Goal: Task Accomplishment & Management: Manage account settings

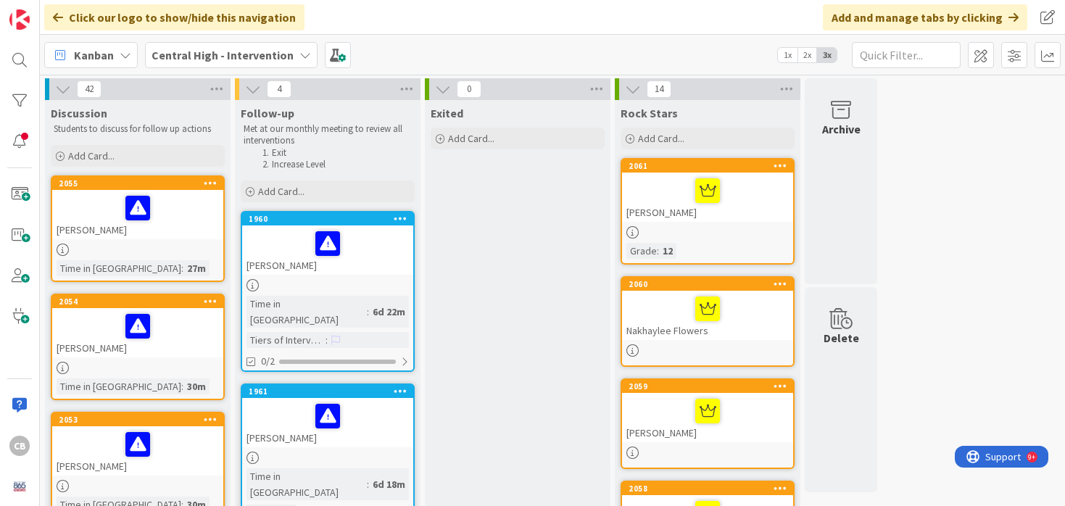
scroll to position [46, 0]
click at [12, 96] on div at bounding box center [19, 100] width 29 height 29
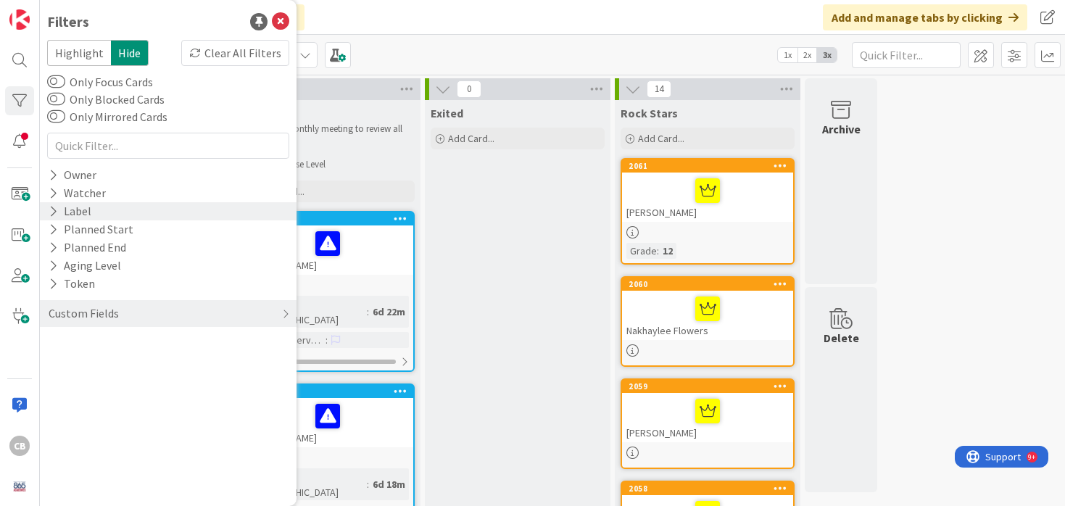
click at [51, 210] on icon at bounding box center [53, 211] width 9 height 12
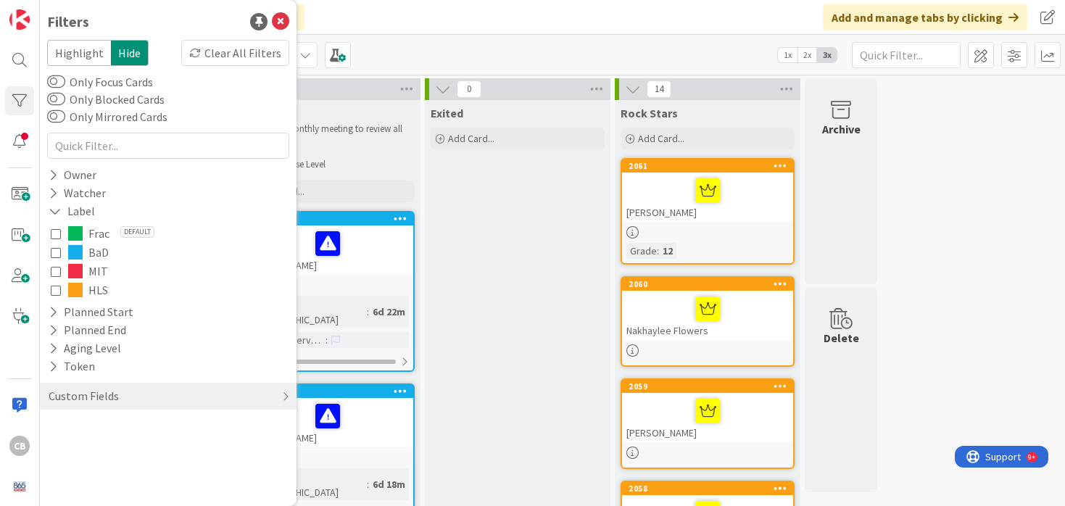
click at [56, 291] on icon at bounding box center [56, 290] width 10 height 10
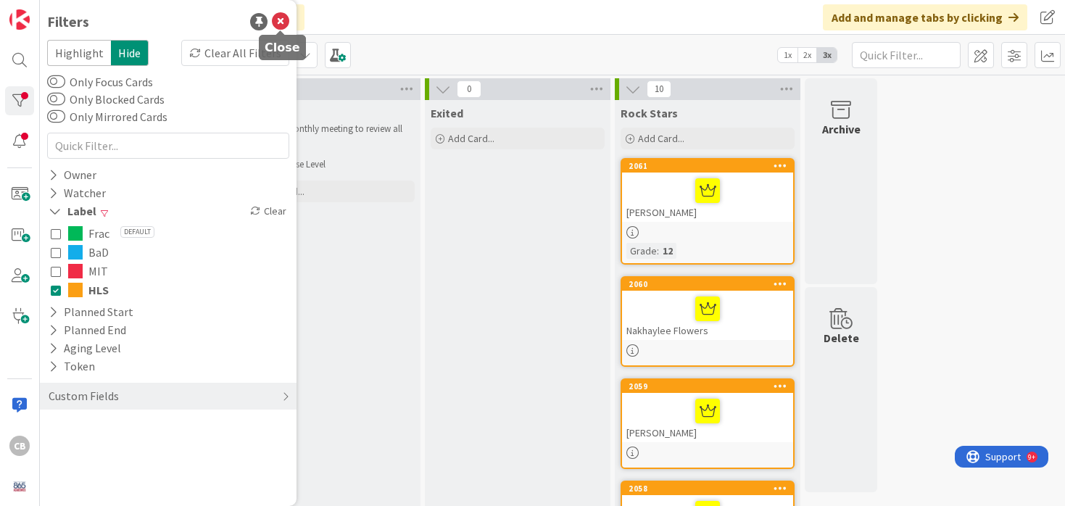
click at [285, 15] on icon at bounding box center [280, 21] width 17 height 17
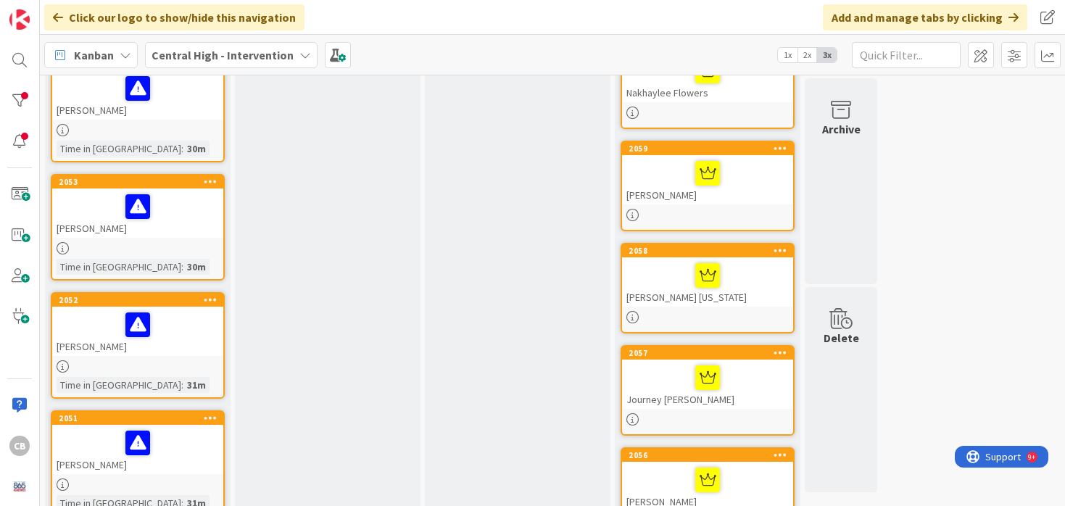
scroll to position [0, 0]
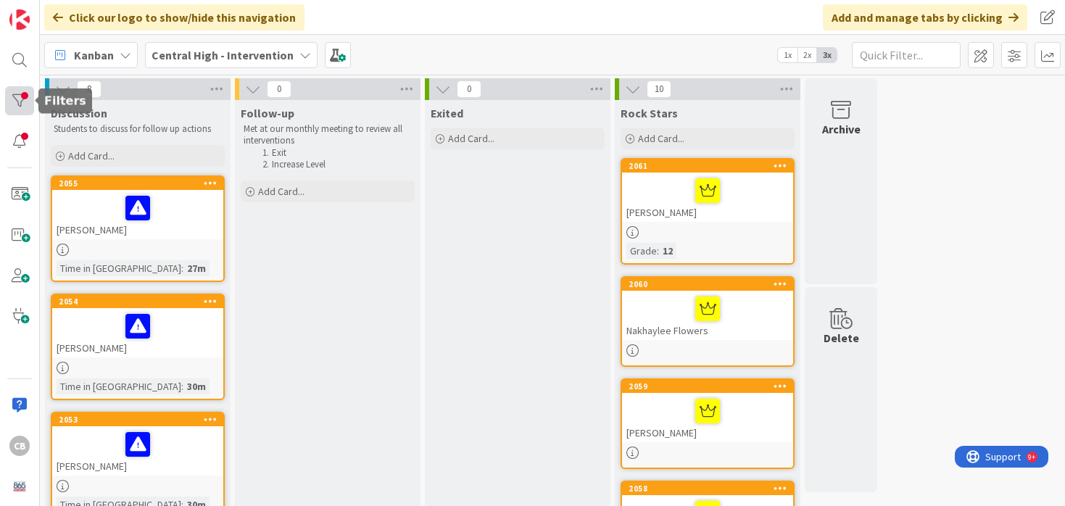
click at [25, 101] on div at bounding box center [19, 100] width 29 height 29
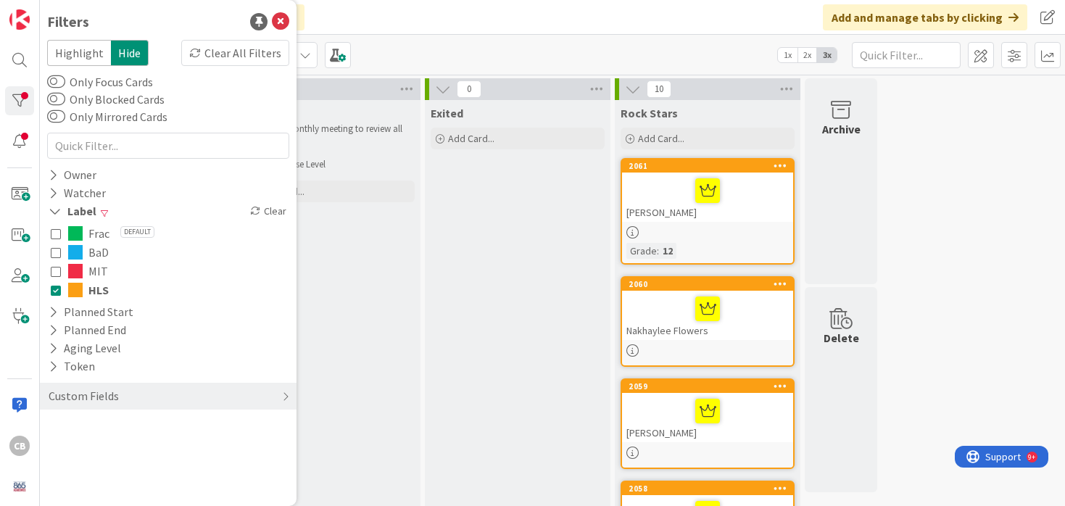
click at [54, 291] on icon at bounding box center [56, 290] width 10 height 10
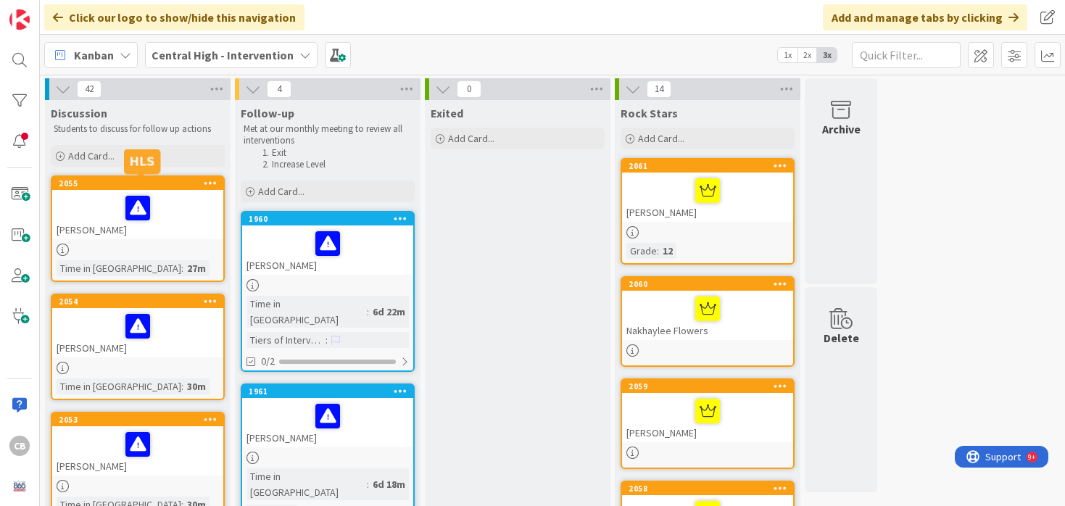
click at [165, 184] on div "2055" at bounding box center [141, 183] width 165 height 10
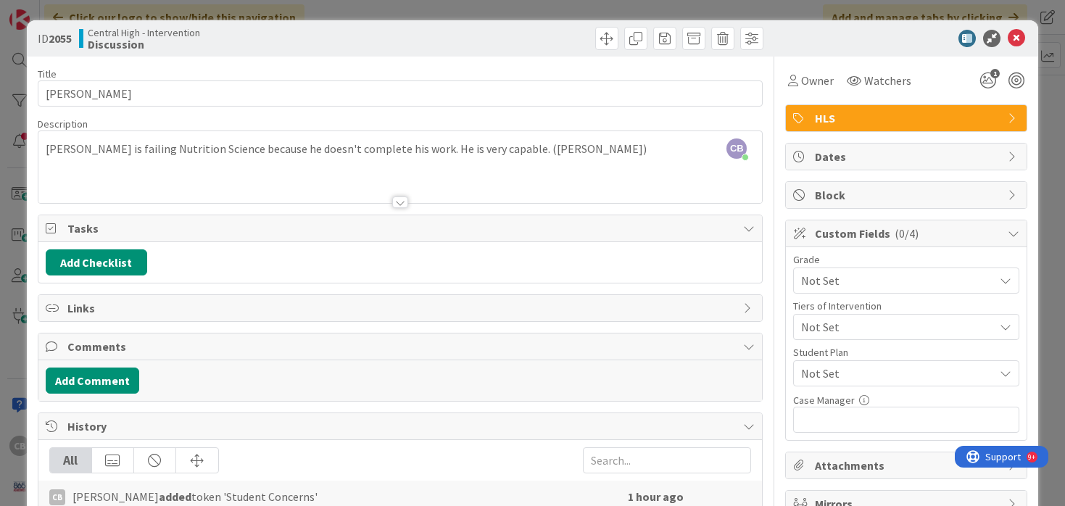
click at [523, 154] on div "CB Cindy Blanchard just joined Carson is failing Nutrition Science because he d…" at bounding box center [400, 167] width 724 height 72
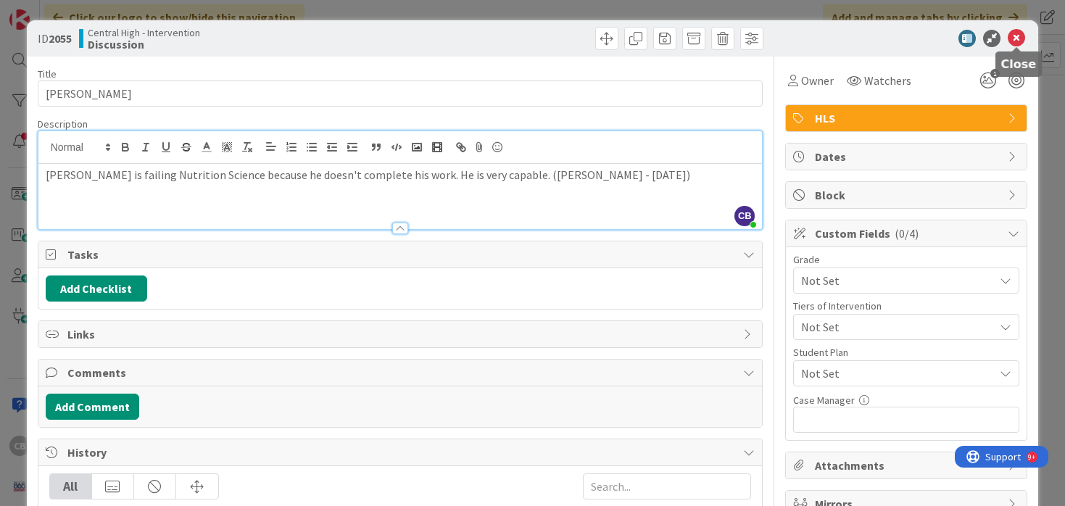
click at [1022, 42] on icon at bounding box center [1016, 38] width 17 height 17
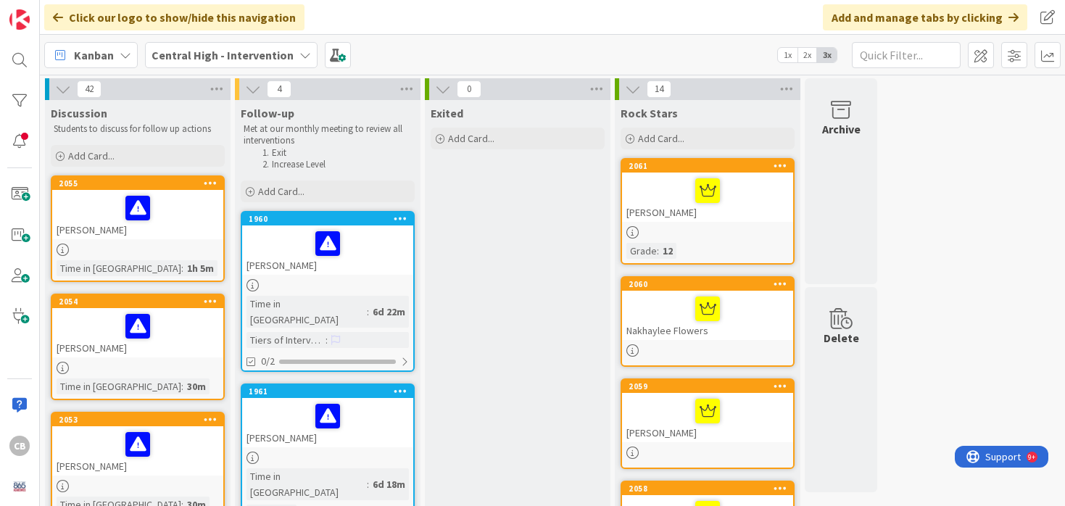
click at [175, 189] on div "2055" at bounding box center [137, 183] width 171 height 13
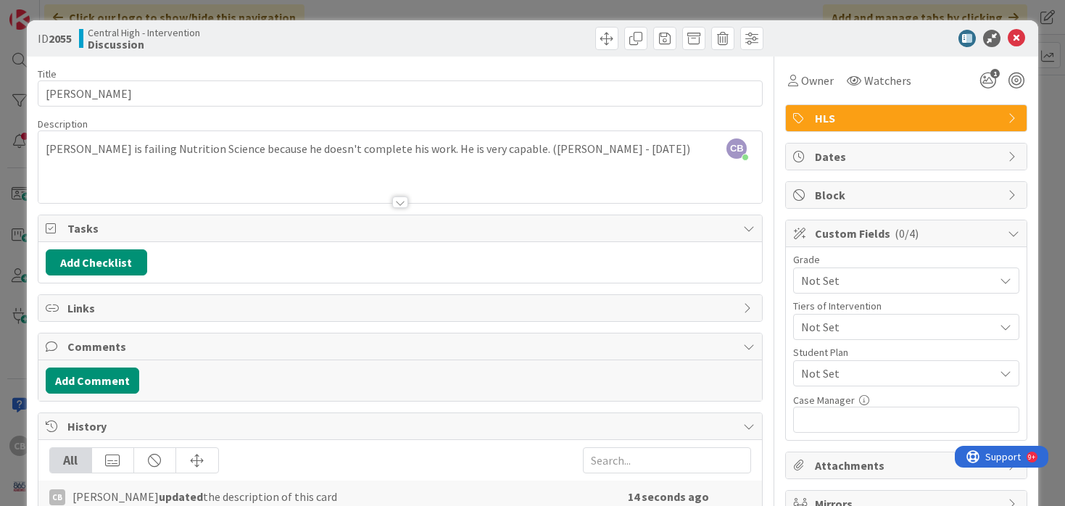
click at [864, 277] on span "Not Set" at bounding box center [894, 280] width 186 height 20
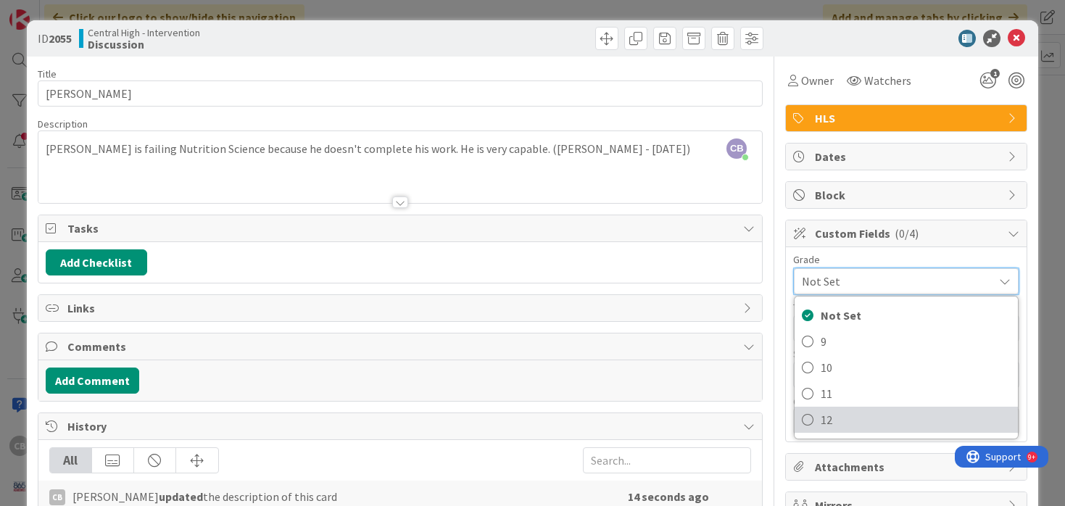
click at [832, 422] on span "12" at bounding box center [916, 420] width 190 height 22
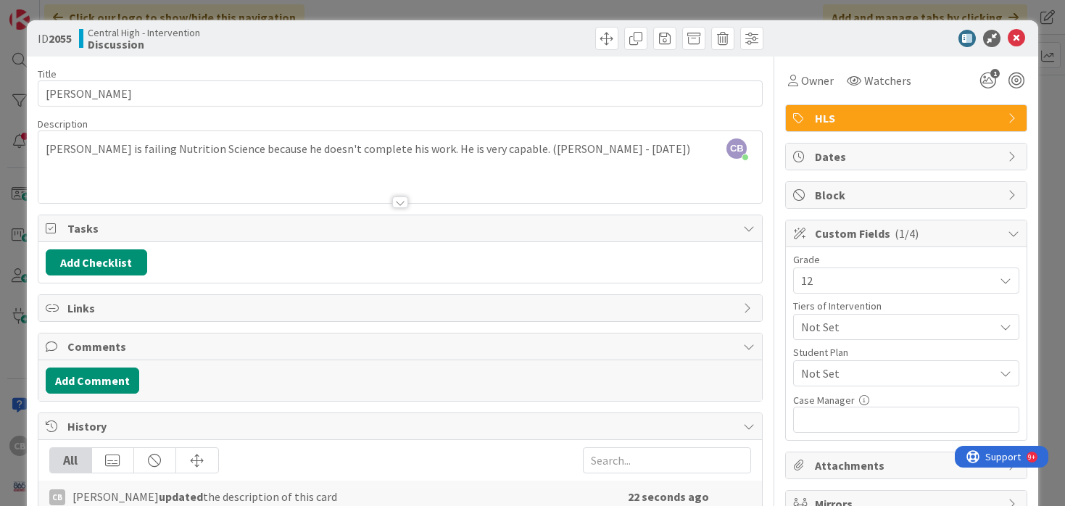
click at [865, 373] on span "Not Set" at bounding box center [897, 373] width 193 height 17
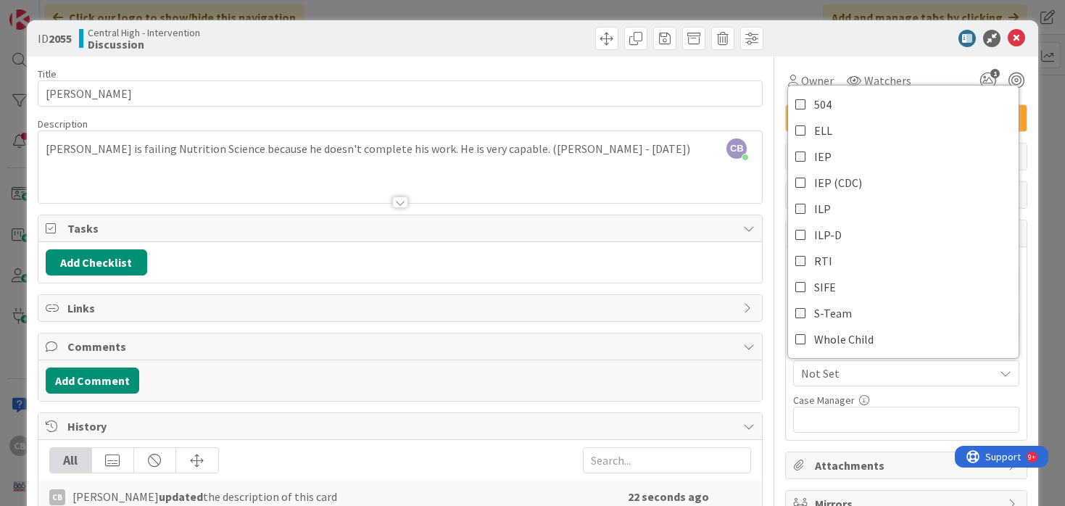
click at [997, 394] on div "Case Manager 0 / 32" at bounding box center [906, 400] width 226 height 13
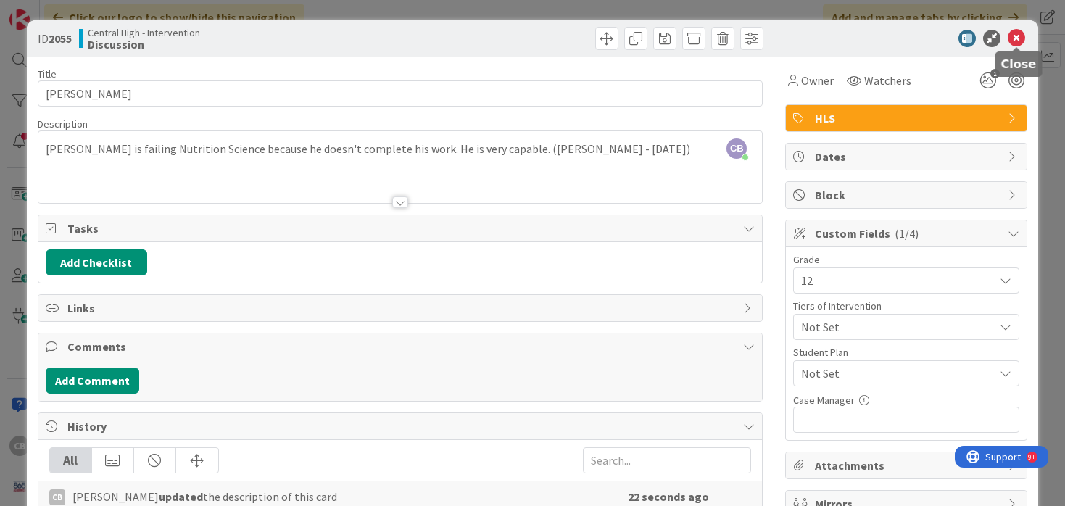
click at [1015, 35] on icon at bounding box center [1016, 38] width 17 height 17
click at [1019, 38] on icon at bounding box center [1016, 38] width 17 height 17
click at [1018, 40] on icon at bounding box center [1016, 38] width 17 height 17
click at [1017, 38] on icon at bounding box center [1016, 38] width 17 height 17
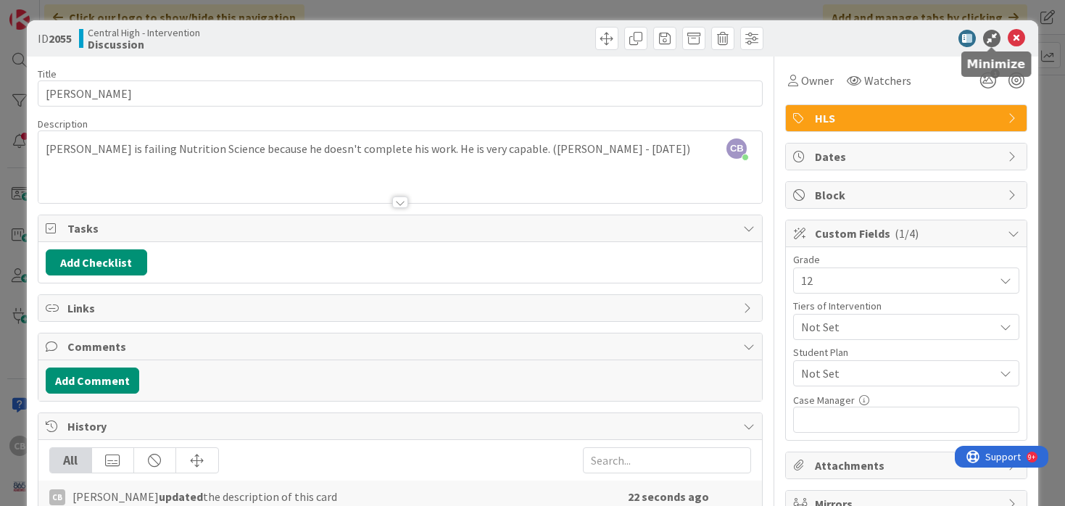
click at [989, 38] on icon at bounding box center [991, 38] width 17 height 17
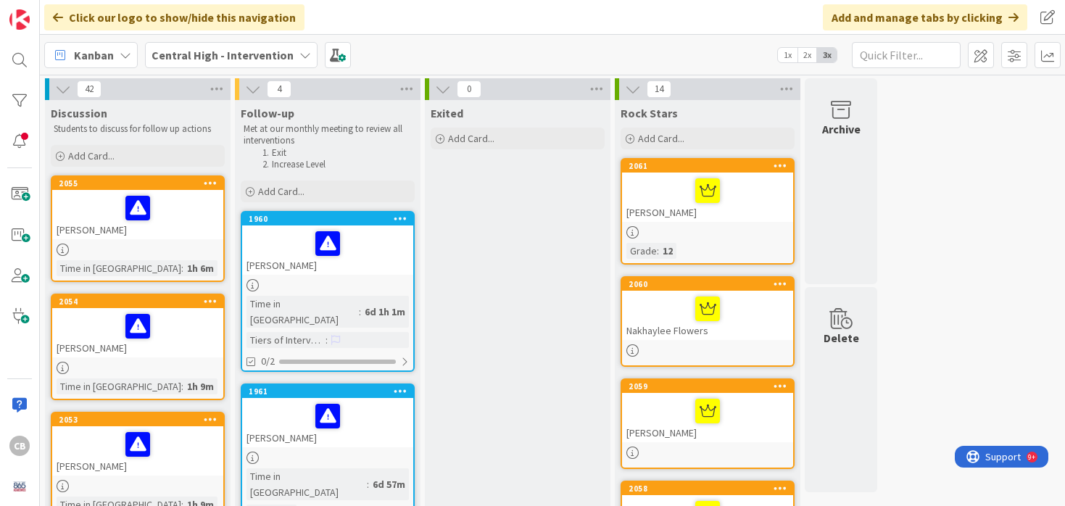
click at [180, 189] on div "2055" at bounding box center [137, 183] width 171 height 13
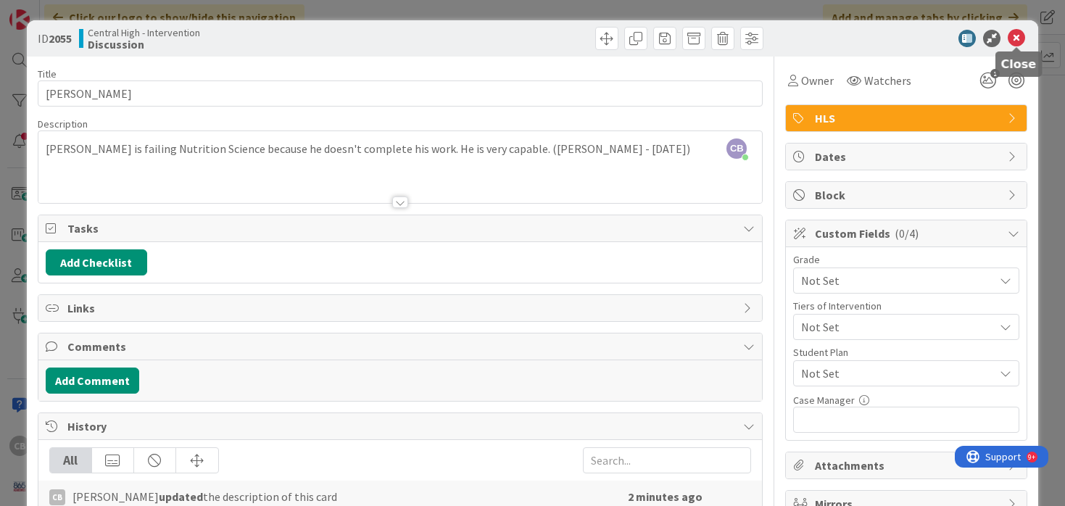
click at [1014, 37] on icon at bounding box center [1016, 38] width 17 height 17
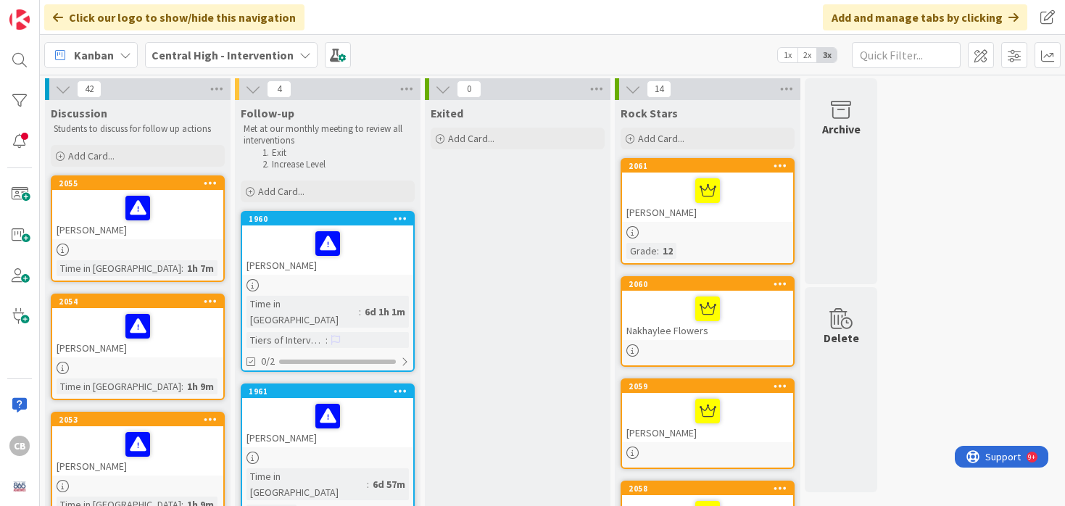
click at [162, 358] on link "2054 [PERSON_NAME] Time in [GEOGRAPHIC_DATA] : 1h 9m" at bounding box center [138, 347] width 174 height 107
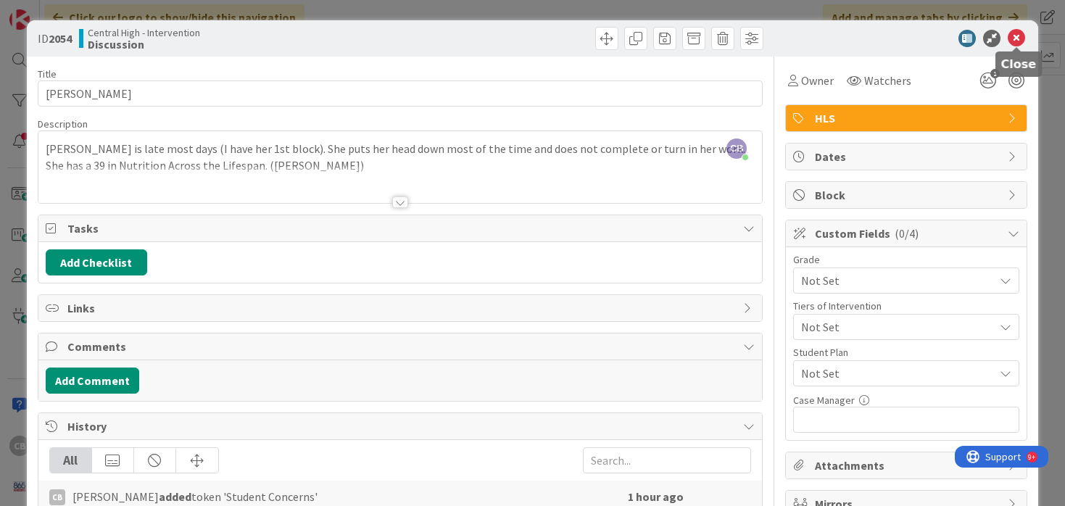
click at [1015, 35] on icon at bounding box center [1016, 38] width 17 height 17
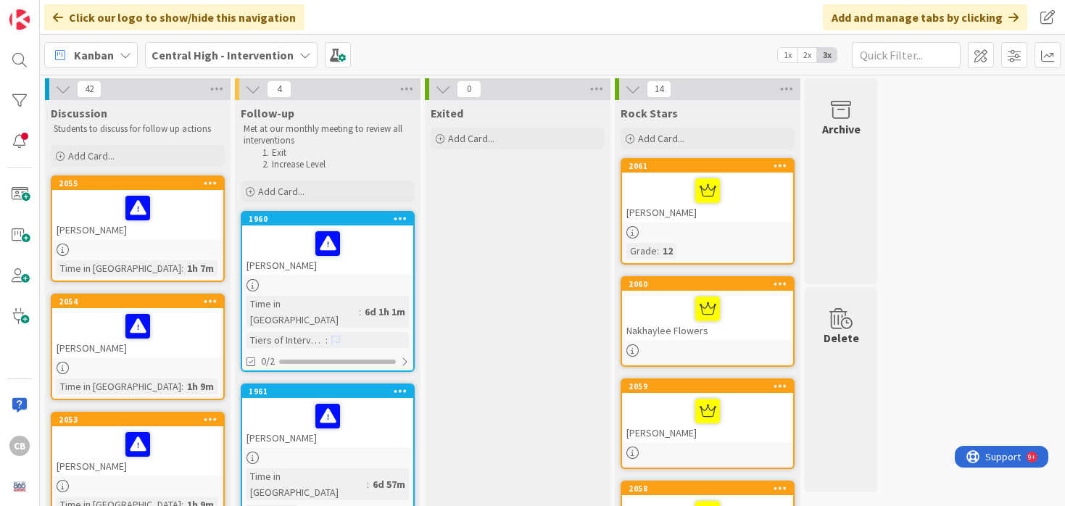
click at [176, 228] on div "[PERSON_NAME]" at bounding box center [137, 214] width 171 height 49
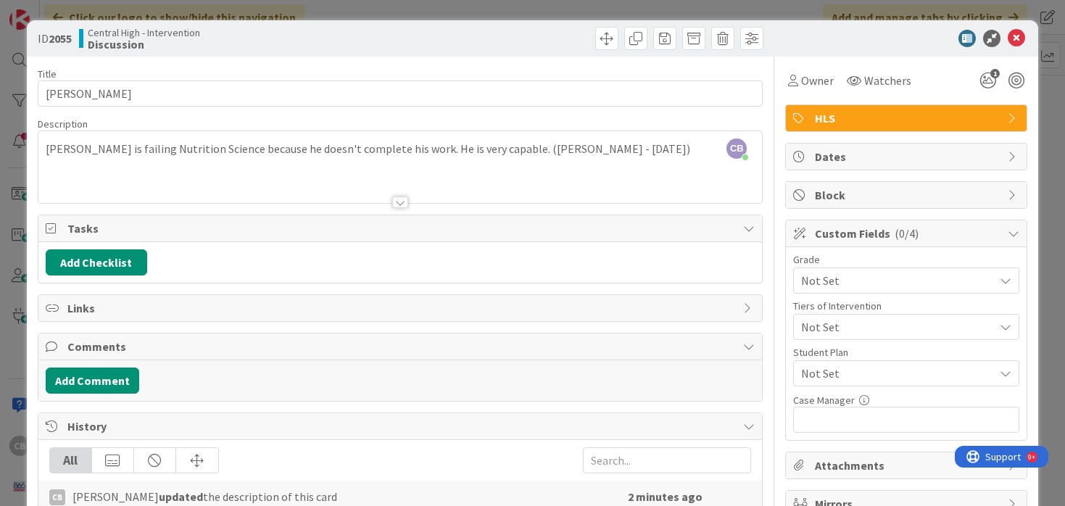
click at [606, 149] on div "CB [PERSON_NAME] just joined [PERSON_NAME] is failing Nutrition Science because…" at bounding box center [400, 167] width 724 height 72
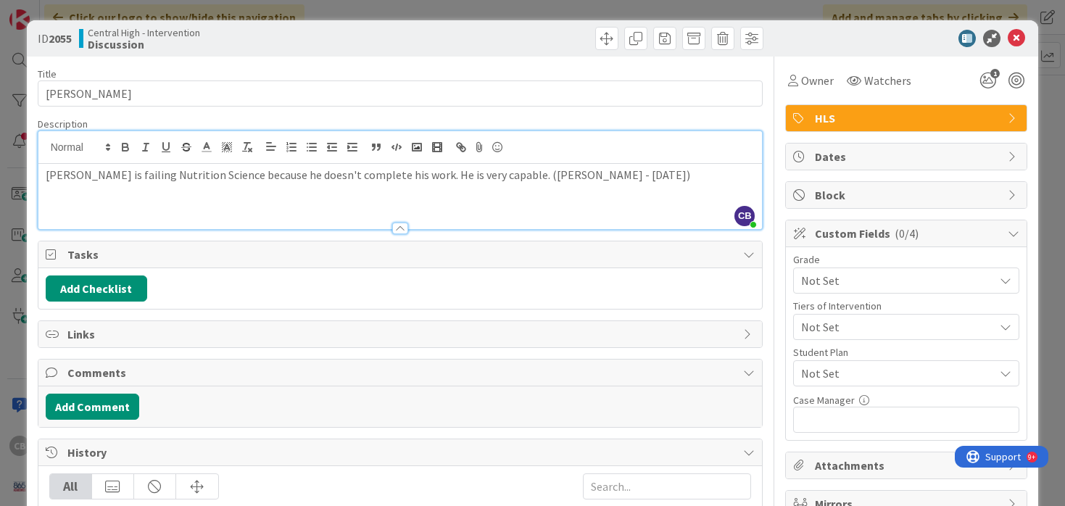
click at [887, 287] on span "Not Set" at bounding box center [894, 280] width 186 height 20
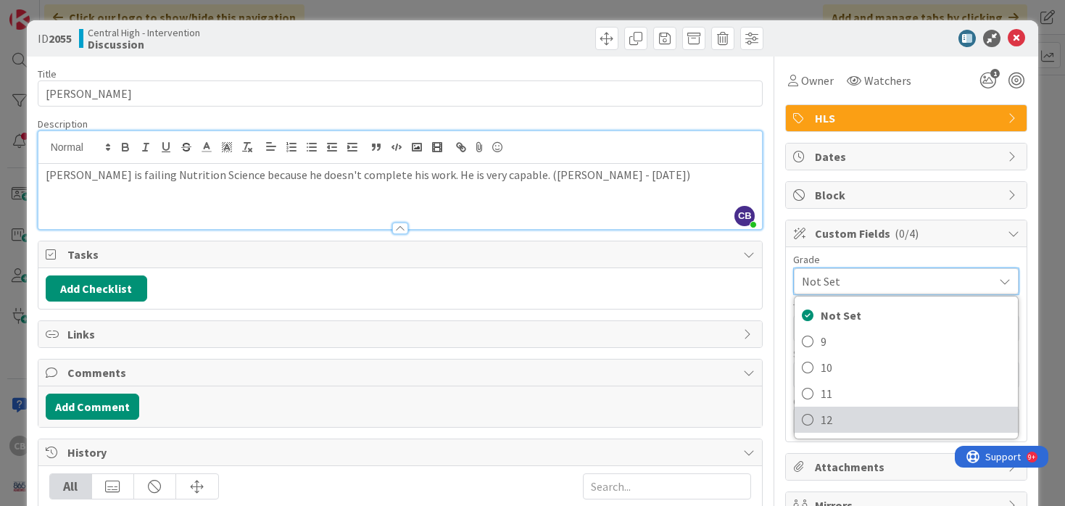
click at [809, 420] on icon at bounding box center [808, 420] width 12 height 22
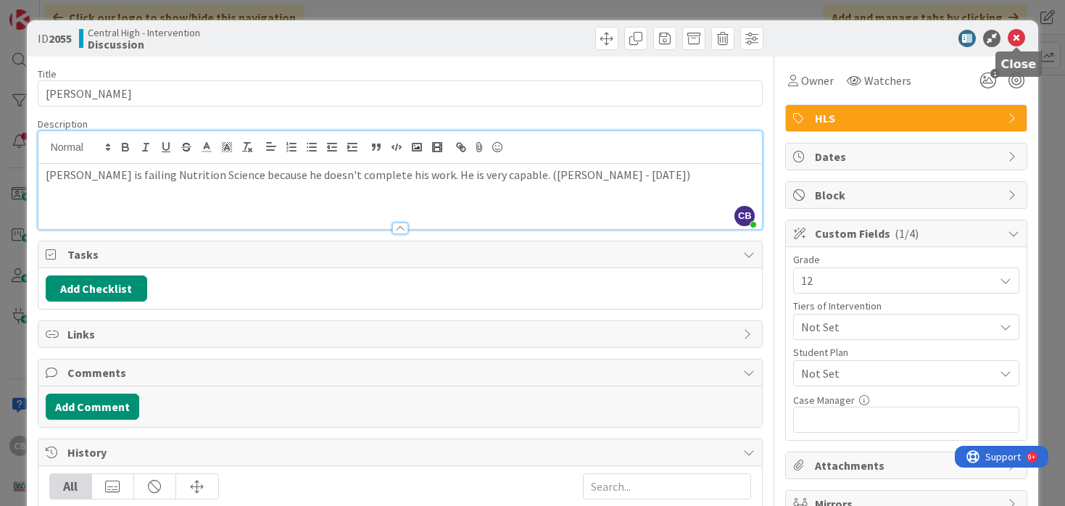
click at [1020, 36] on icon at bounding box center [1016, 38] width 17 height 17
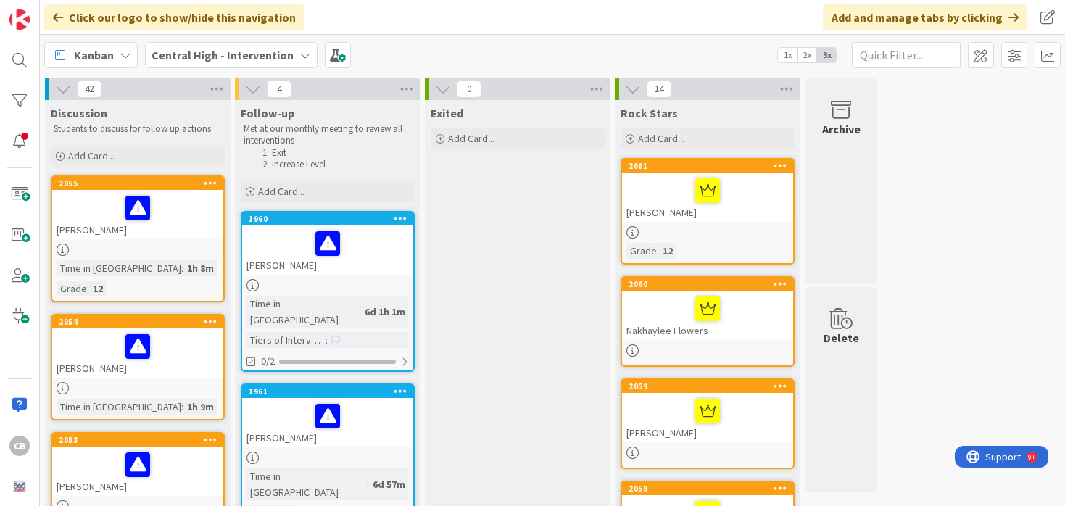
click at [189, 343] on div "[PERSON_NAME]" at bounding box center [137, 352] width 171 height 49
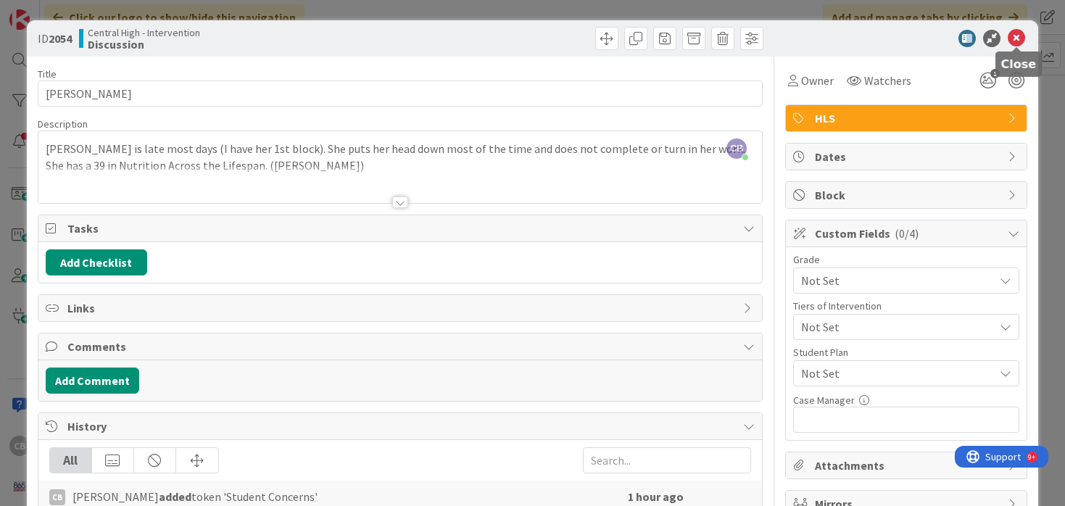
click at [1017, 41] on icon at bounding box center [1016, 38] width 17 height 17
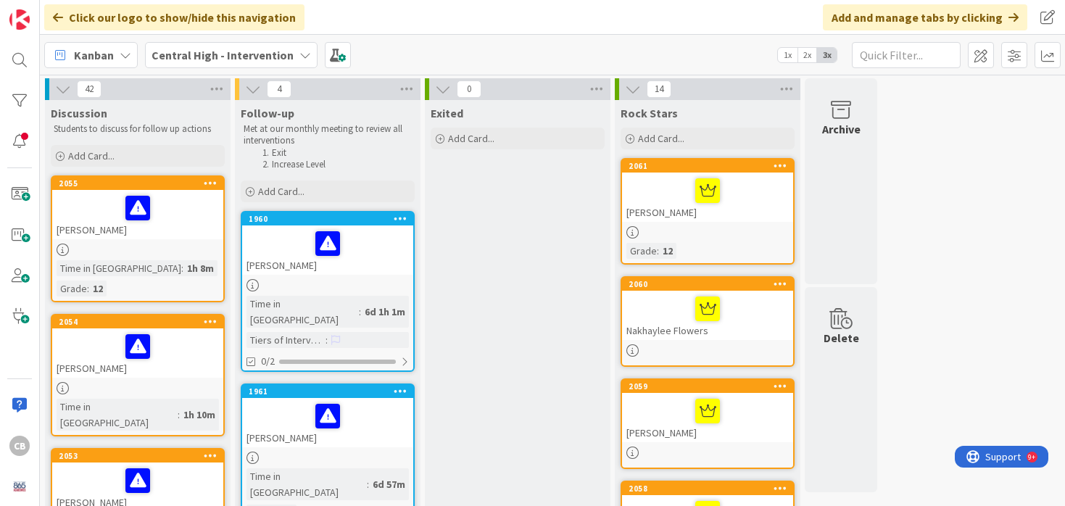
click at [181, 331] on div at bounding box center [138, 346] width 162 height 30
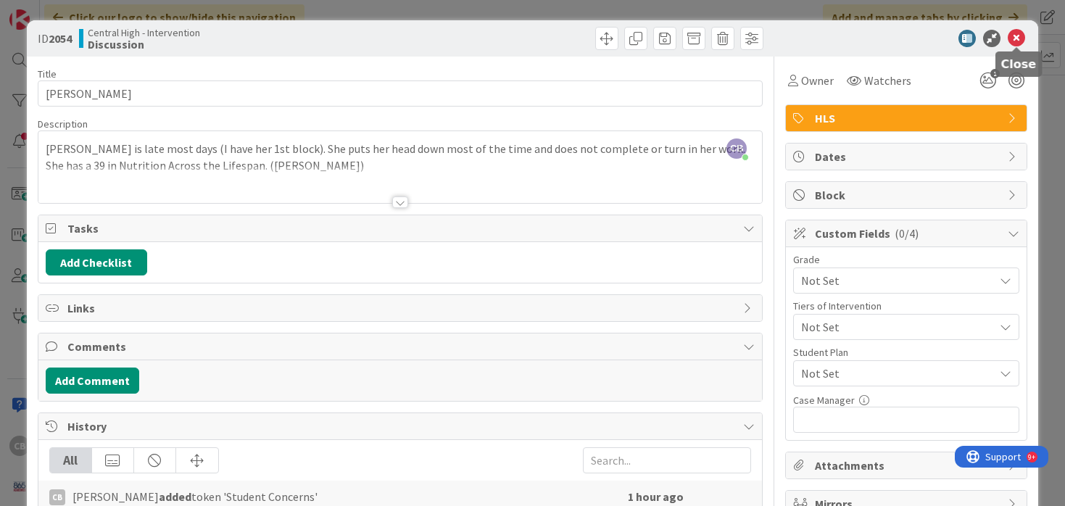
click at [1019, 38] on icon at bounding box center [1016, 38] width 17 height 17
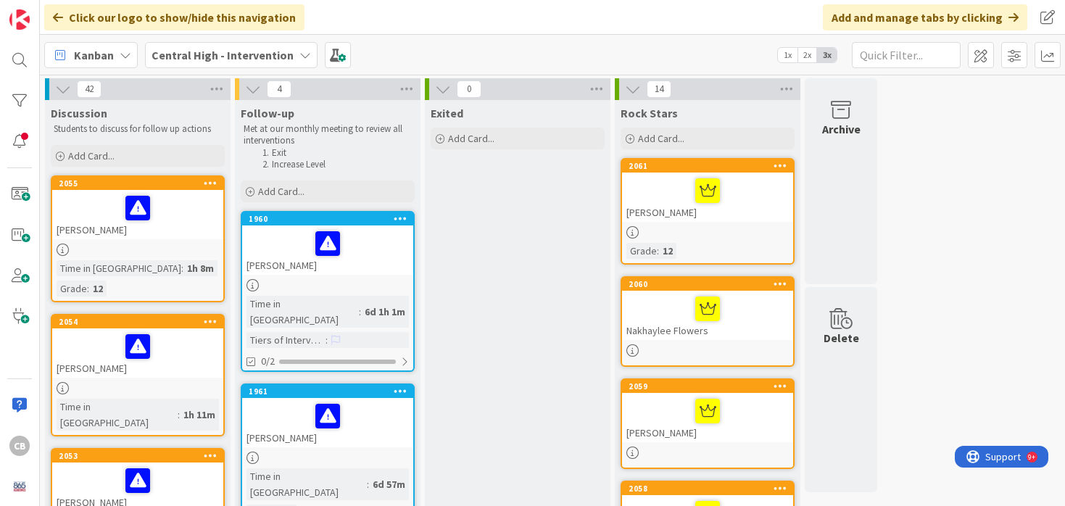
click at [179, 221] on div at bounding box center [138, 208] width 162 height 30
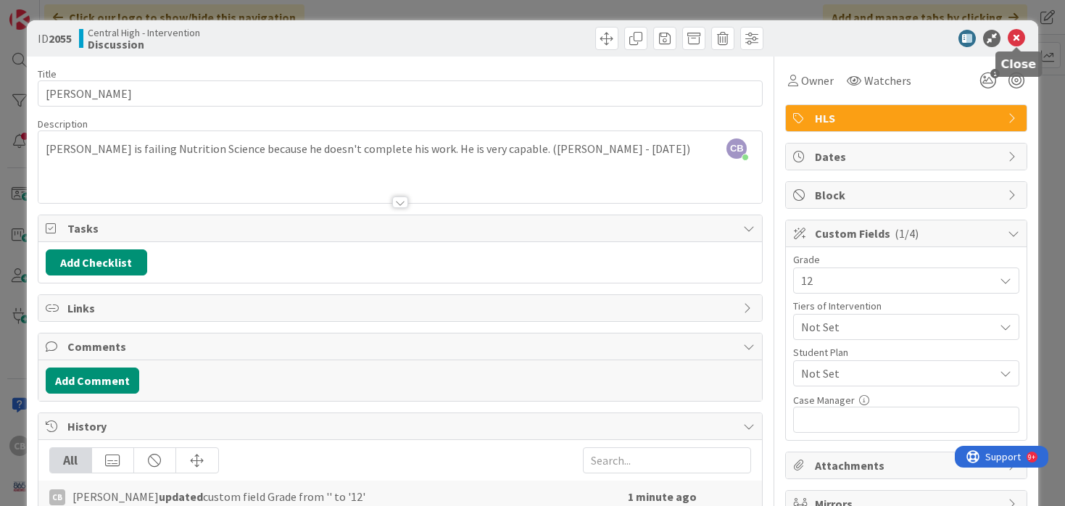
click at [1017, 36] on icon at bounding box center [1016, 38] width 17 height 17
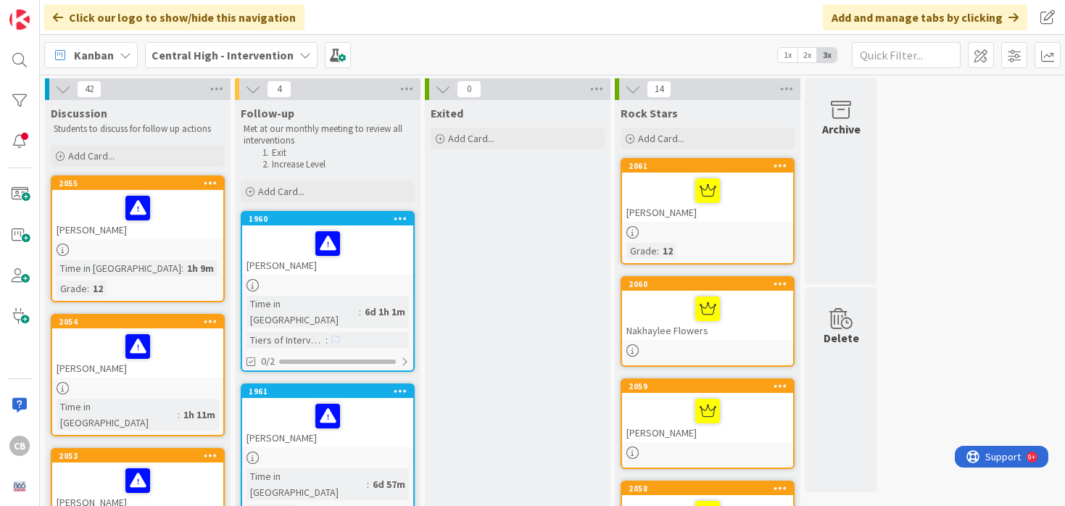
click at [183, 227] on div "[PERSON_NAME]" at bounding box center [137, 214] width 171 height 49
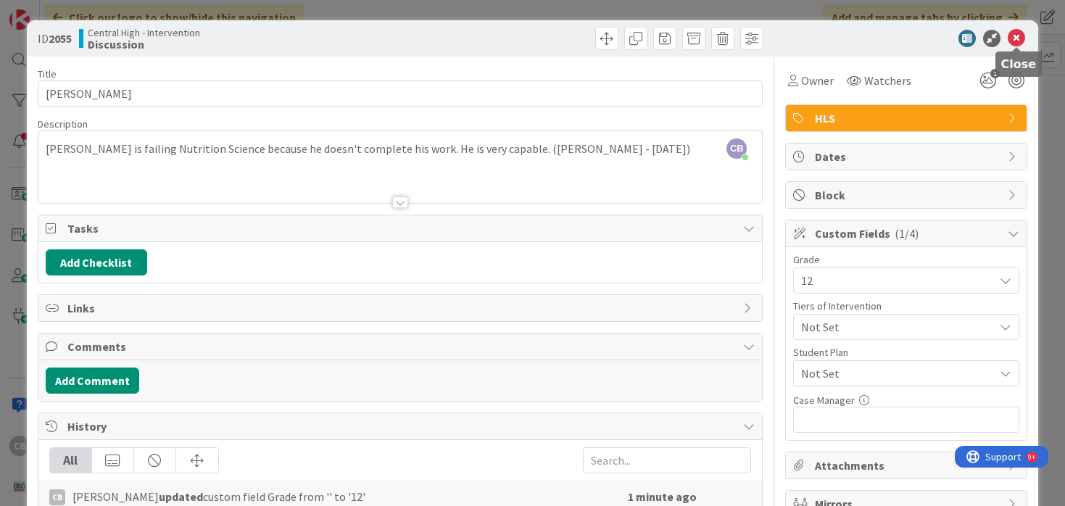
click at [1017, 38] on icon at bounding box center [1016, 38] width 17 height 17
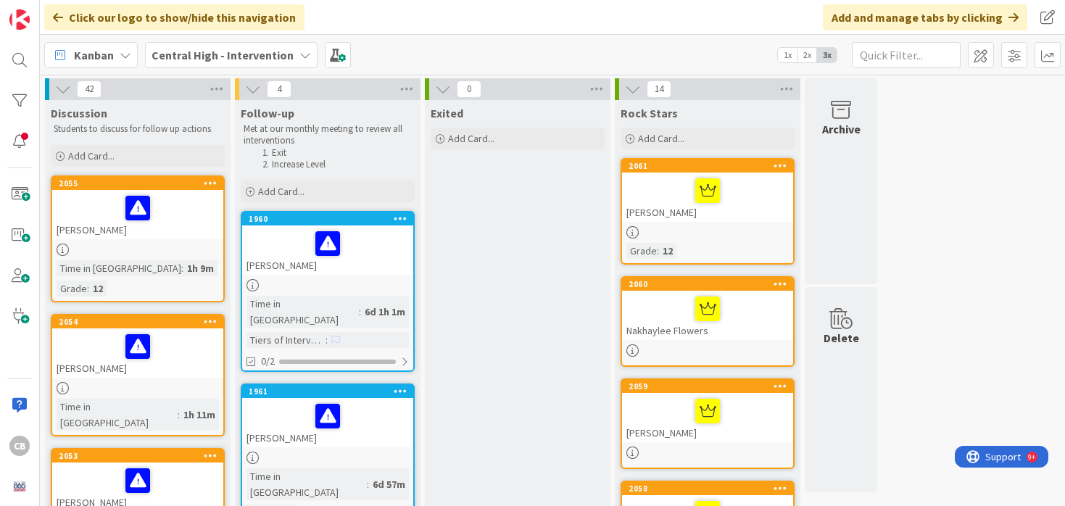
click at [184, 331] on div at bounding box center [138, 346] width 162 height 30
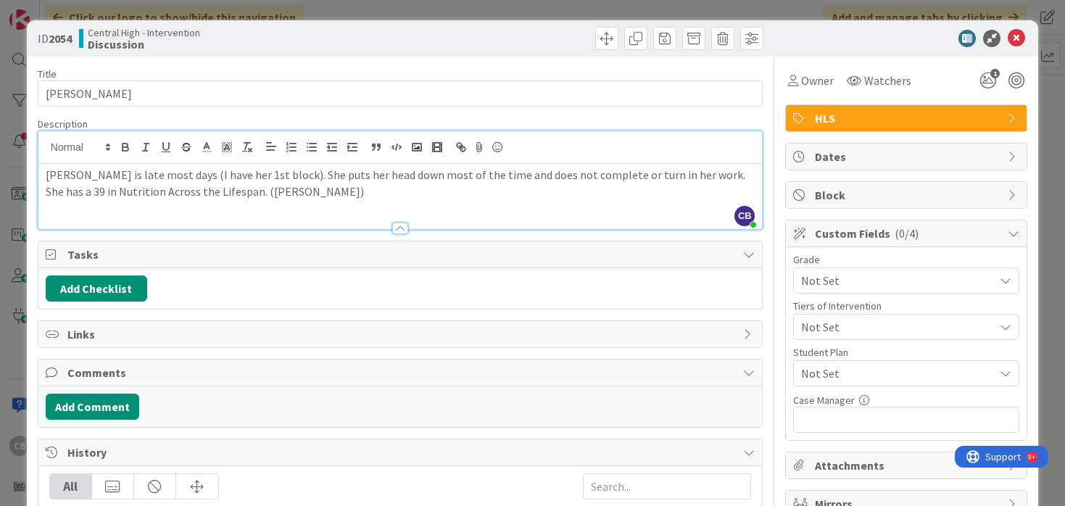
click at [218, 165] on div "[PERSON_NAME] is late most days (I have her 1st block). She puts her head down …" at bounding box center [400, 196] width 724 height 65
click at [222, 194] on p "[PERSON_NAME] is late most days (I have her 1st block). She puts her head down …" at bounding box center [401, 183] width 710 height 33
click at [1020, 40] on icon at bounding box center [1016, 38] width 17 height 17
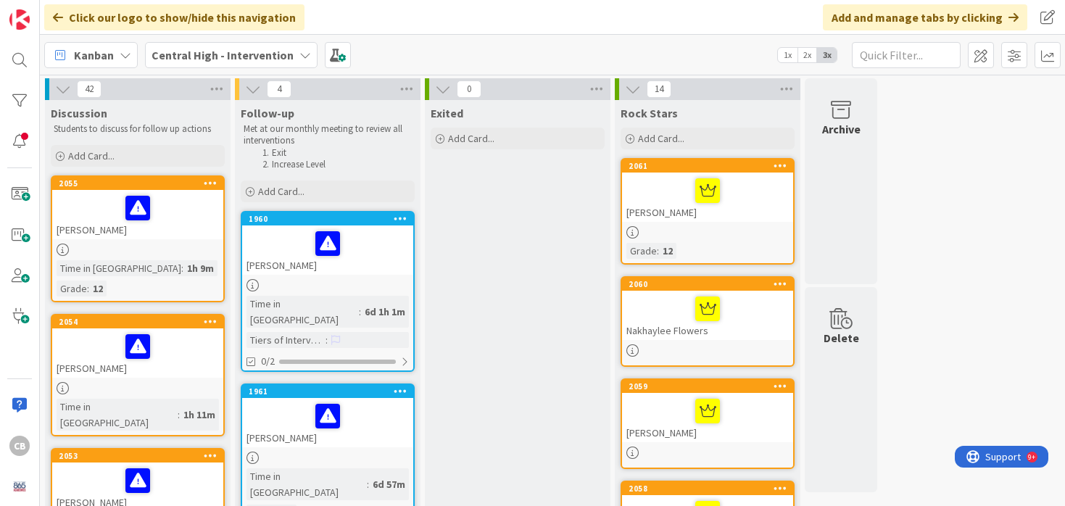
click at [181, 358] on link "2054 [PERSON_NAME] Time in [GEOGRAPHIC_DATA] : 1h 11m" at bounding box center [138, 375] width 174 height 123
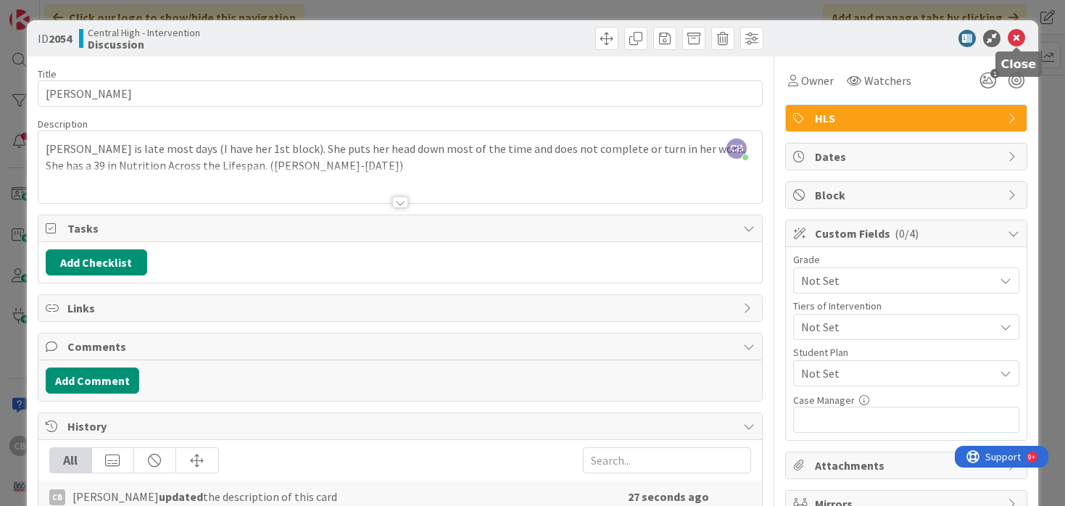
click at [1015, 38] on icon at bounding box center [1016, 38] width 17 height 17
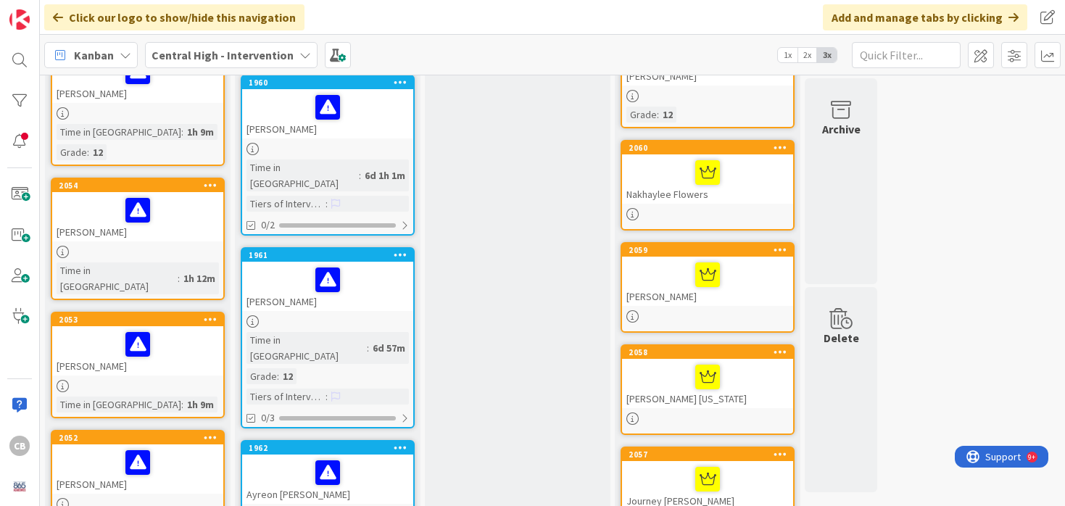
scroll to position [137, 0]
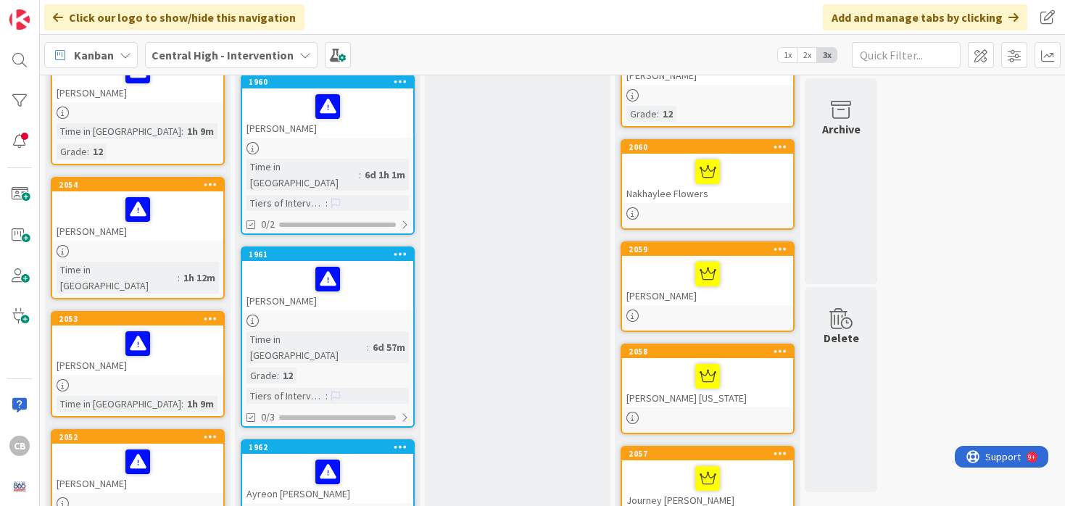
click at [183, 194] on div at bounding box center [138, 209] width 162 height 30
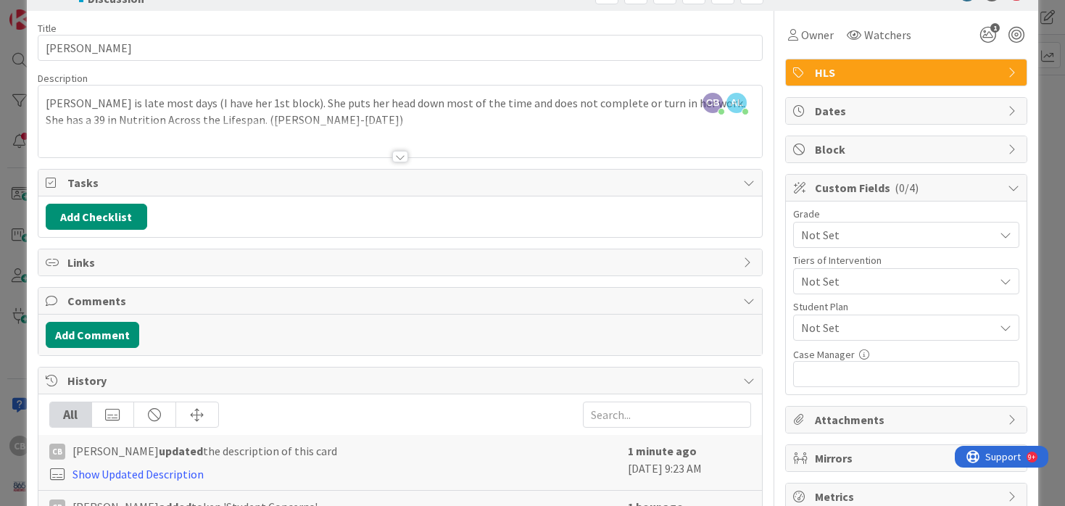
scroll to position [45, 0]
click at [870, 236] on span "Not Set" at bounding box center [894, 235] width 186 height 20
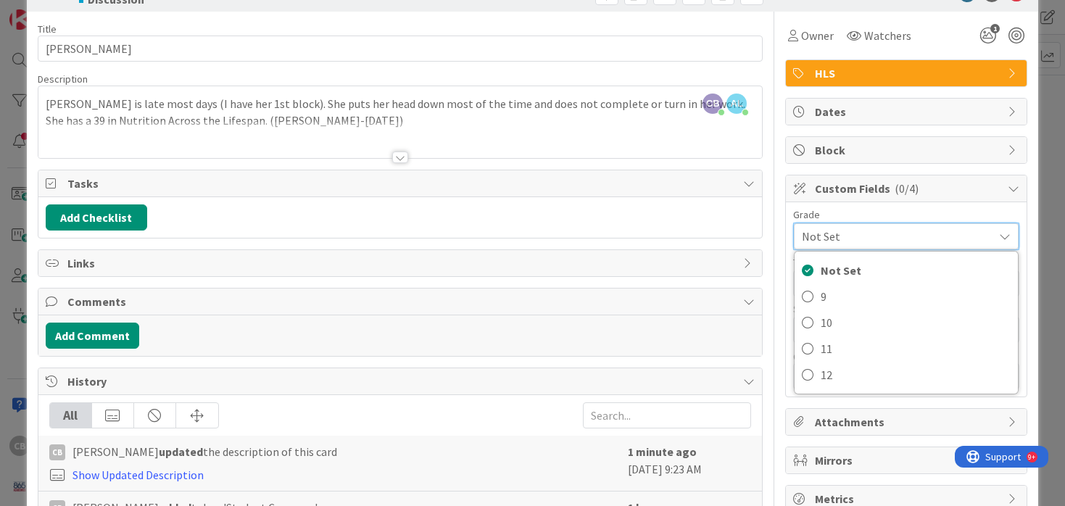
click at [405, 127] on div at bounding box center [400, 139] width 724 height 37
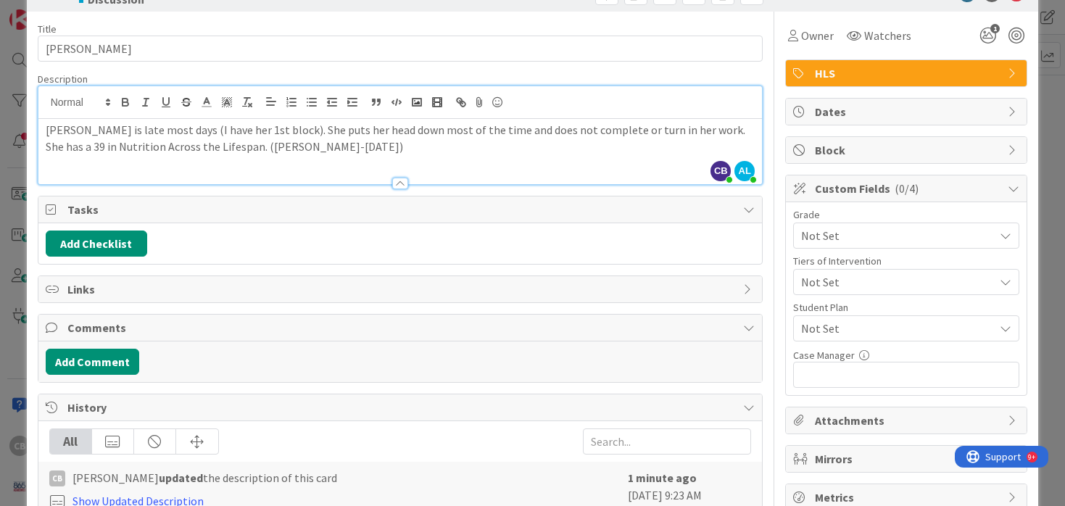
click at [277, 149] on p "[PERSON_NAME] is late most days (I have her 1st block). She puts her head down …" at bounding box center [401, 138] width 710 height 33
click at [838, 236] on span "Not Set" at bounding box center [894, 235] width 186 height 20
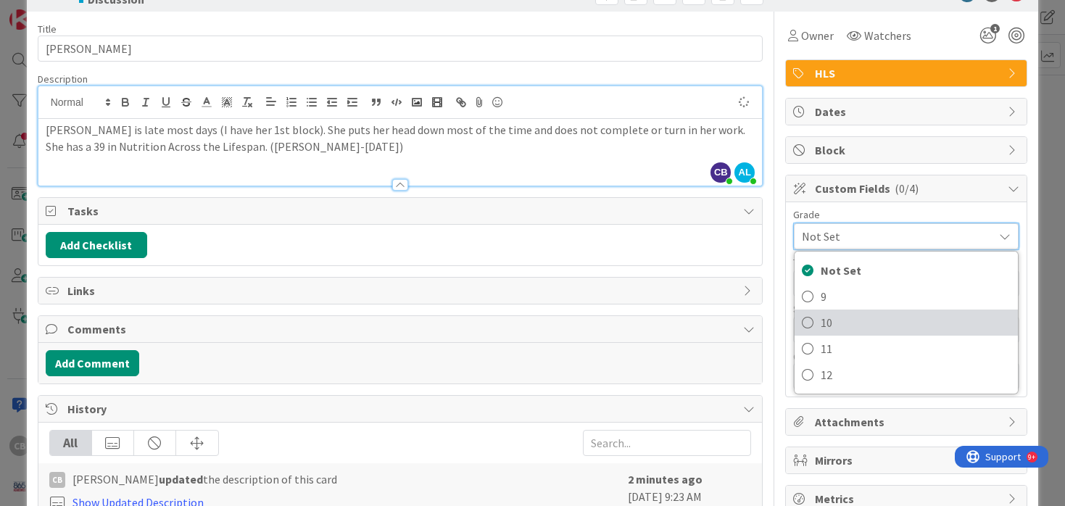
click at [808, 321] on icon at bounding box center [808, 323] width 12 height 22
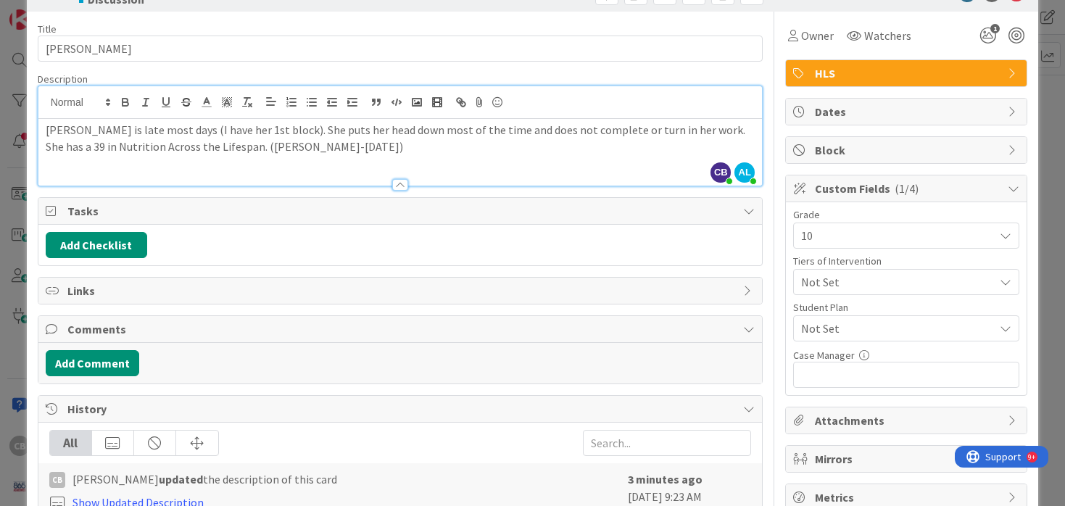
scroll to position [0, 0]
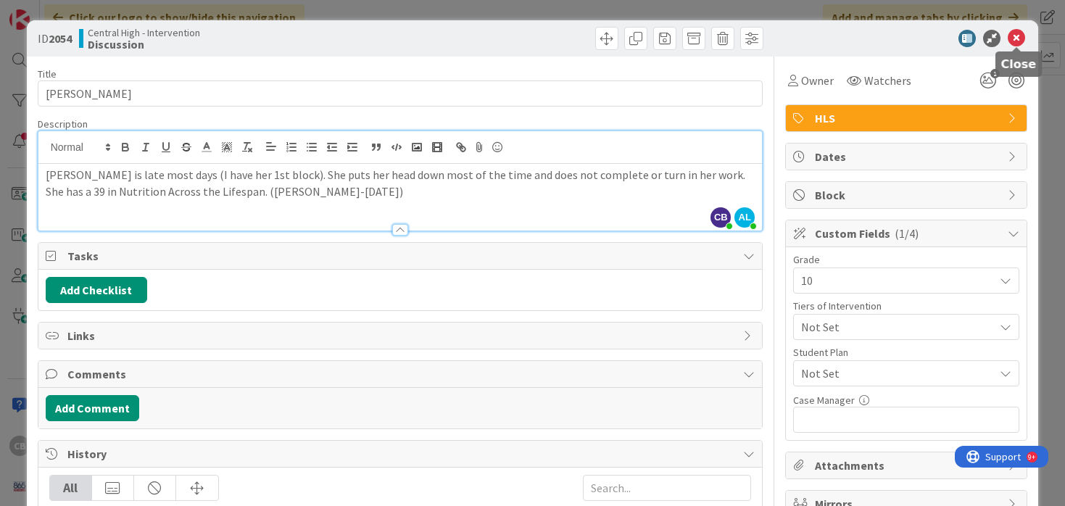
click at [1014, 44] on icon at bounding box center [1016, 38] width 17 height 17
click at [1021, 36] on icon at bounding box center [1016, 38] width 17 height 17
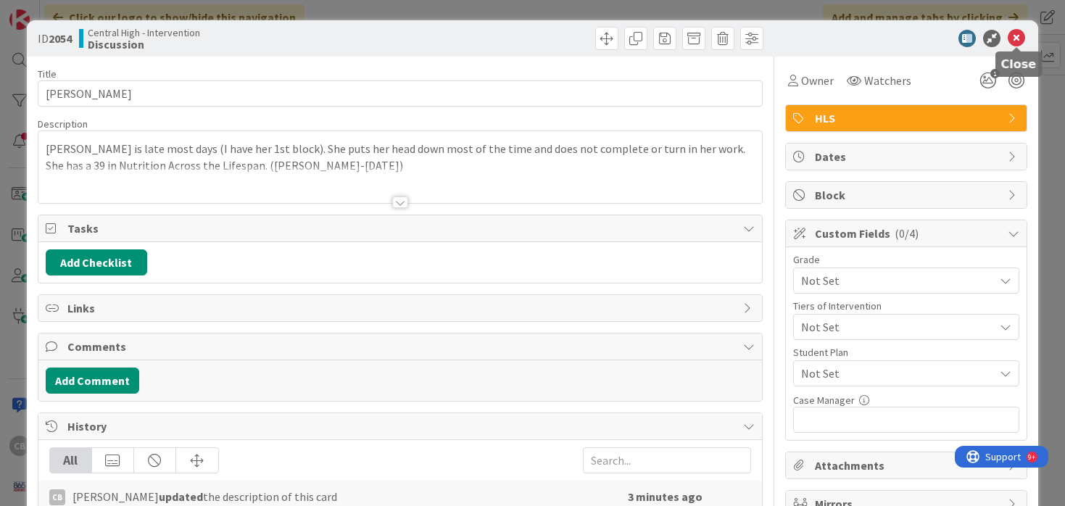
click at [1020, 38] on icon at bounding box center [1016, 38] width 17 height 17
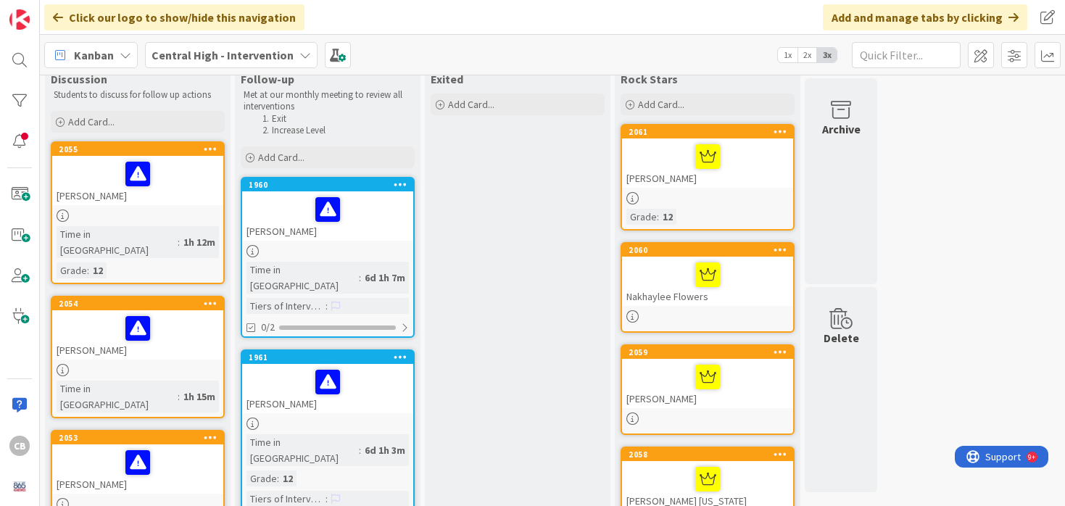
click at [186, 323] on div at bounding box center [138, 328] width 162 height 30
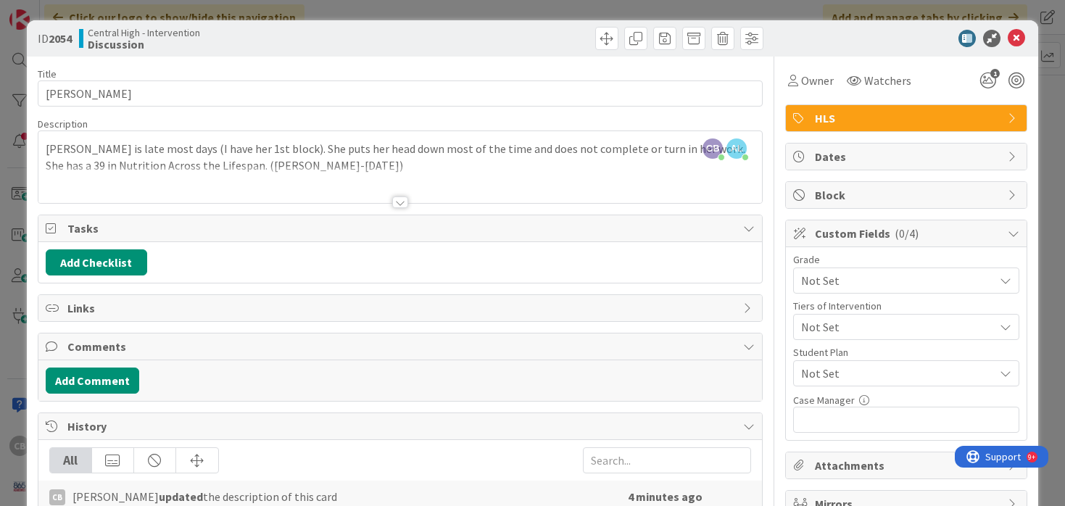
click at [877, 283] on span "Not Set" at bounding box center [894, 280] width 186 height 20
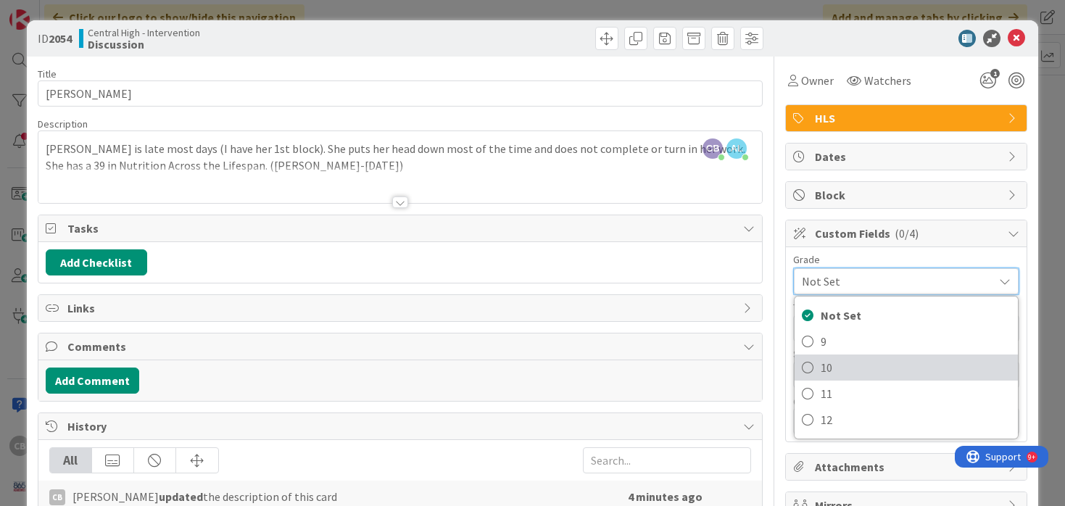
click at [806, 371] on icon at bounding box center [808, 368] width 12 height 22
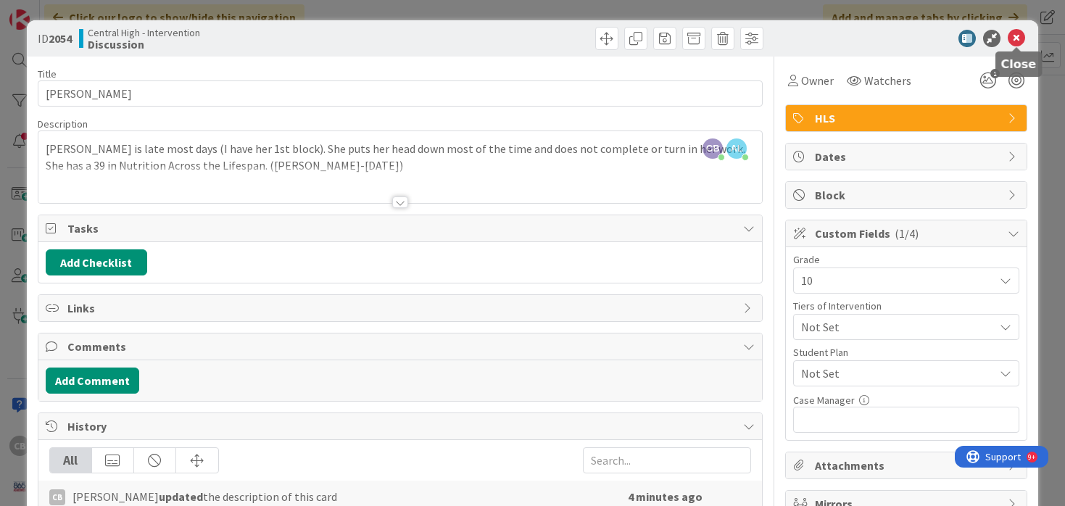
click at [1016, 36] on icon at bounding box center [1016, 38] width 17 height 17
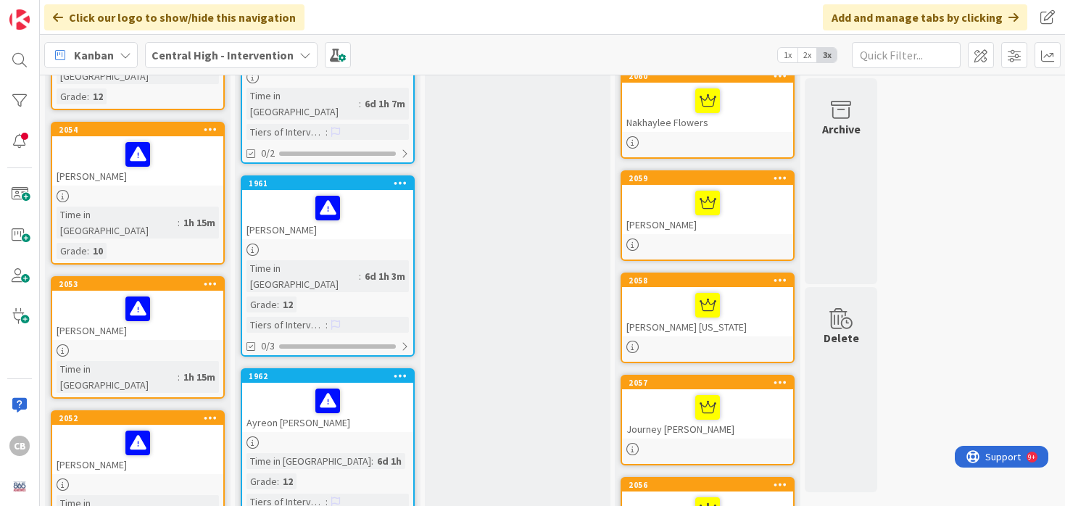
scroll to position [210, 0]
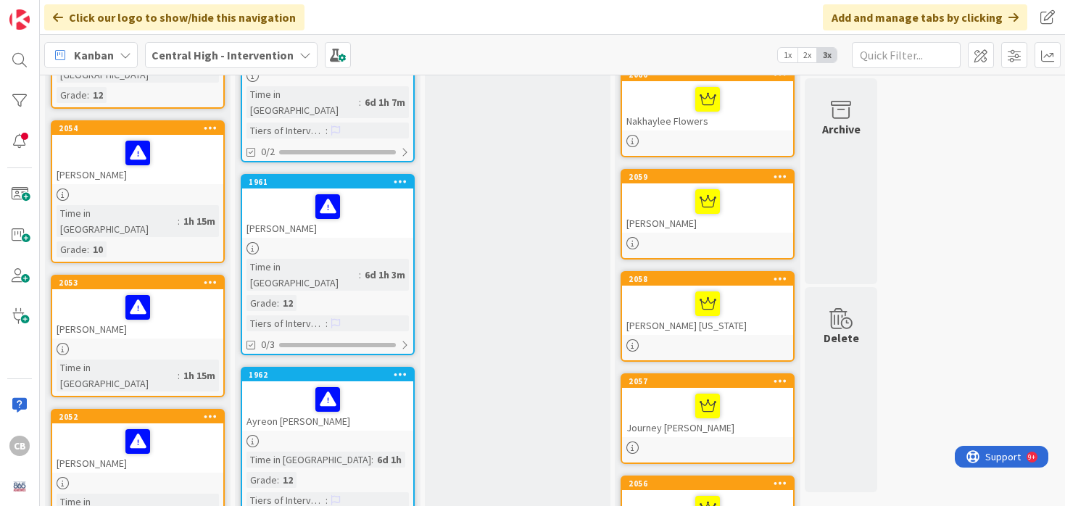
click at [170, 189] on div at bounding box center [137, 195] width 171 height 12
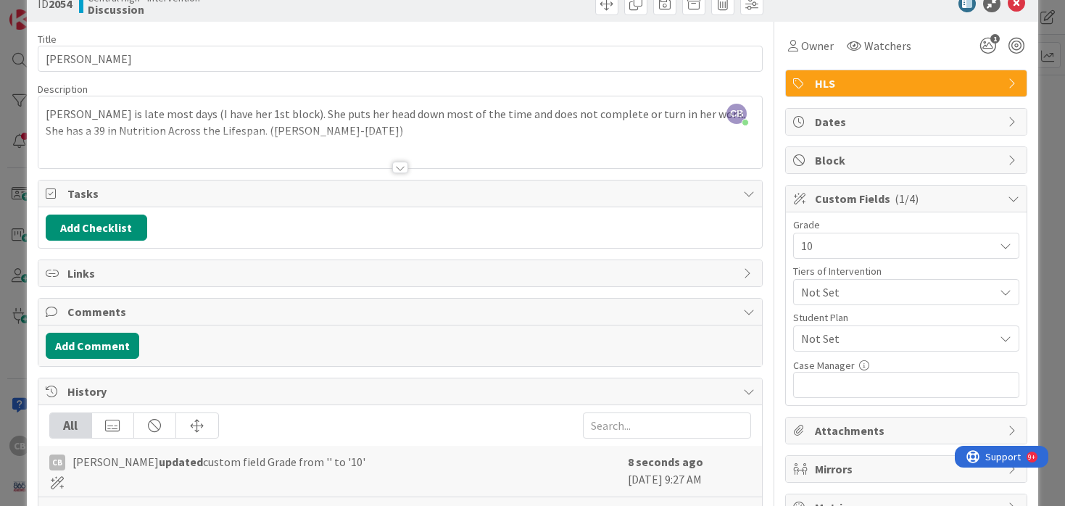
scroll to position [39, 0]
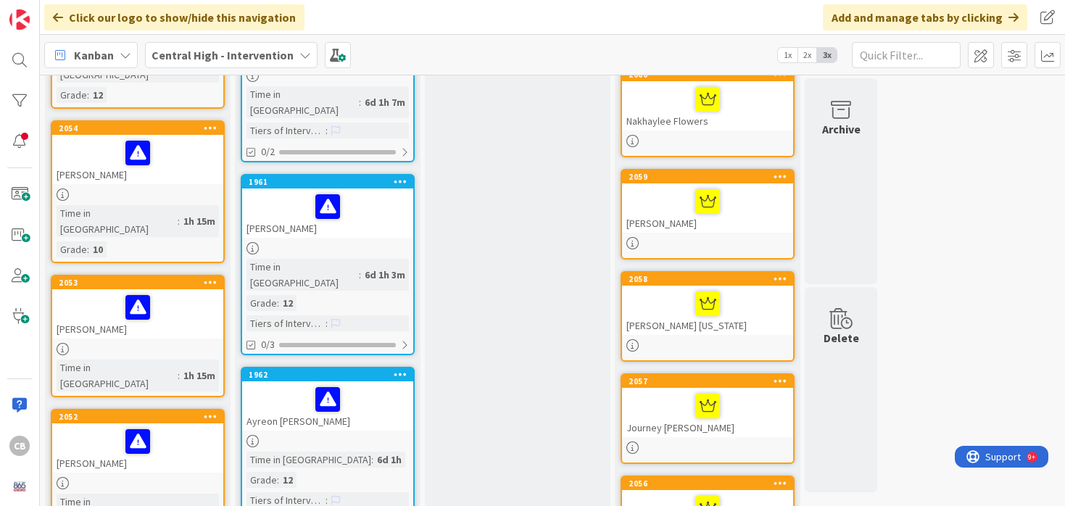
click at [186, 297] on div "[PERSON_NAME]" at bounding box center [137, 313] width 171 height 49
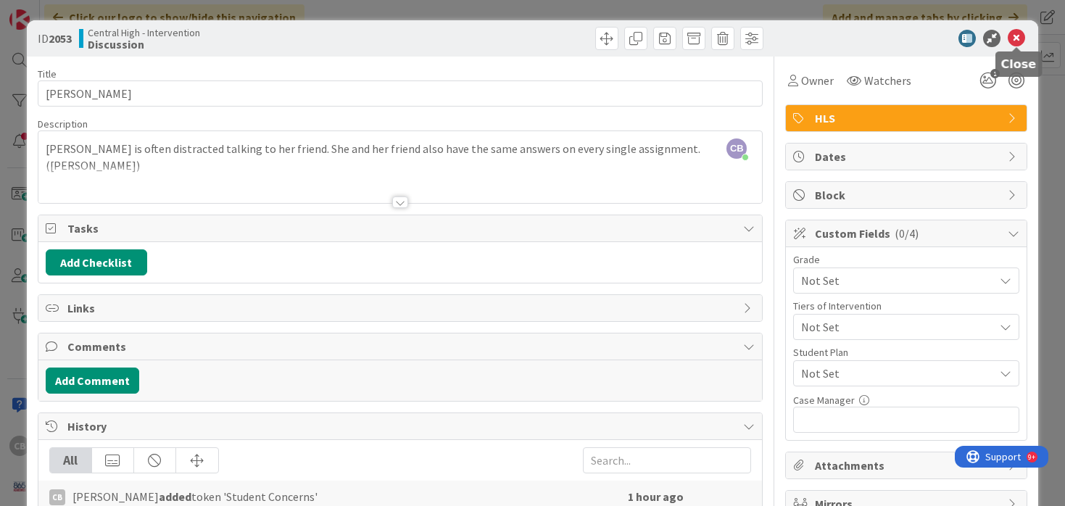
click at [1022, 42] on icon at bounding box center [1016, 38] width 17 height 17
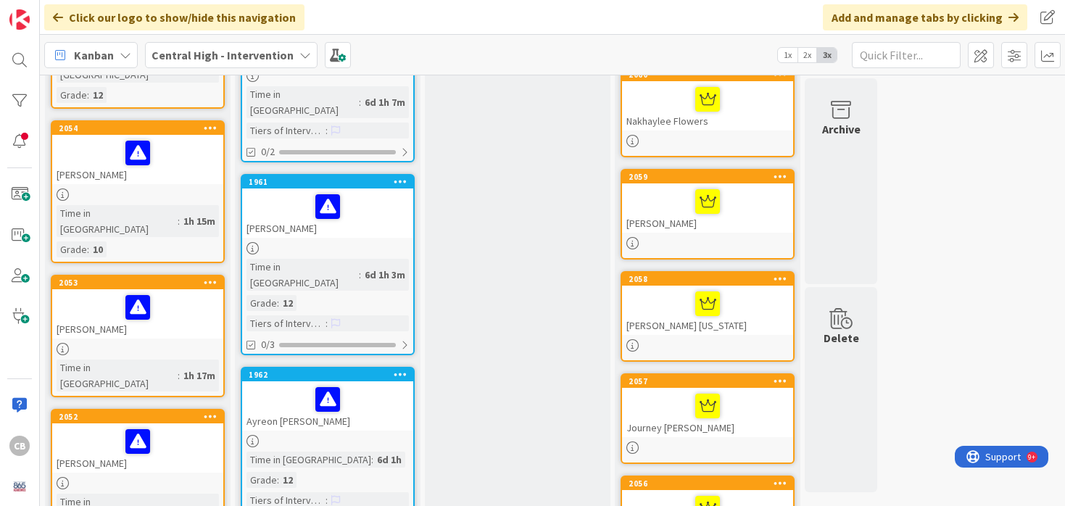
click at [172, 290] on div "[PERSON_NAME]" at bounding box center [137, 313] width 171 height 49
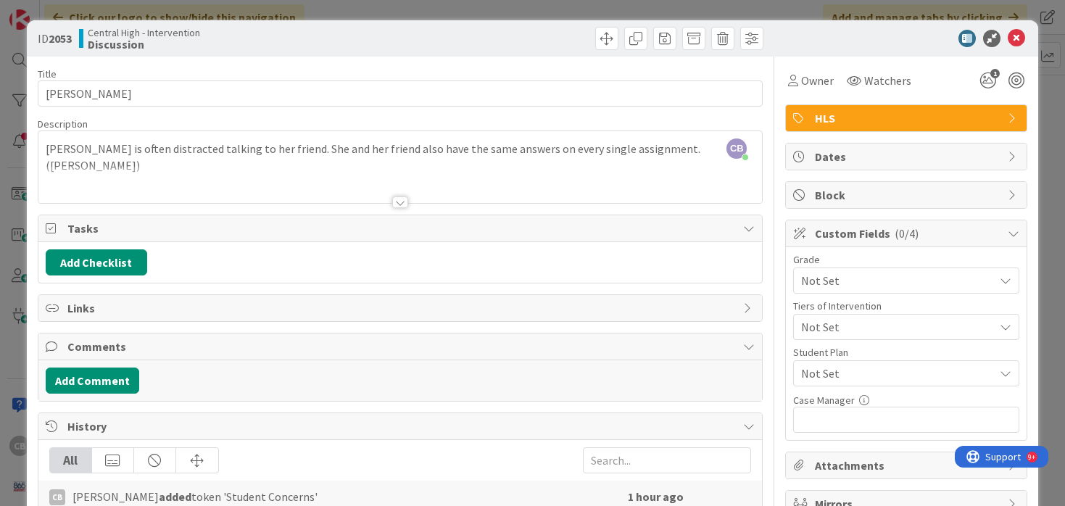
click at [848, 279] on span "Not Set" at bounding box center [894, 280] width 186 height 20
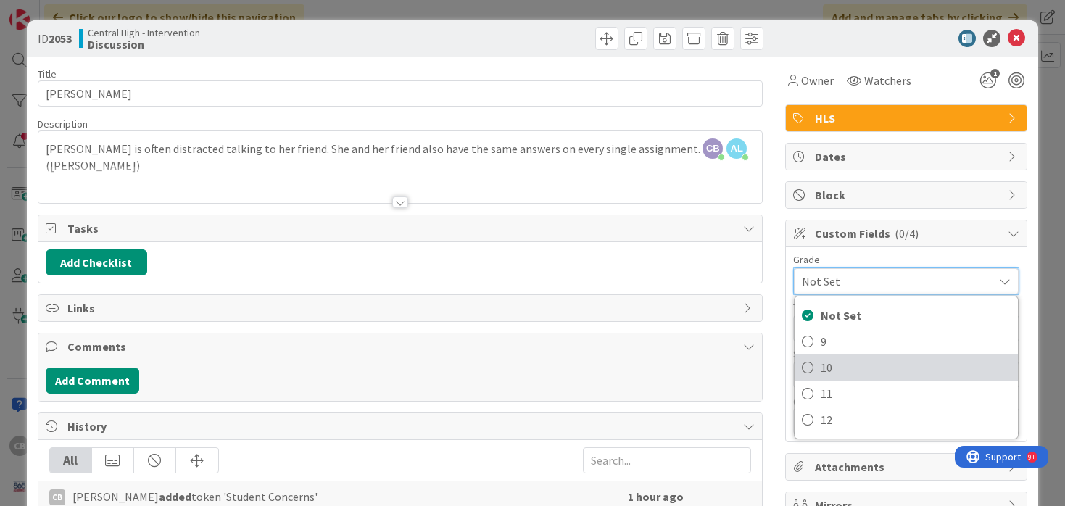
click at [810, 368] on icon at bounding box center [808, 368] width 12 height 22
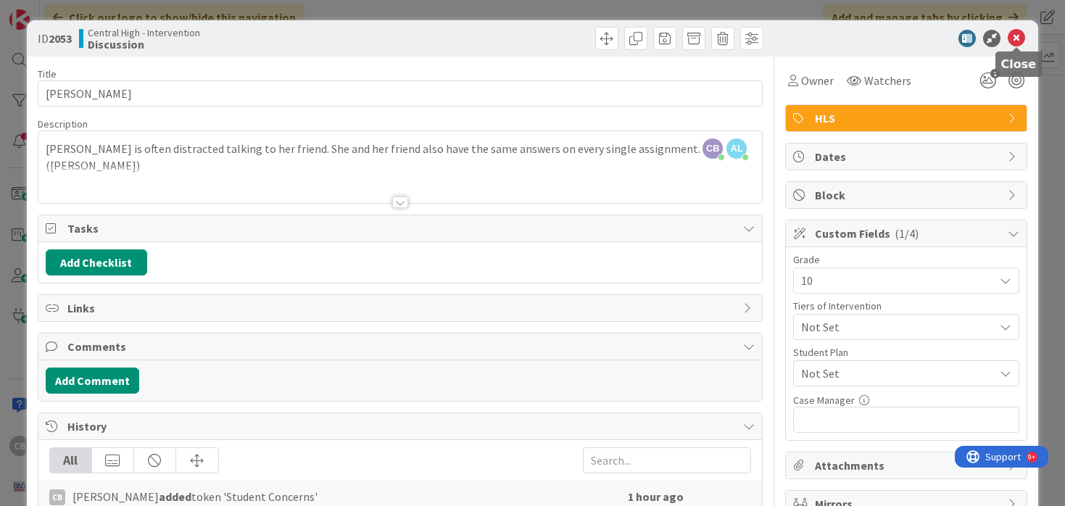
click at [1017, 37] on icon at bounding box center [1016, 38] width 17 height 17
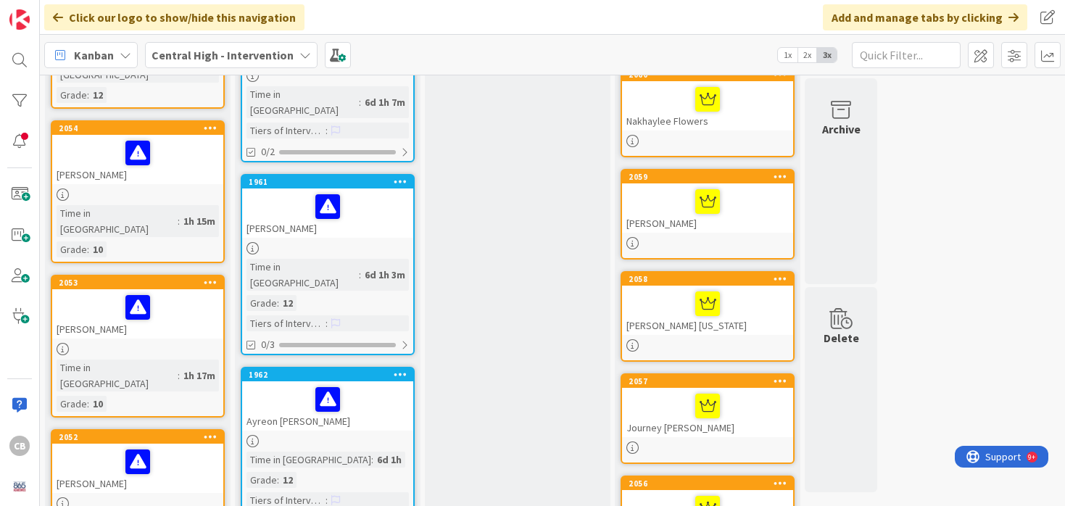
click at [176, 292] on div at bounding box center [138, 307] width 162 height 30
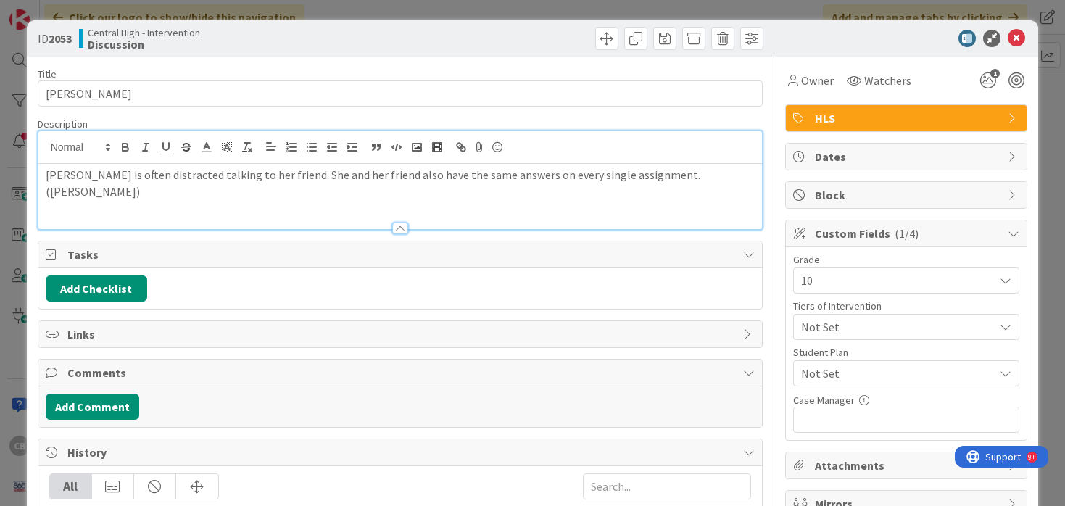
click at [687, 148] on div "Aaleah is often distracted talking to her friend. She and her friend also have …" at bounding box center [400, 180] width 724 height 98
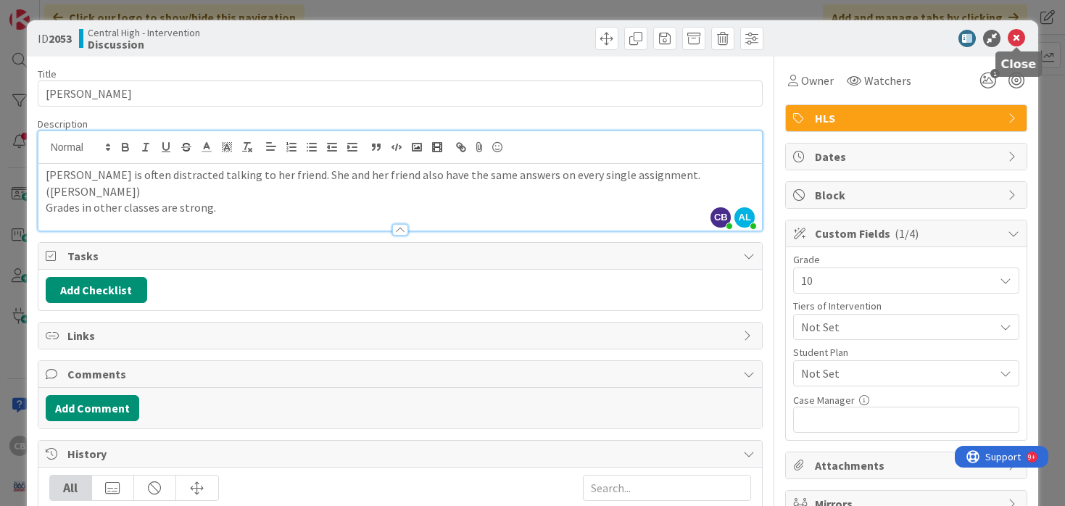
click at [1017, 40] on icon at bounding box center [1016, 38] width 17 height 17
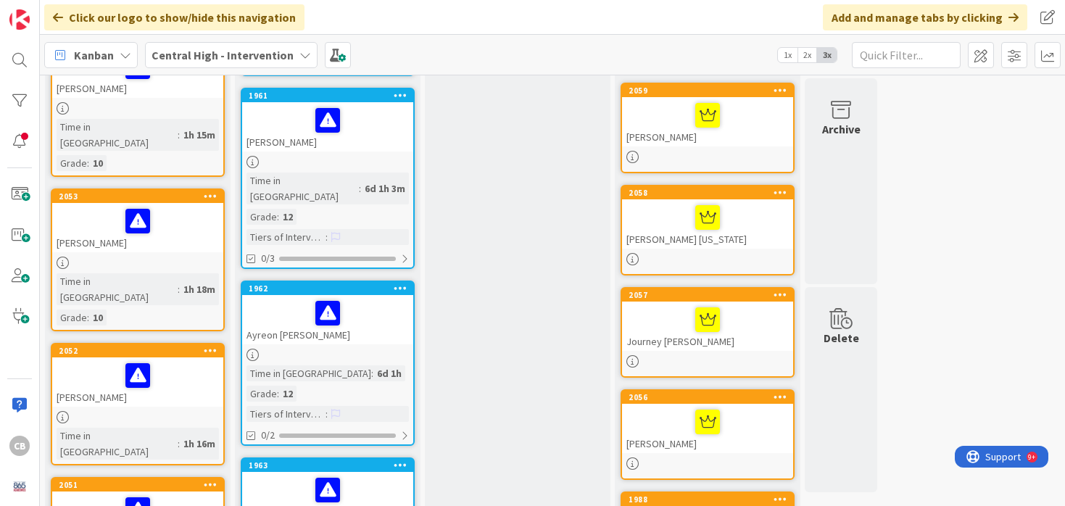
click at [173, 360] on div at bounding box center [138, 375] width 162 height 30
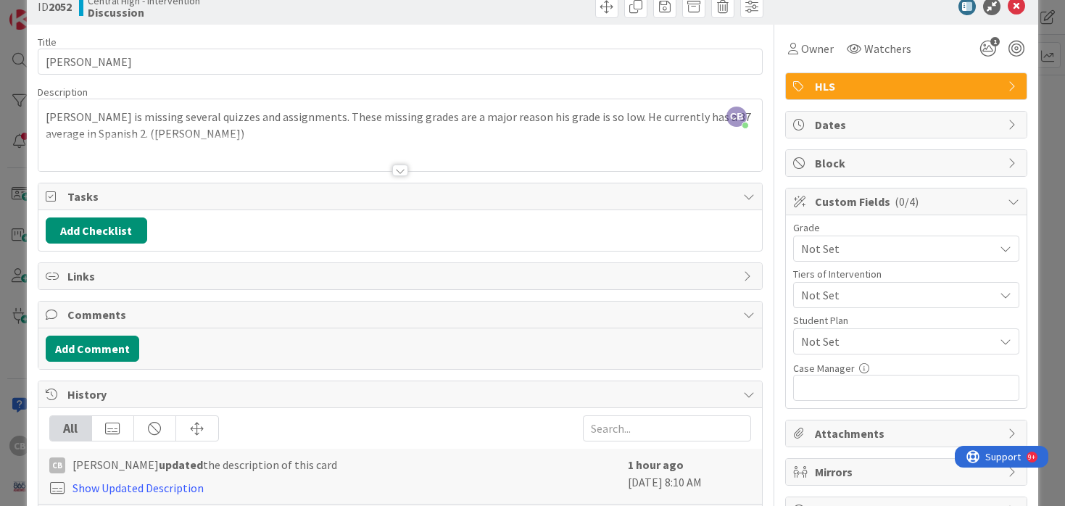
scroll to position [41, 0]
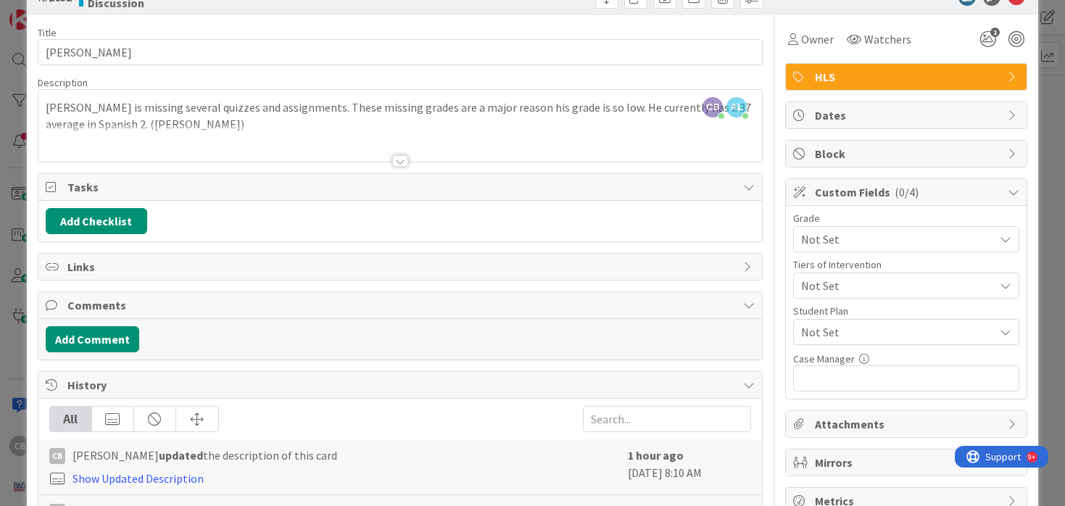
click at [131, 124] on div "Cassen is missing several quizzes and assignments. These missing grades are a m…" at bounding box center [400, 128] width 724 height 65
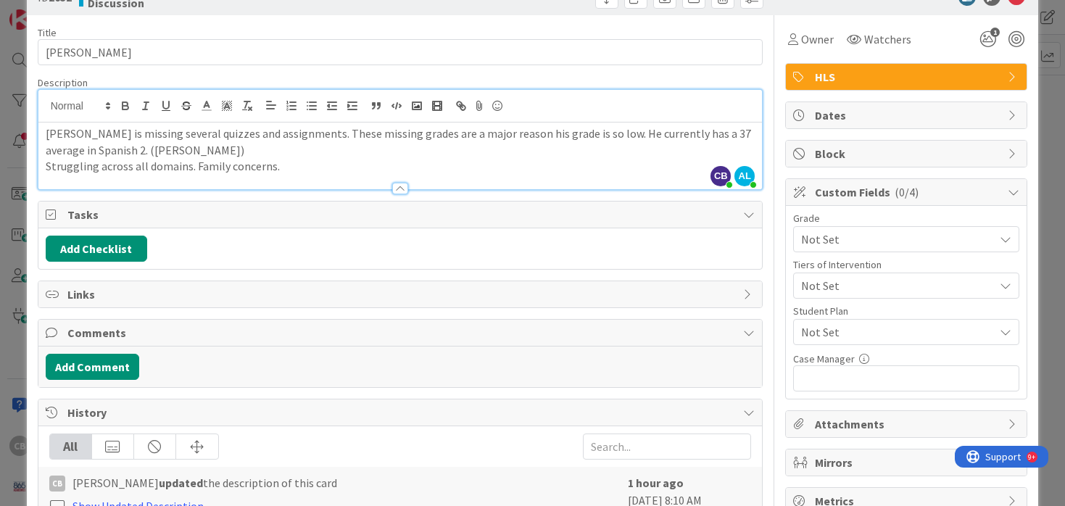
click at [940, 246] on span "Not Set" at bounding box center [894, 239] width 186 height 20
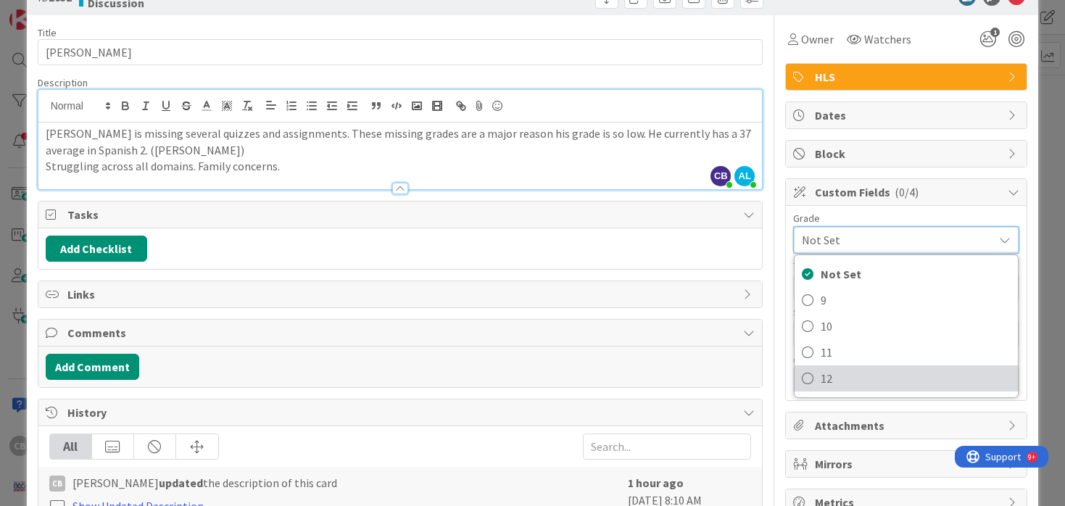
click at [803, 376] on icon at bounding box center [808, 379] width 12 height 22
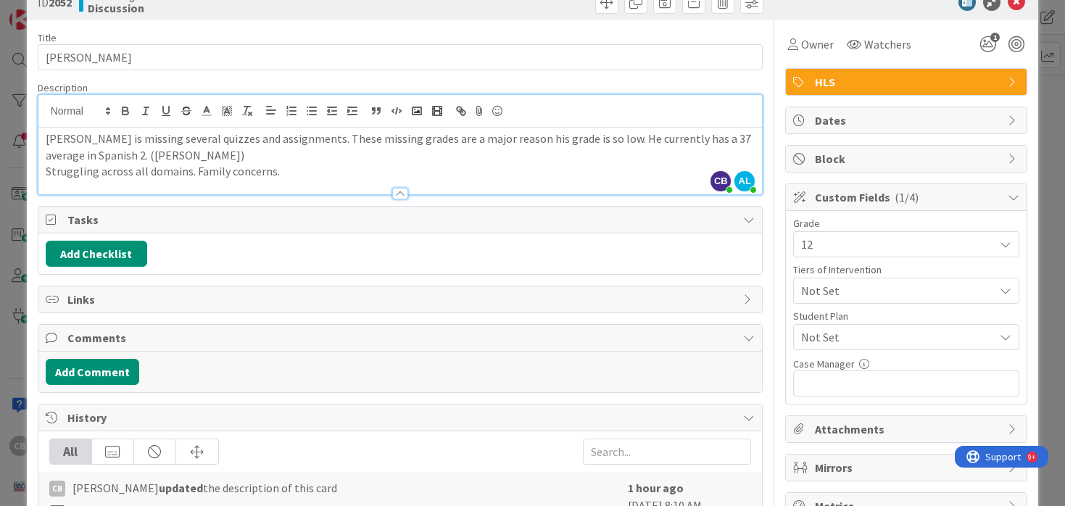
scroll to position [35, 0]
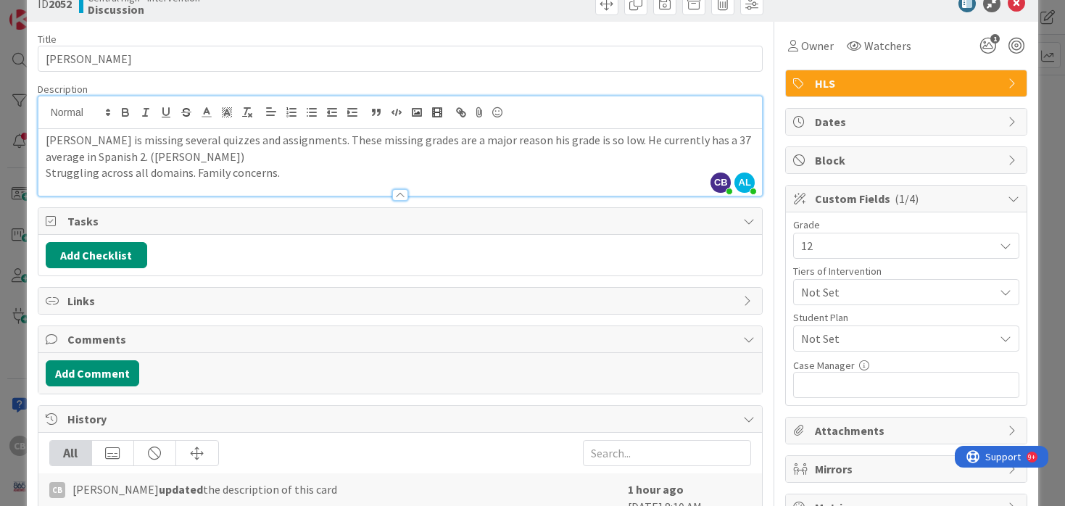
click at [148, 159] on p "Cassen is missing several quizzes and assignments. These missing grades are a m…" at bounding box center [401, 148] width 710 height 33
click at [1020, 7] on icon at bounding box center [1016, 3] width 17 height 17
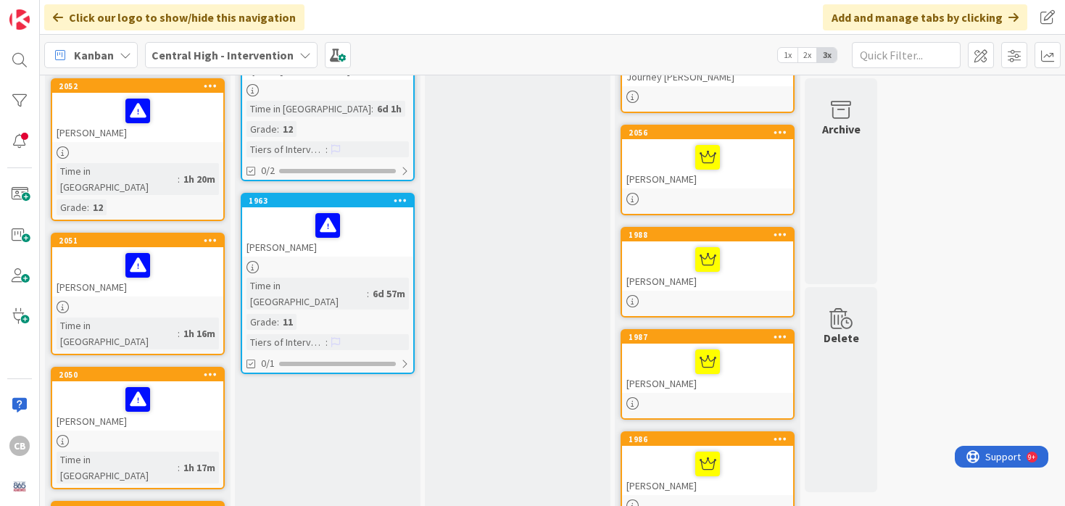
scroll to position [568, 0]
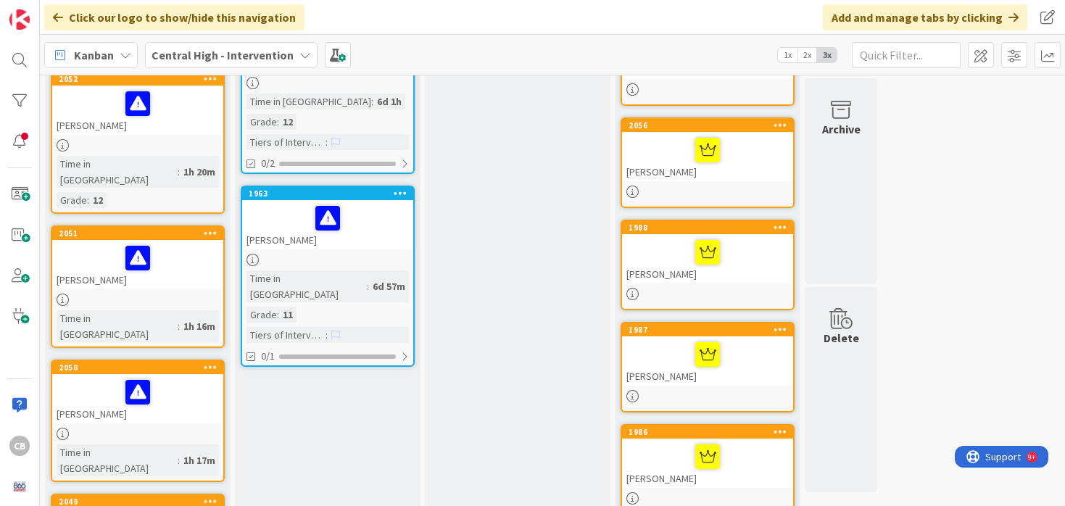
click at [181, 156] on div "Time in Column : 1h 20m Grade : 12" at bounding box center [138, 182] width 162 height 52
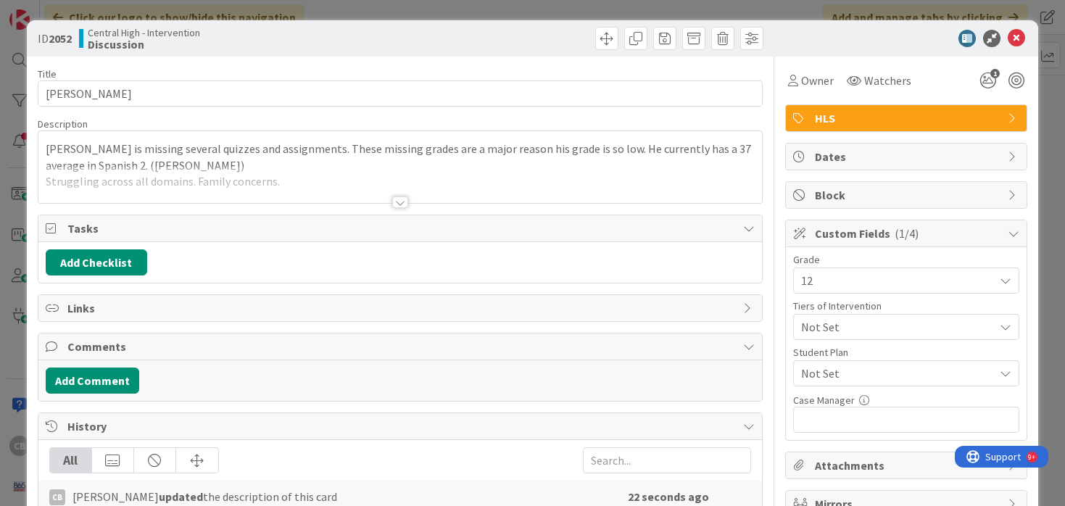
click at [297, 183] on div at bounding box center [400, 184] width 724 height 37
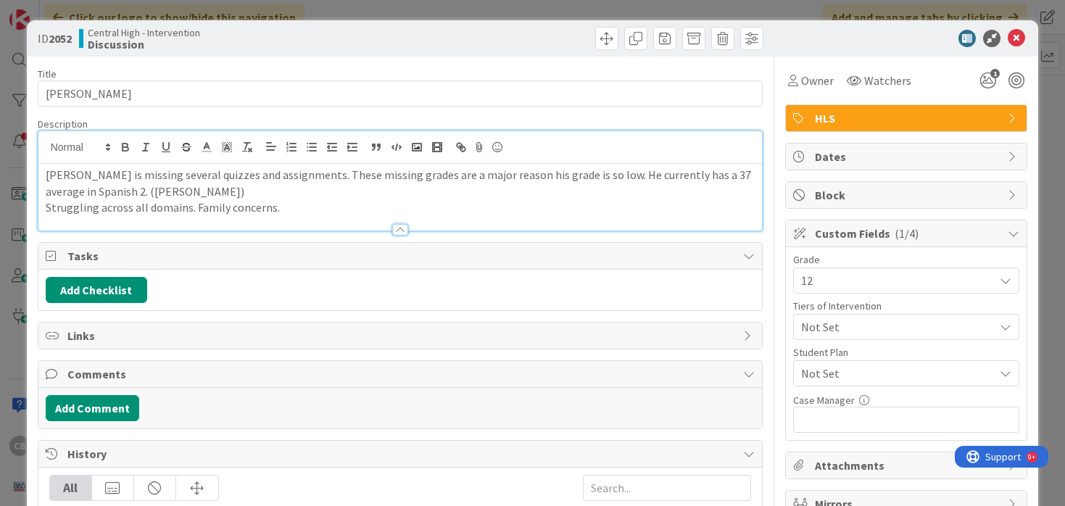
click at [288, 207] on p "Struggling across all domains. Family concerns." at bounding box center [401, 207] width 710 height 17
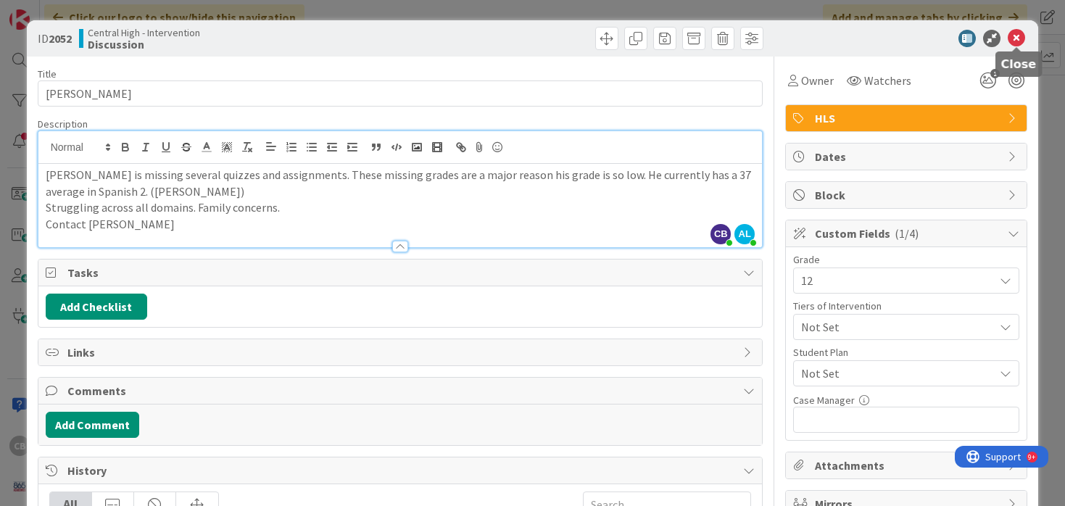
click at [1020, 38] on icon at bounding box center [1016, 38] width 17 height 17
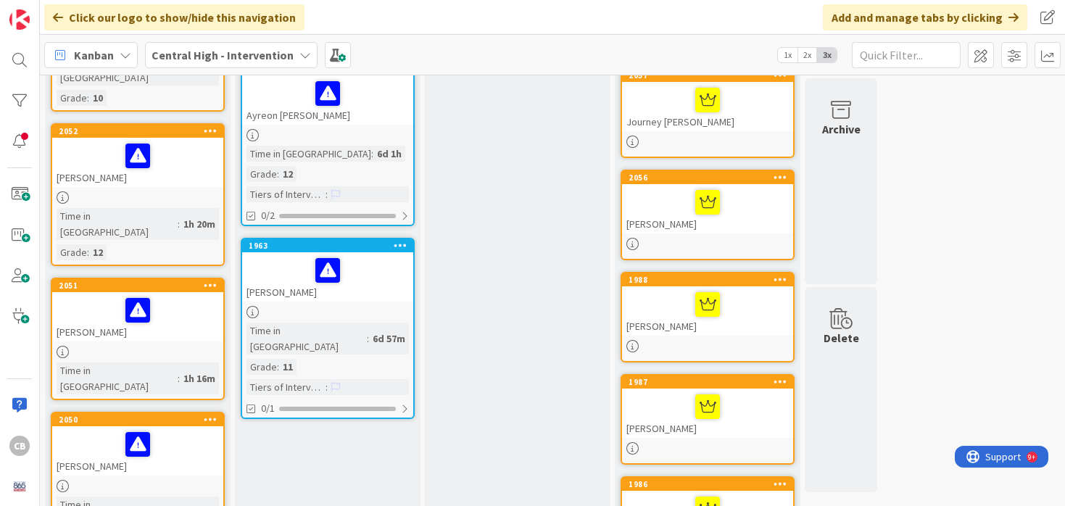
scroll to position [517, 0]
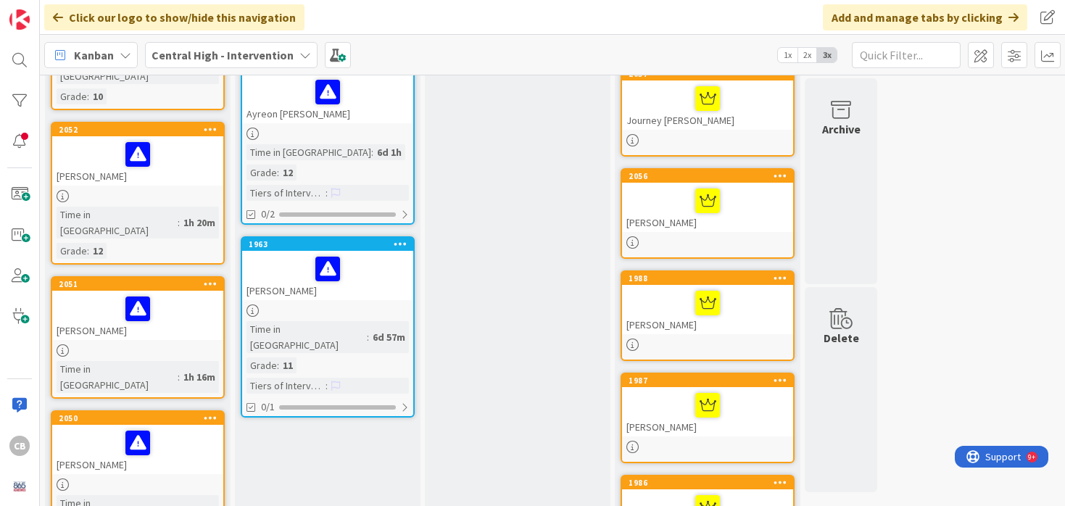
click at [171, 294] on div at bounding box center [138, 309] width 162 height 30
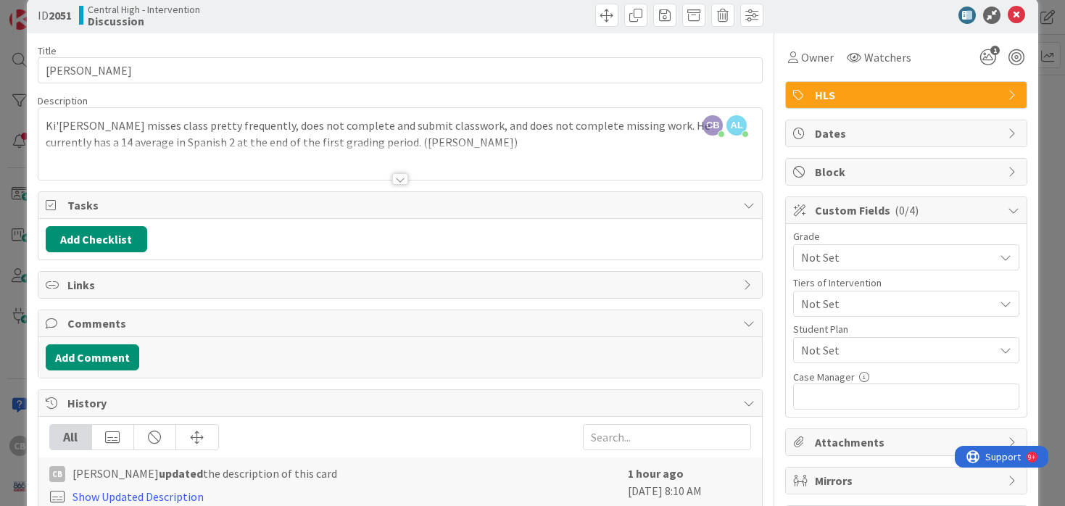
scroll to position [42, 0]
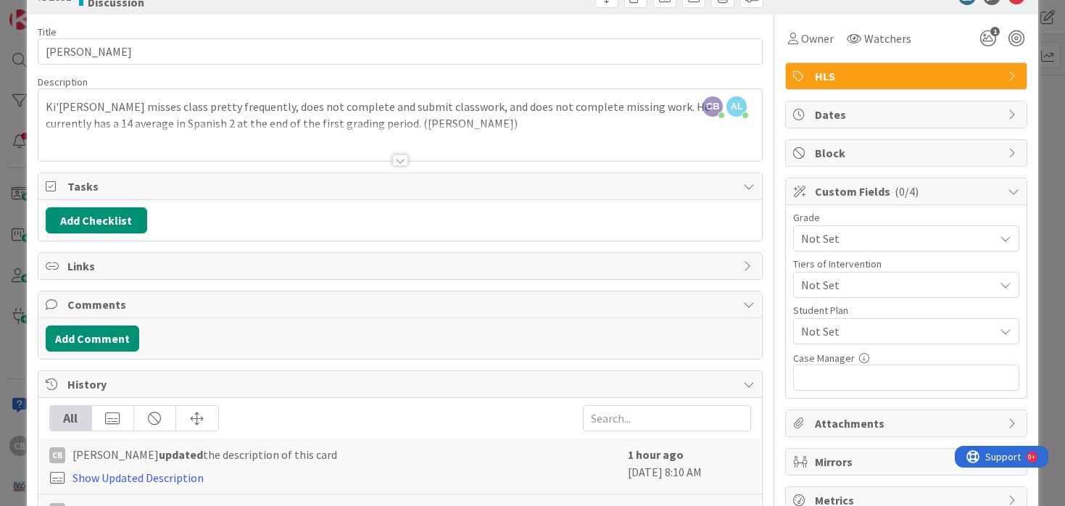
click at [402, 160] on div at bounding box center [400, 160] width 16 height 12
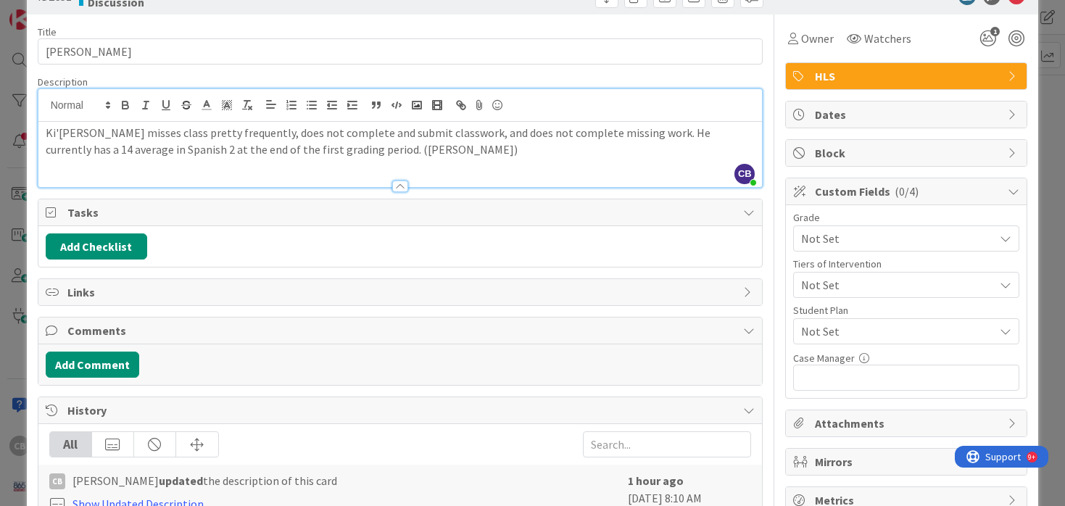
click at [371, 151] on p "Ki'Anthony misses class pretty frequently, does not complete and submit classwo…" at bounding box center [401, 141] width 710 height 33
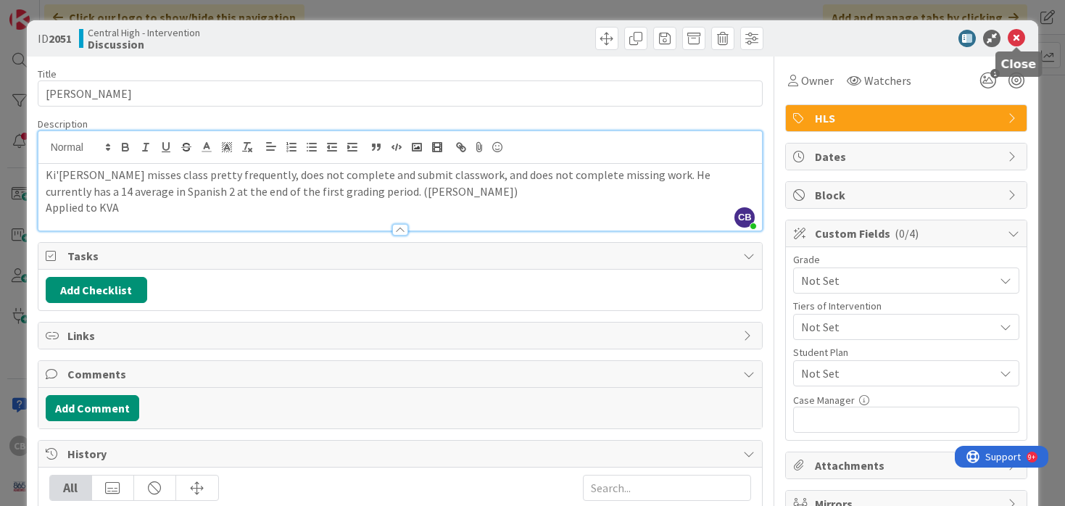
click at [1014, 36] on icon at bounding box center [1016, 38] width 17 height 17
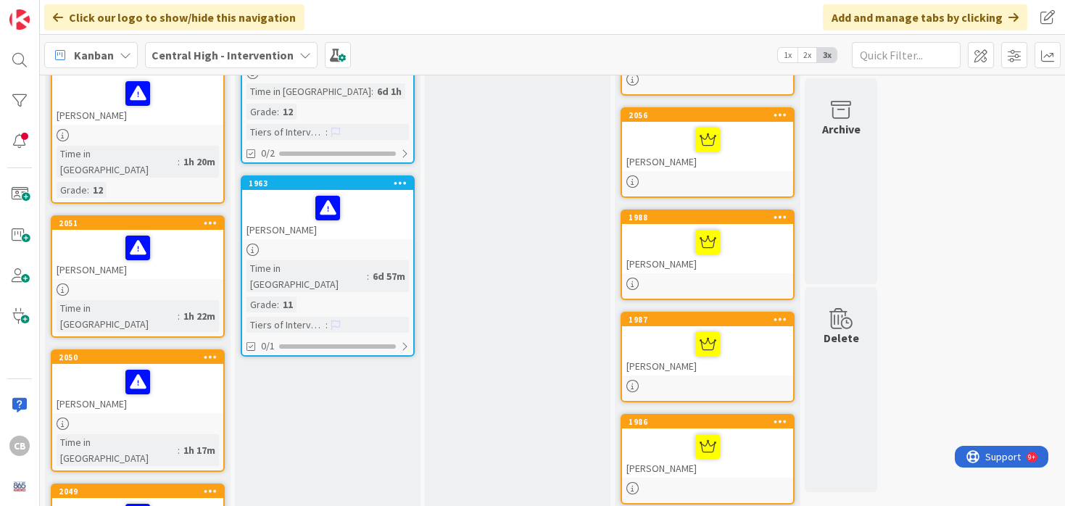
scroll to position [579, 0]
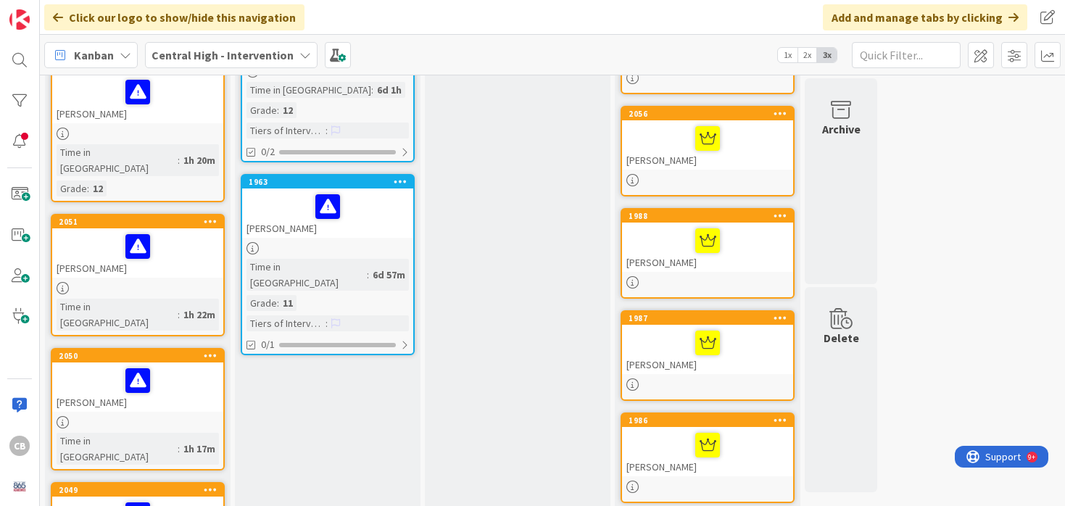
click at [176, 231] on div at bounding box center [138, 246] width 162 height 30
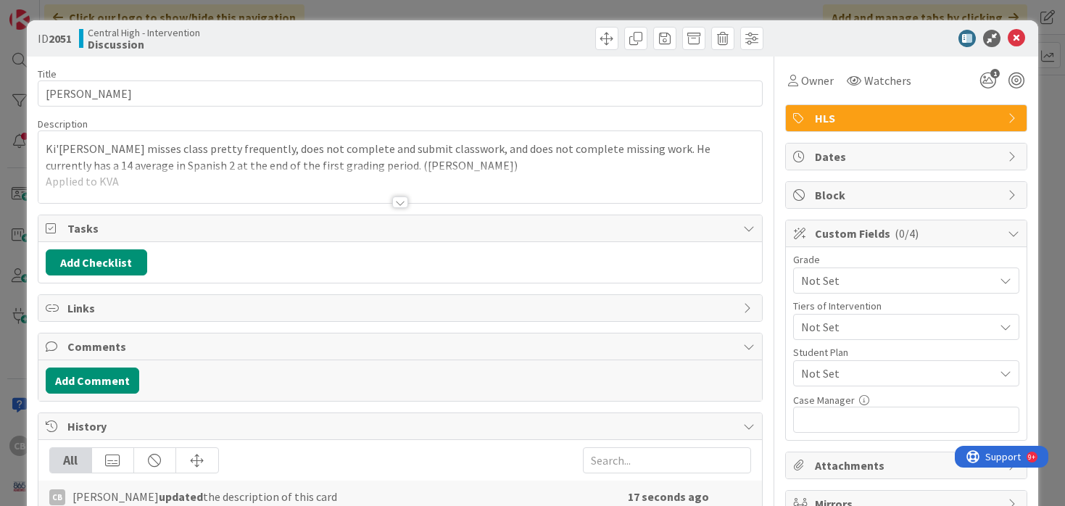
click at [887, 283] on span "Not Set" at bounding box center [894, 280] width 186 height 20
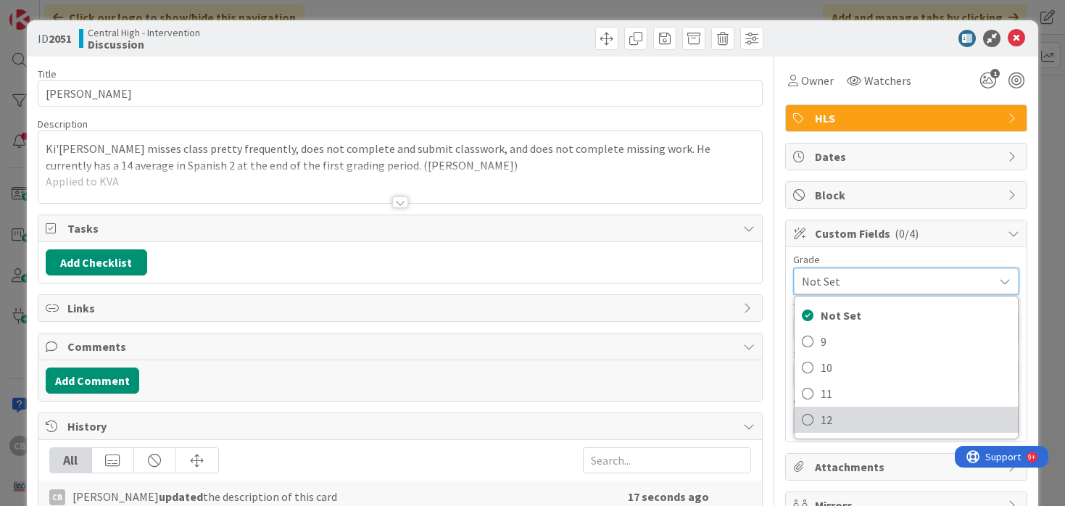
click at [809, 419] on icon at bounding box center [808, 420] width 12 height 22
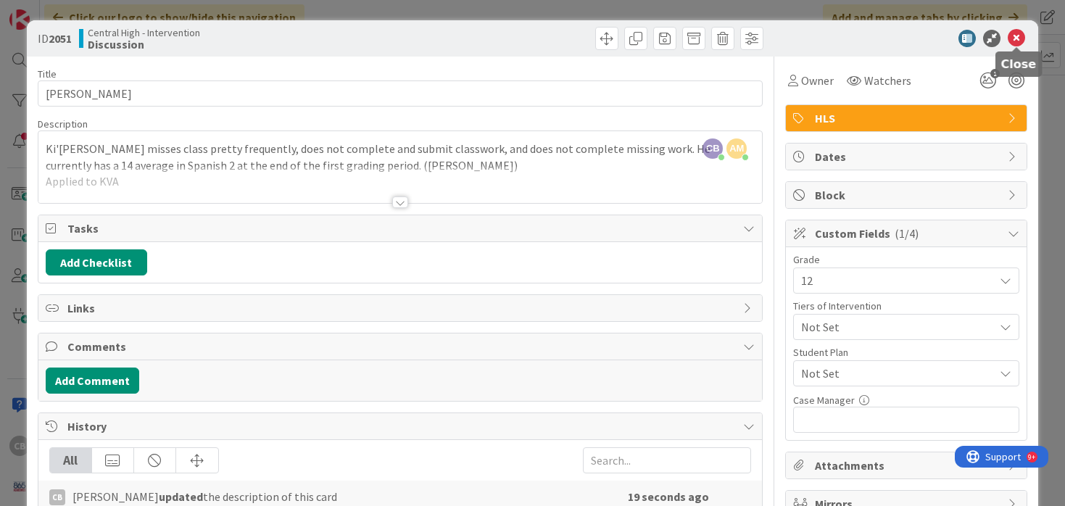
click at [1016, 41] on icon at bounding box center [1016, 38] width 17 height 17
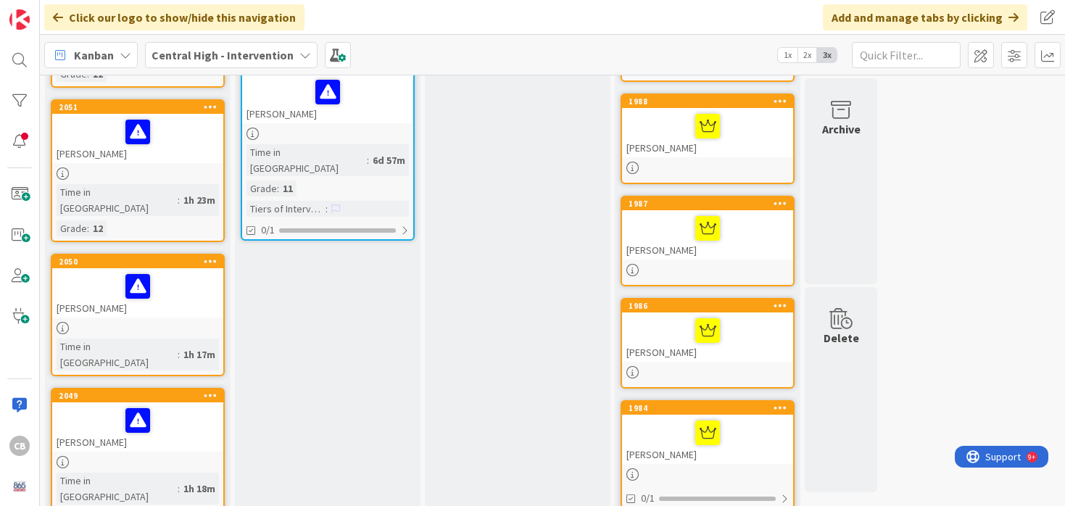
scroll to position [692, 0]
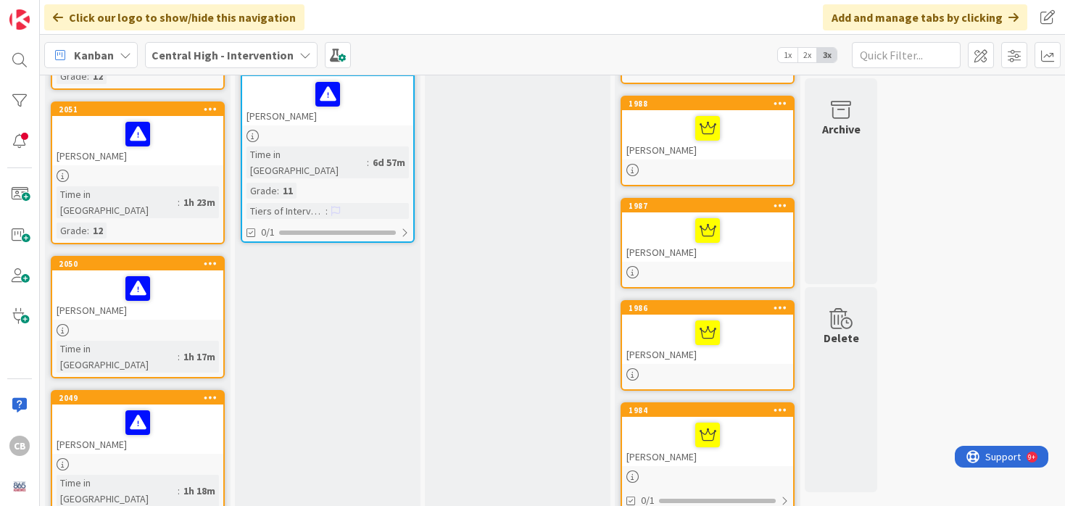
click at [185, 273] on div at bounding box center [138, 288] width 162 height 30
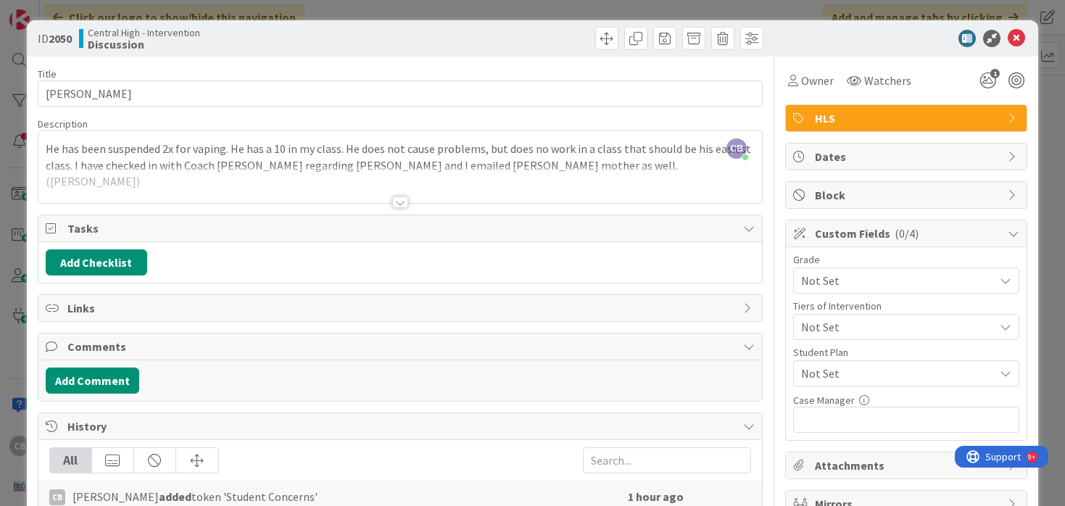
click at [397, 202] on div at bounding box center [400, 202] width 16 height 12
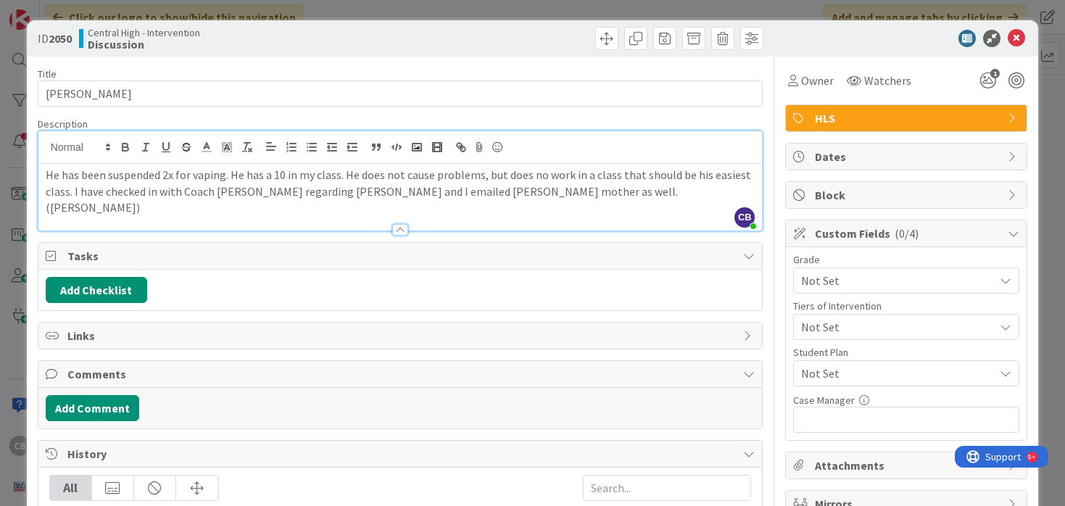
click at [831, 278] on span "Not Set" at bounding box center [894, 280] width 186 height 20
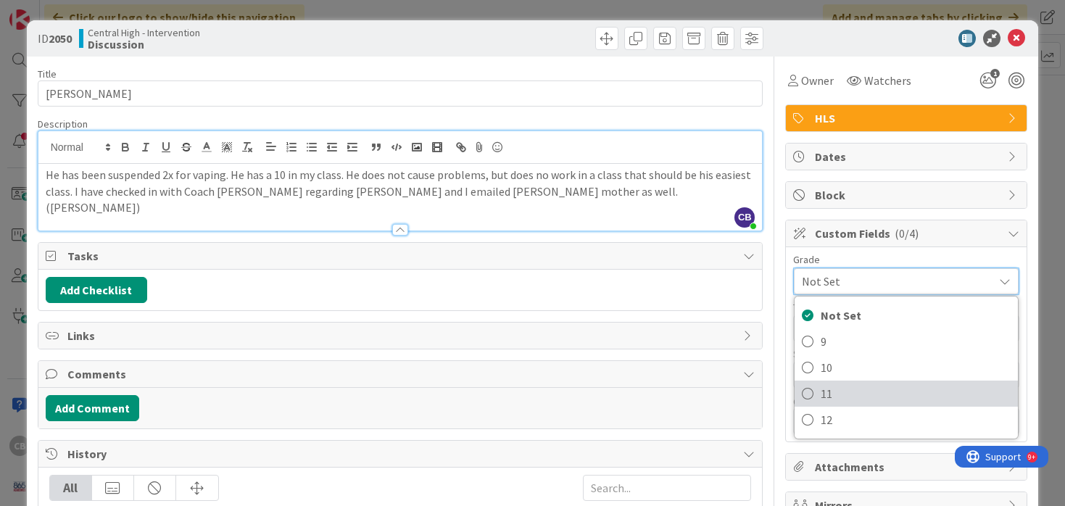
click at [808, 396] on icon at bounding box center [808, 394] width 12 height 22
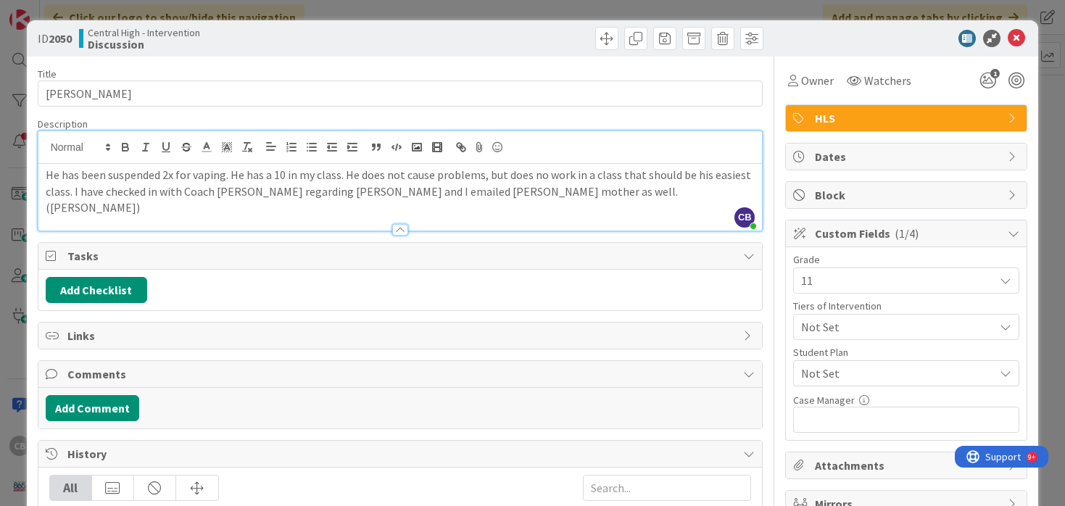
click at [595, 196] on p "He has been suspended 2x for vaping. He has a 10 in my class. He does not cause…" at bounding box center [401, 191] width 710 height 49
click at [1019, 37] on icon at bounding box center [1016, 38] width 17 height 17
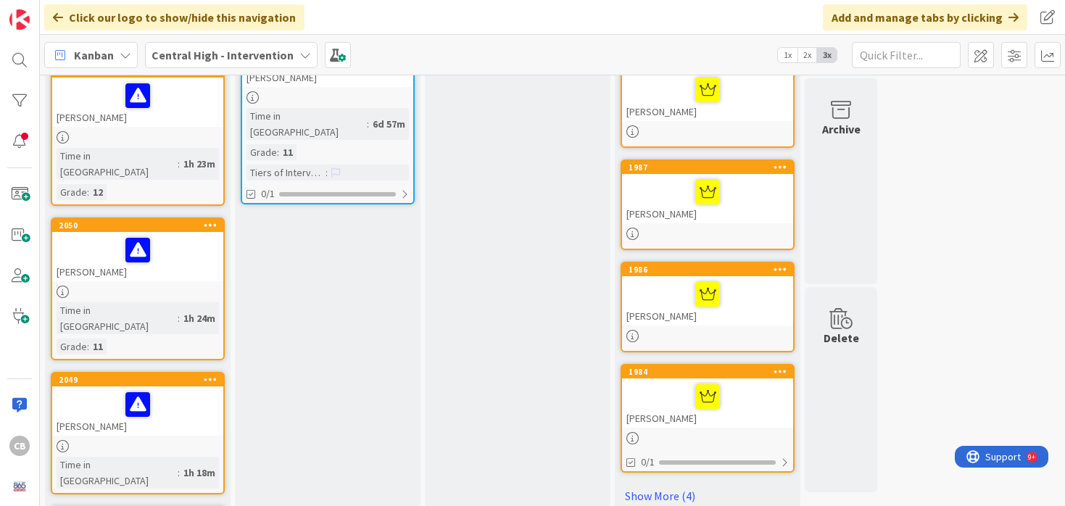
scroll to position [736, 0]
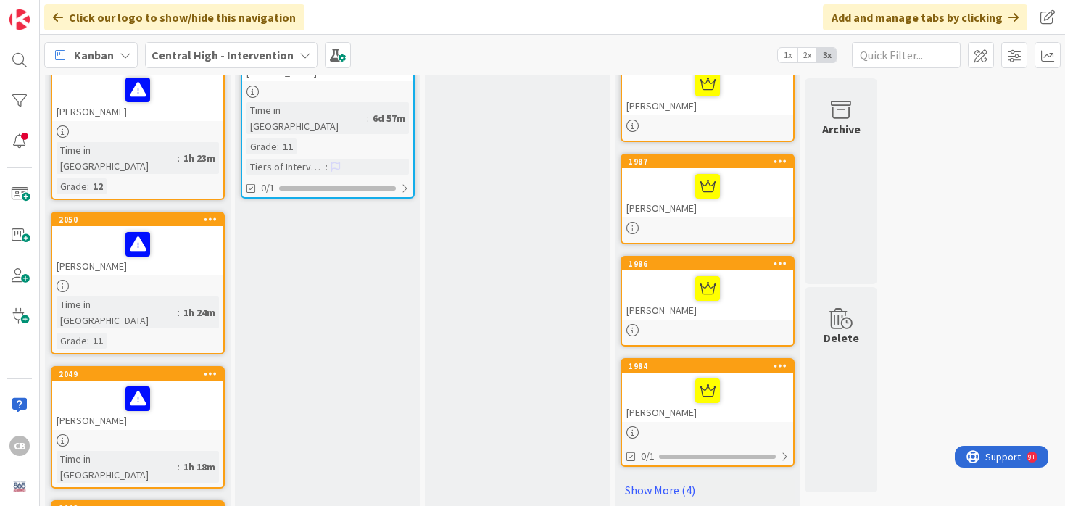
click at [186, 384] on div at bounding box center [138, 399] width 162 height 30
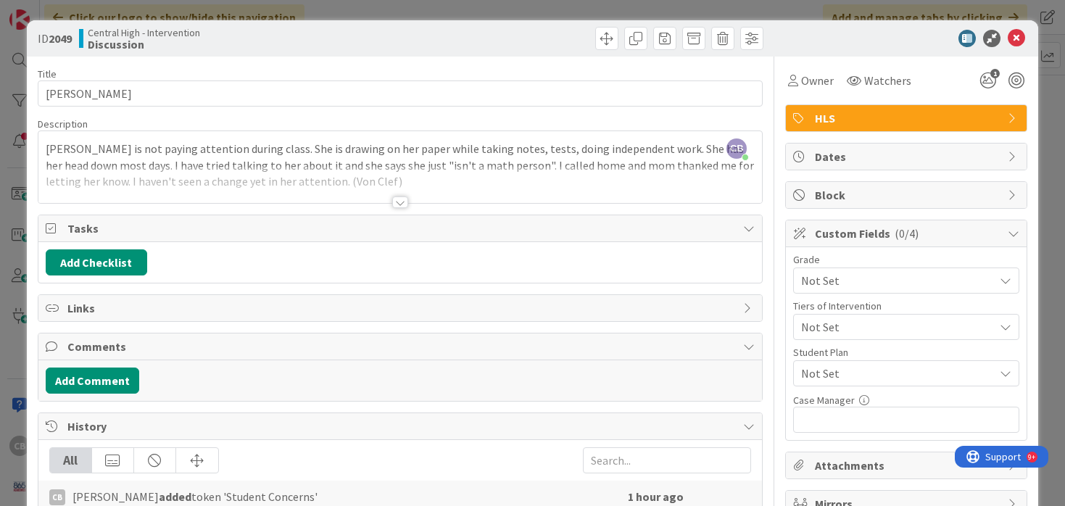
click at [398, 201] on div at bounding box center [400, 202] width 16 height 12
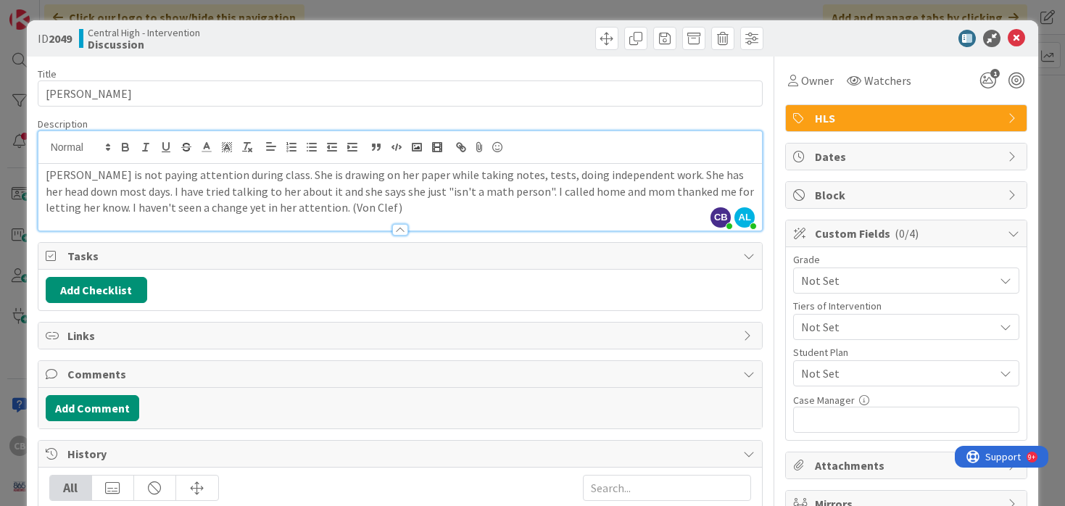
click at [867, 279] on span "Not Set" at bounding box center [894, 280] width 186 height 20
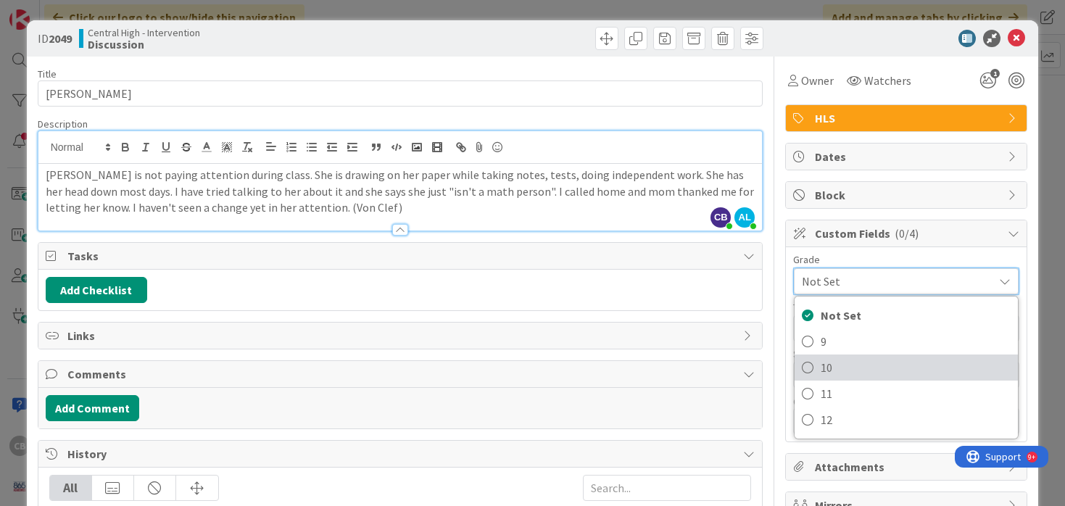
click at [808, 372] on icon at bounding box center [808, 368] width 12 height 22
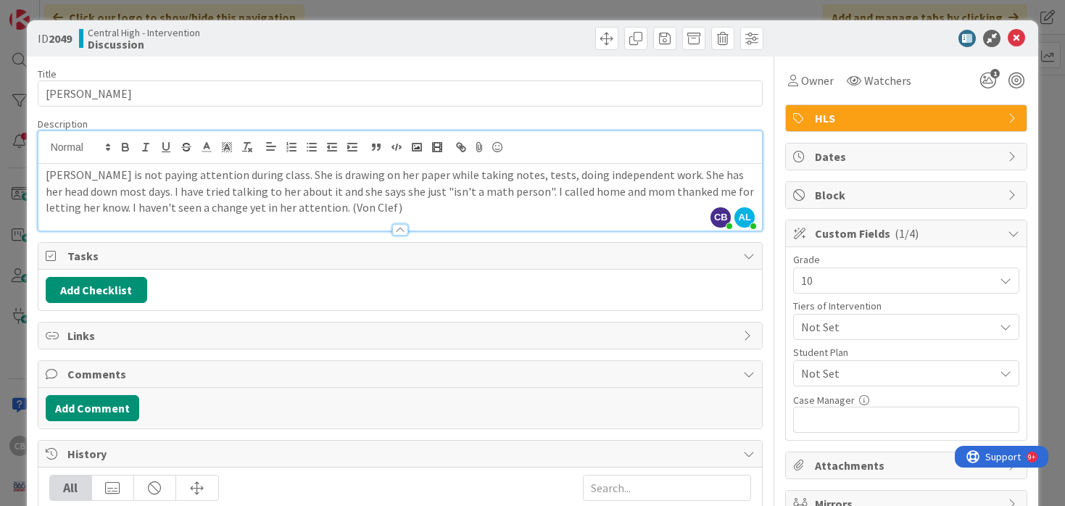
click at [861, 332] on span "Not Set" at bounding box center [894, 327] width 186 height 20
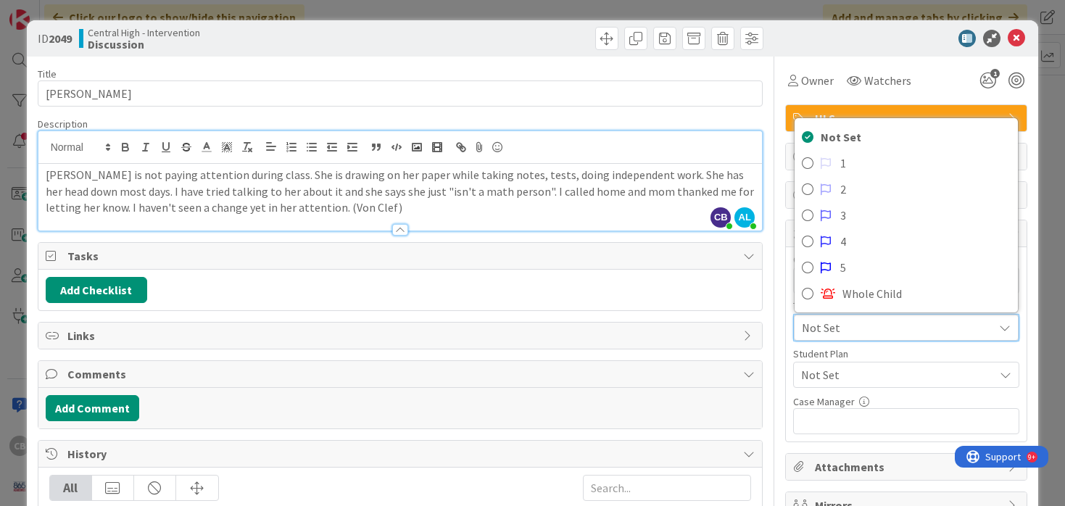
click at [861, 332] on span "Not Set" at bounding box center [894, 328] width 184 height 20
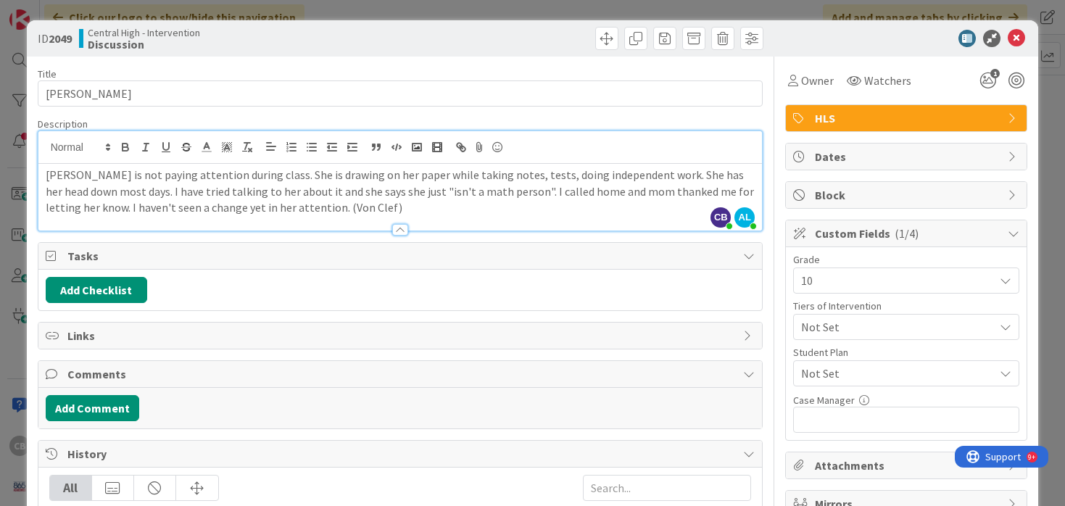
click at [846, 376] on span "Not Set" at bounding box center [897, 373] width 193 height 17
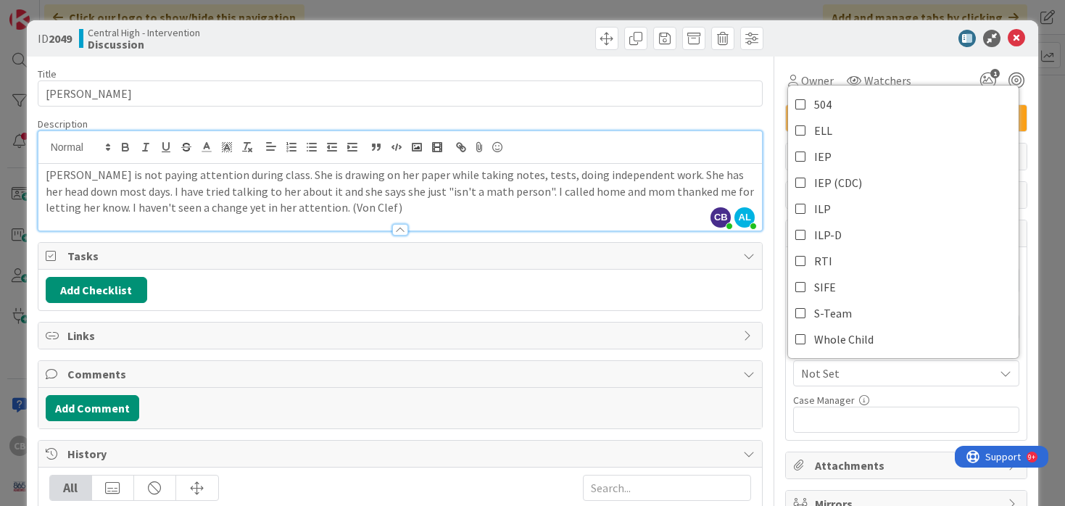
click at [846, 376] on span "Not Set" at bounding box center [897, 373] width 193 height 17
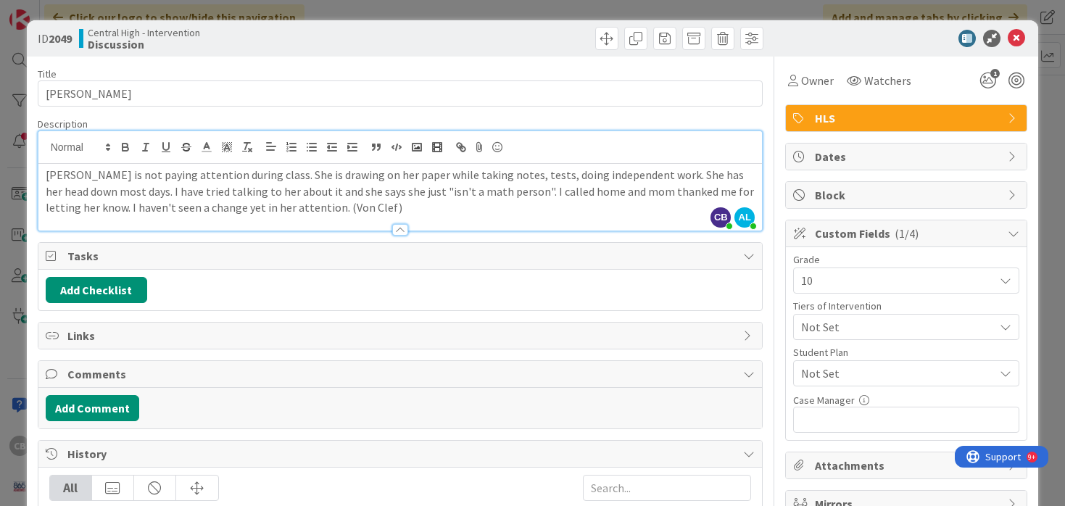
click at [314, 206] on p "Ana is not paying attention during class. She is drawing on her paper while tak…" at bounding box center [401, 191] width 710 height 49
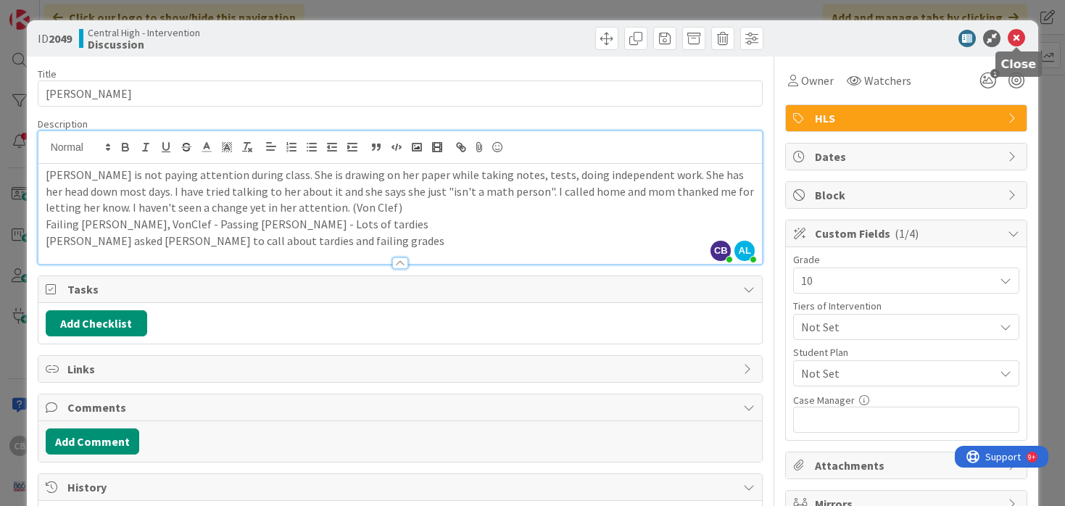
click at [1019, 32] on icon at bounding box center [1016, 38] width 17 height 17
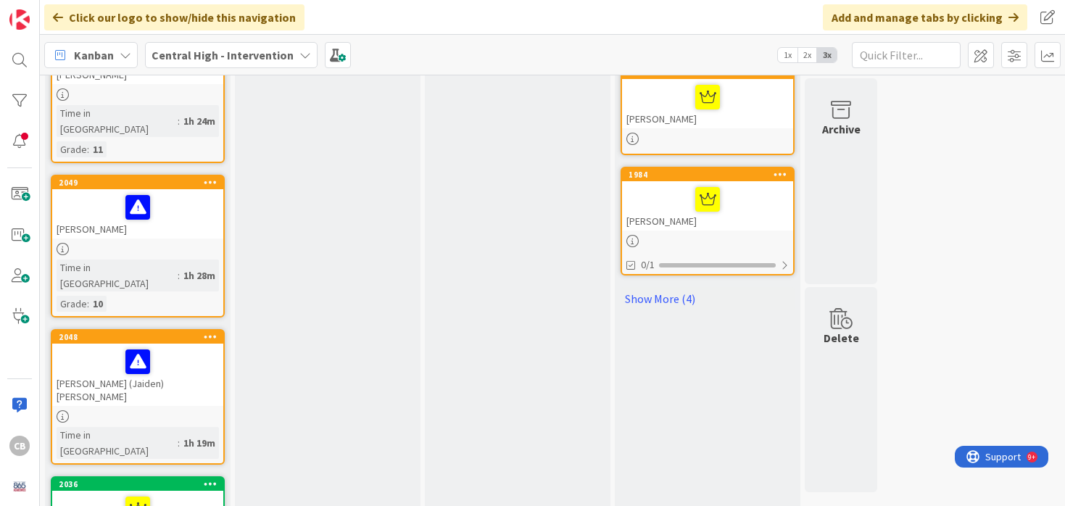
scroll to position [920, 0]
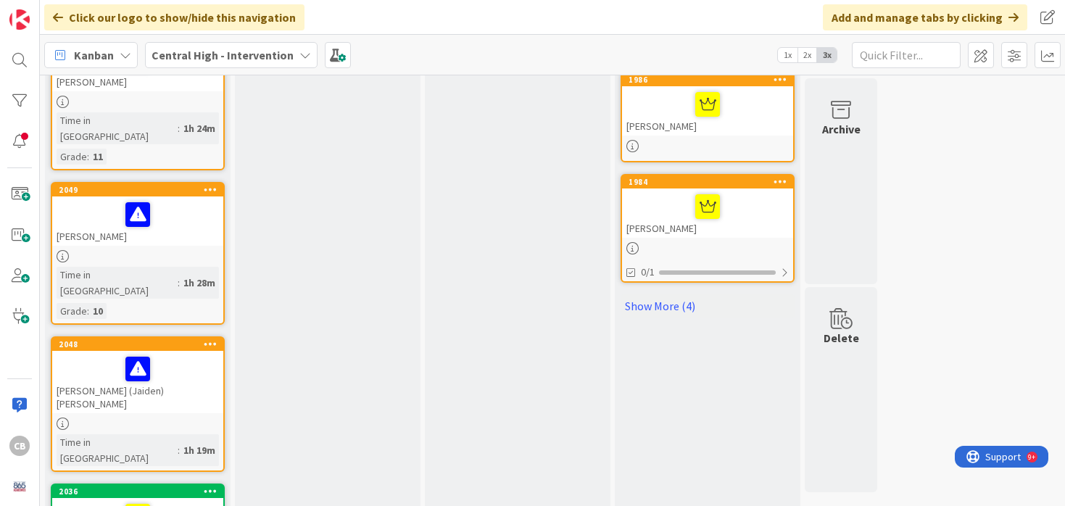
click at [193, 354] on div at bounding box center [138, 369] width 162 height 30
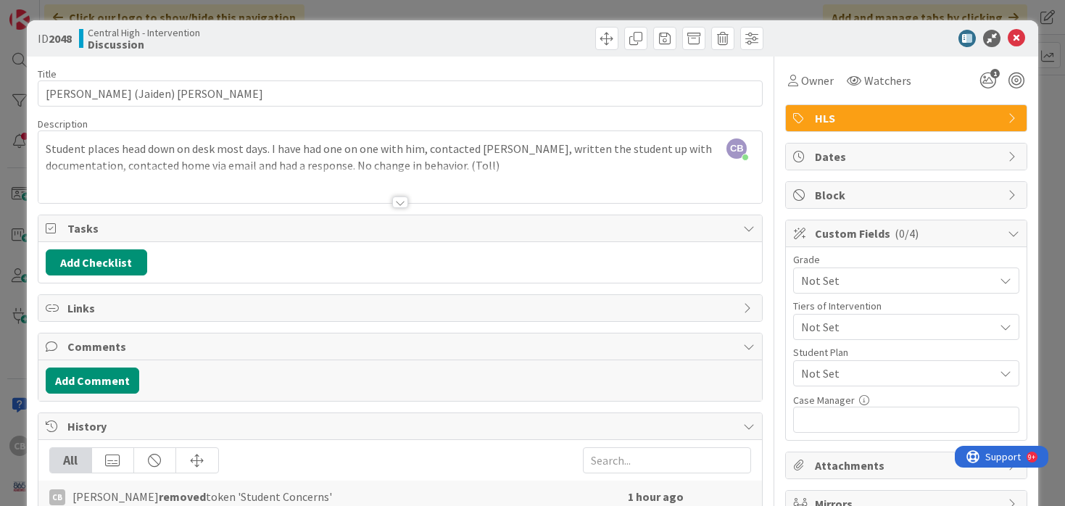
click at [856, 286] on span "Not Set" at bounding box center [894, 280] width 186 height 20
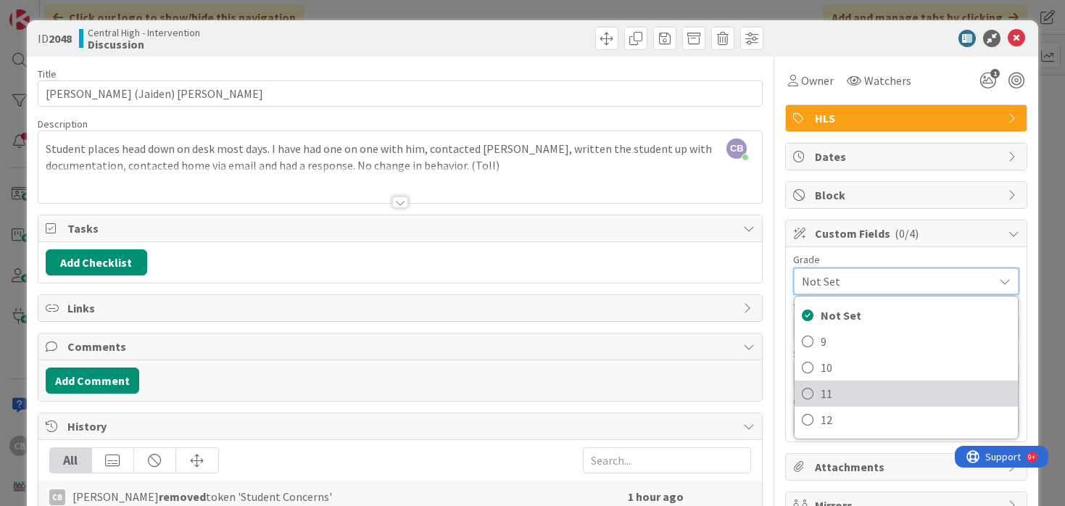
click at [812, 390] on icon at bounding box center [808, 394] width 12 height 22
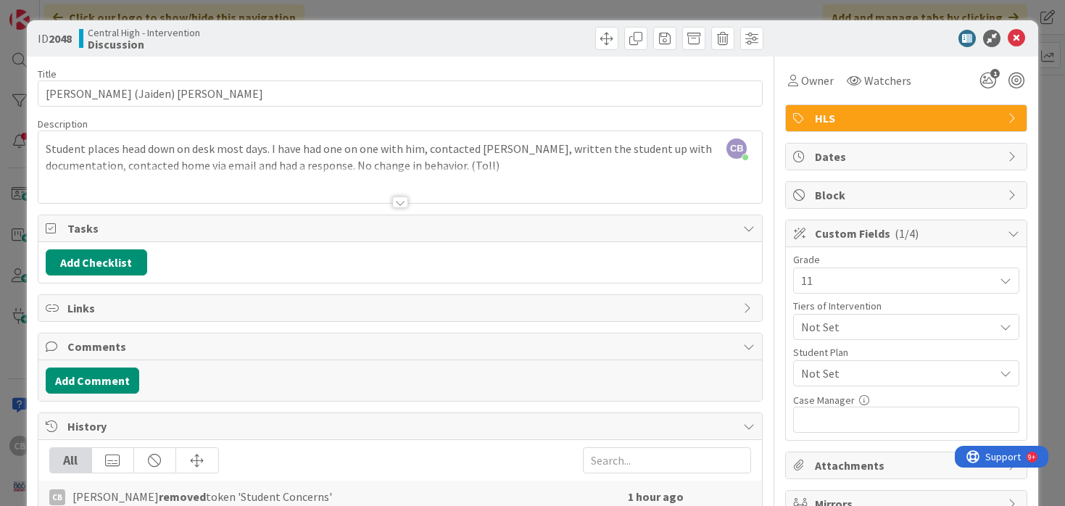
click at [481, 173] on div at bounding box center [400, 184] width 724 height 37
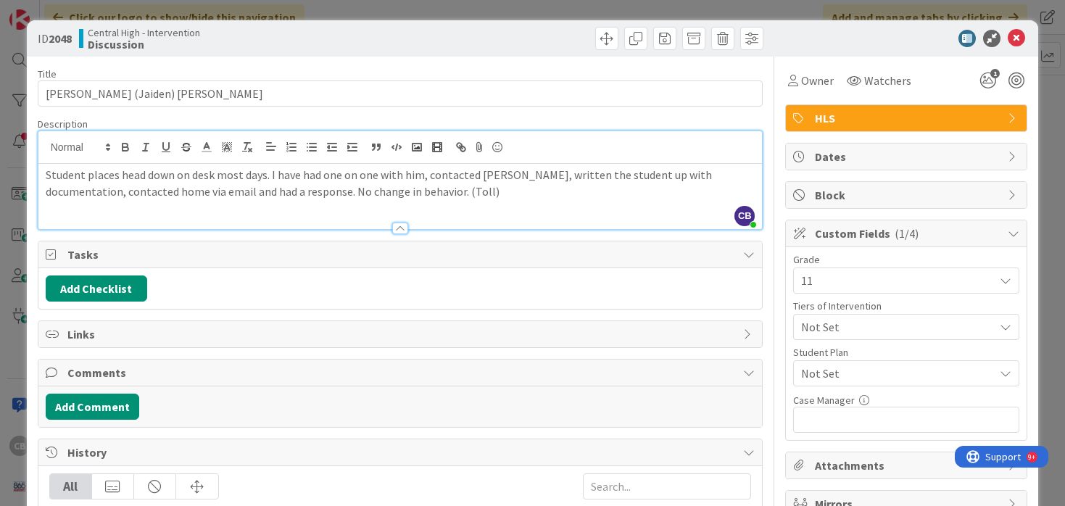
click at [513, 186] on p "Student places head down on desk most days. I have had one on one with him, con…" at bounding box center [401, 183] width 710 height 33
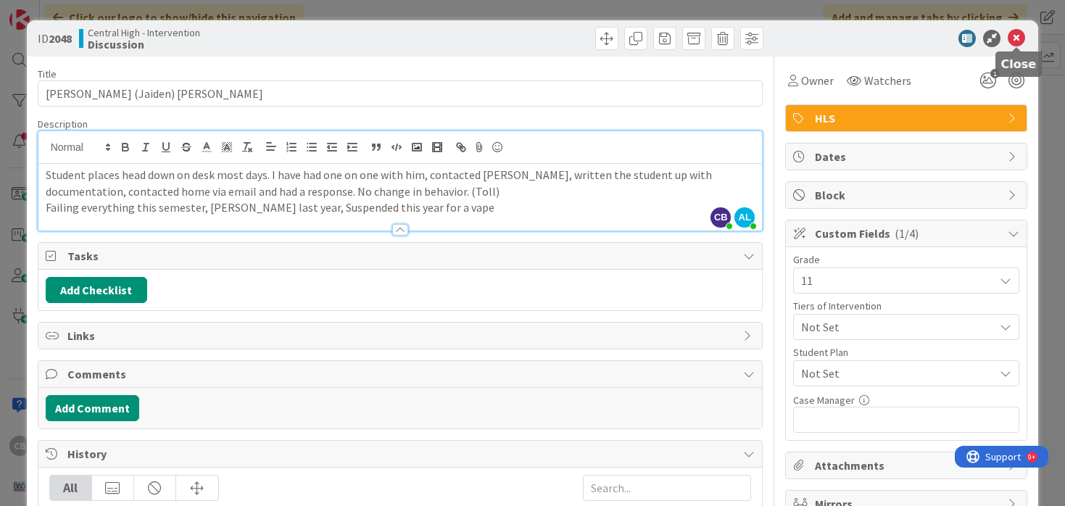
click at [1017, 41] on icon at bounding box center [1016, 38] width 17 height 17
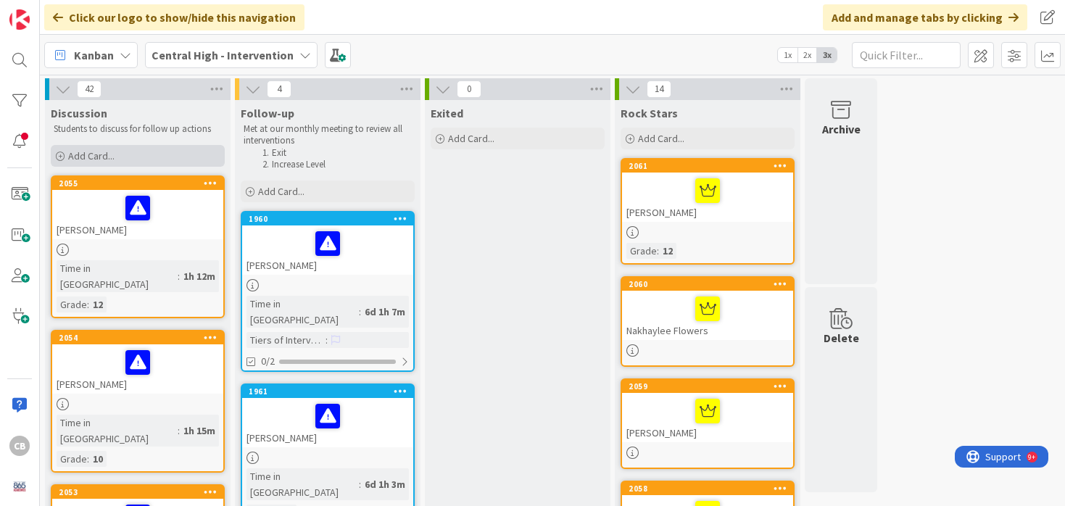
click at [93, 157] on span "Add Card..." at bounding box center [91, 155] width 46 height 13
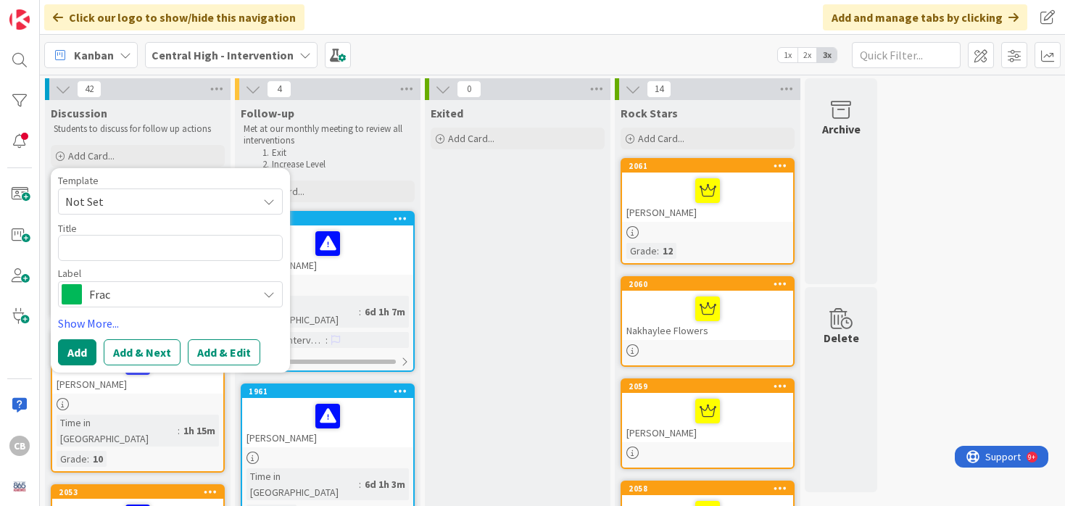
type textarea "x"
type textarea "[PERSON_NAME]"
click at [128, 202] on span "Not Set" at bounding box center [155, 201] width 181 height 19
click at [128, 299] on span "Frac" at bounding box center [169, 294] width 161 height 20
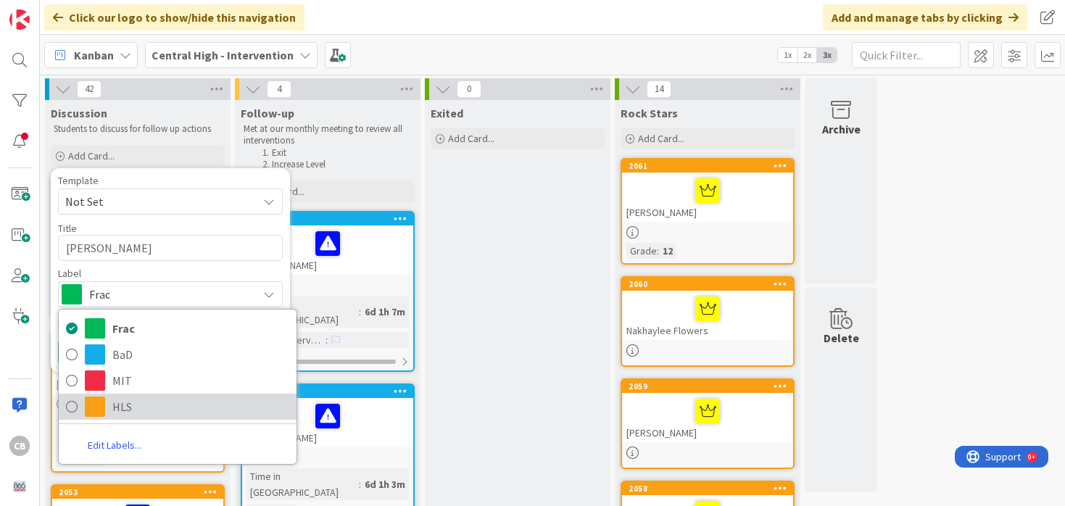
click at [117, 402] on span "HLS" at bounding box center [200, 407] width 177 height 22
type textarea "x"
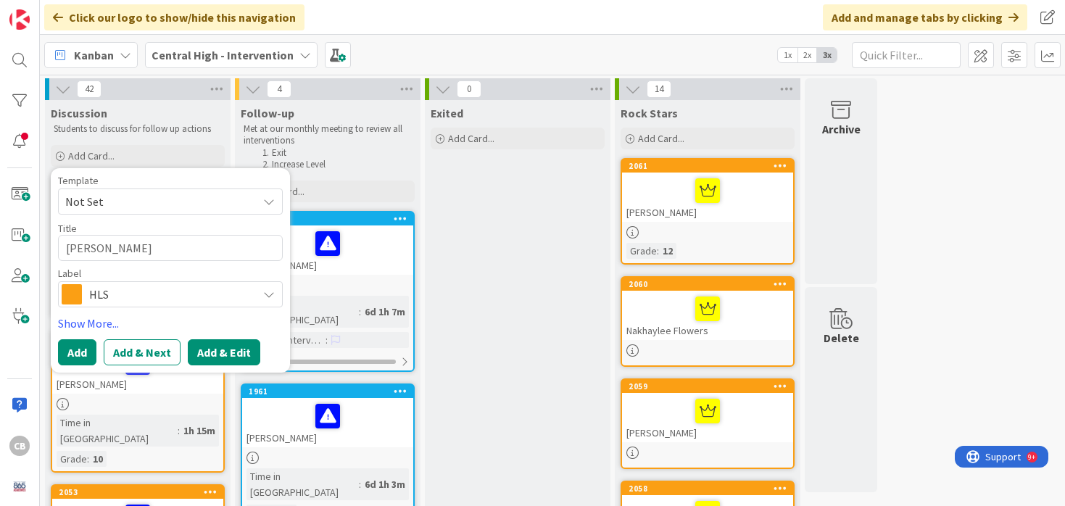
click at [223, 352] on button "Add & Edit" at bounding box center [224, 352] width 73 height 26
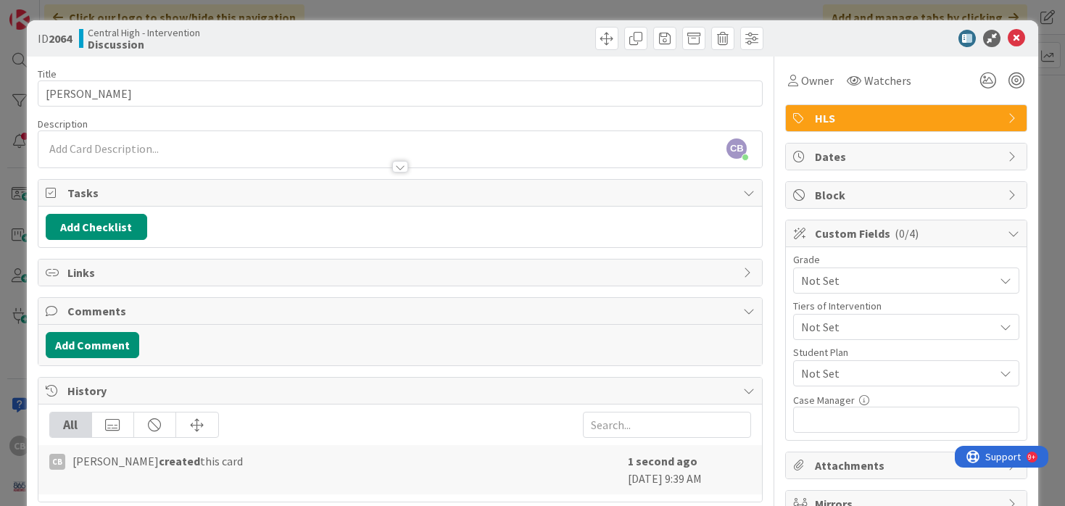
click at [166, 147] on div "CB Cindy Blanchard just joined" at bounding box center [400, 149] width 724 height 36
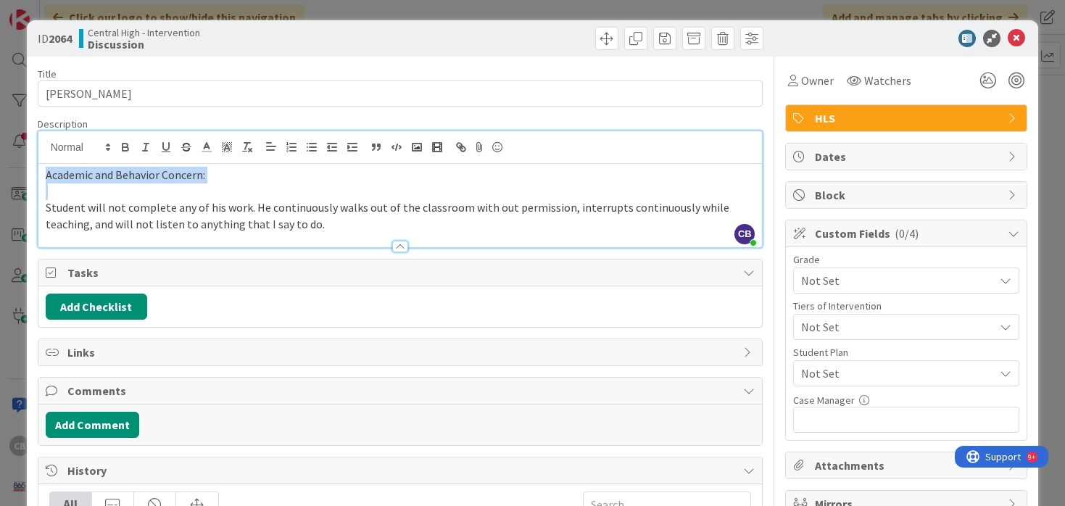
drag, startPoint x: 46, startPoint y: 210, endPoint x: 38, endPoint y: 173, distance: 37.8
click at [38, 173] on div "Academic and Behavior Concern: Student will not complete any of his work. He co…" at bounding box center [400, 205] width 724 height 83
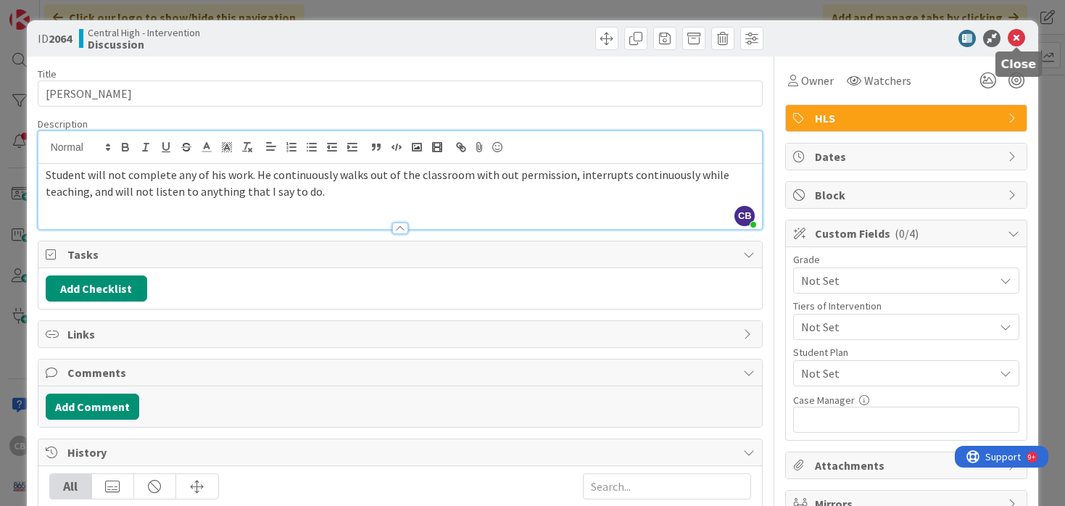
click at [1013, 41] on icon at bounding box center [1016, 38] width 17 height 17
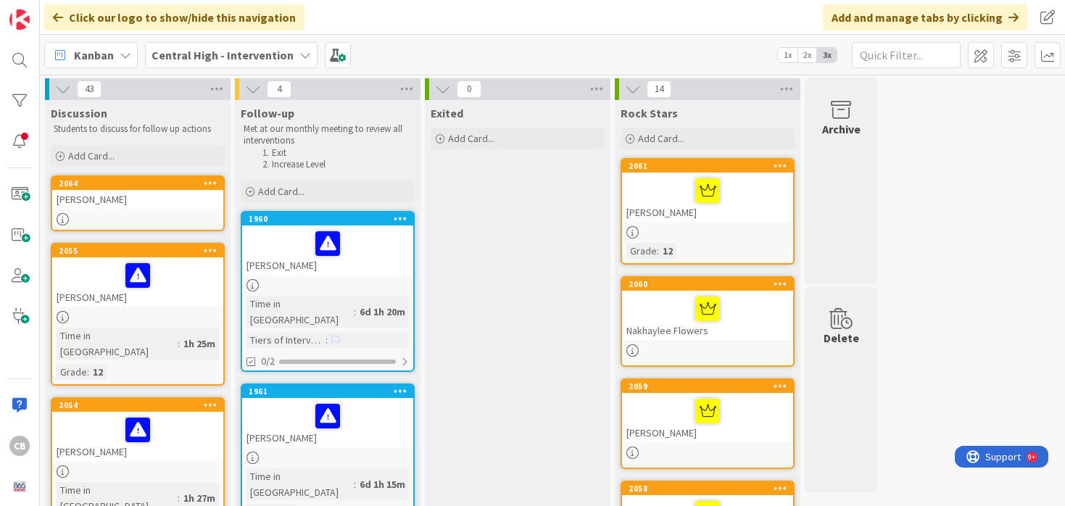
click at [165, 201] on div "[PERSON_NAME]" at bounding box center [137, 199] width 171 height 19
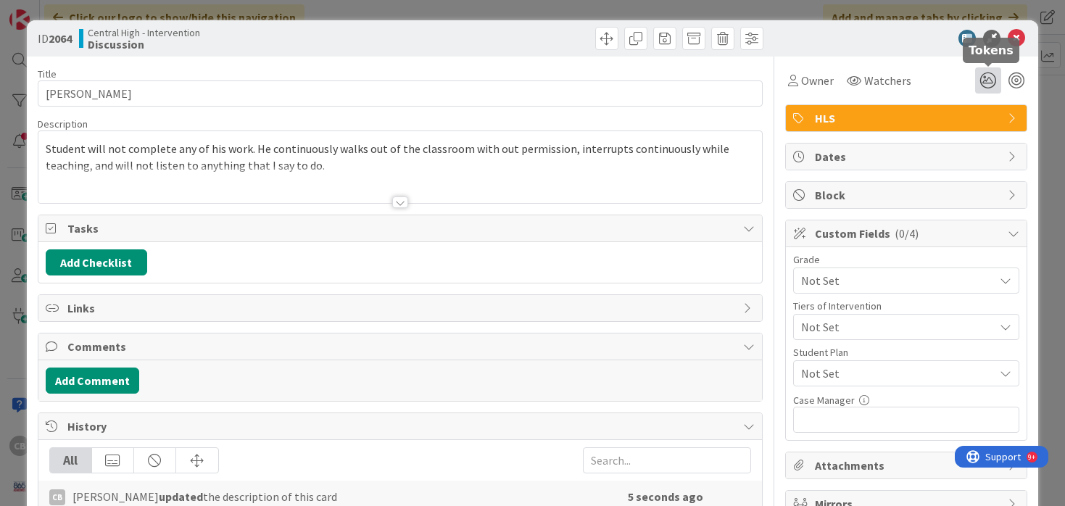
click at [988, 82] on icon at bounding box center [988, 80] width 26 height 26
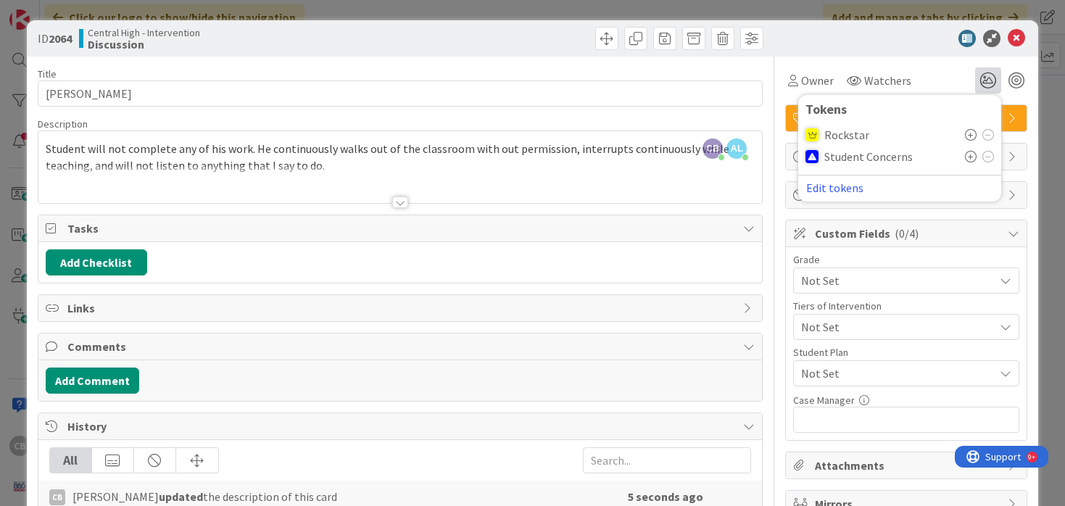
click at [969, 157] on icon at bounding box center [971, 157] width 12 height 12
click at [375, 160] on div "CB Cindy Blanchard just joined AL amie leonard just joined Student will not com…" at bounding box center [400, 167] width 724 height 72
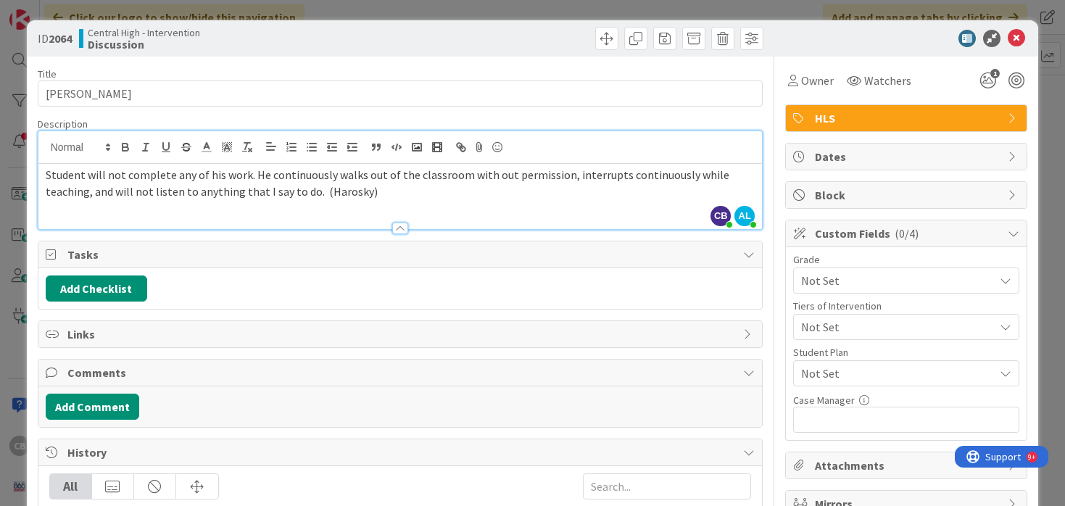
click at [843, 276] on span "Not Set" at bounding box center [894, 280] width 186 height 20
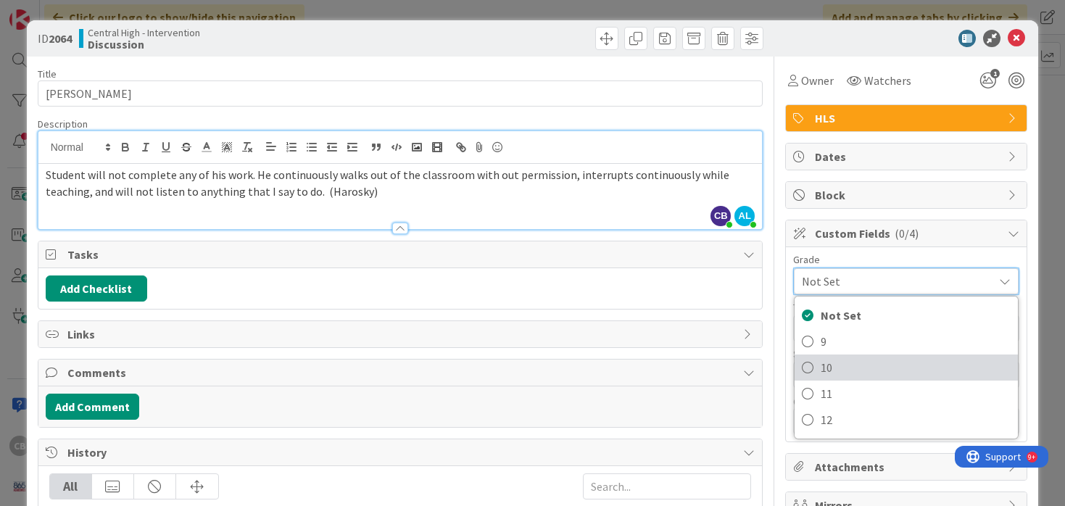
click at [808, 367] on icon at bounding box center [808, 368] width 12 height 22
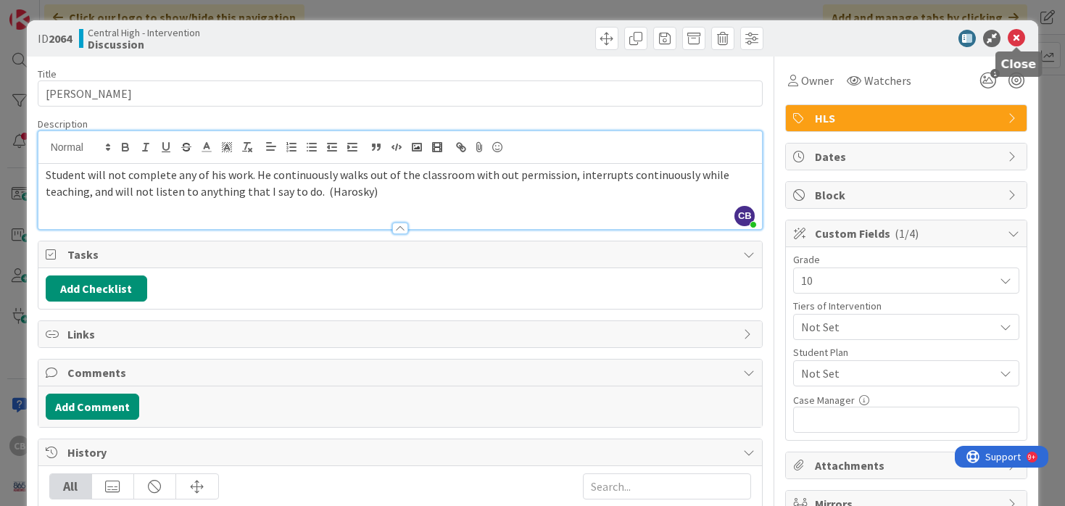
click at [1023, 36] on icon at bounding box center [1016, 38] width 17 height 17
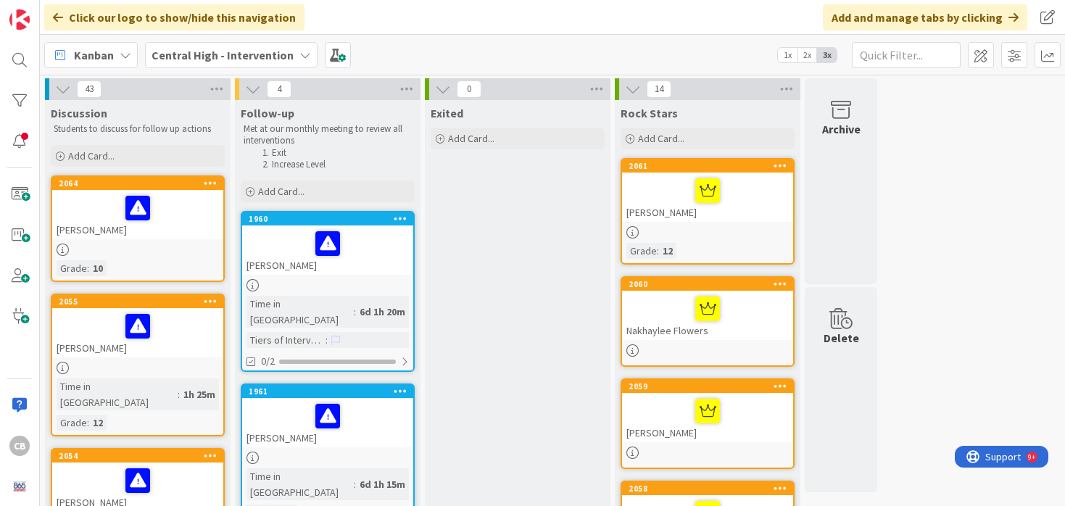
click at [162, 245] on div at bounding box center [137, 250] width 171 height 12
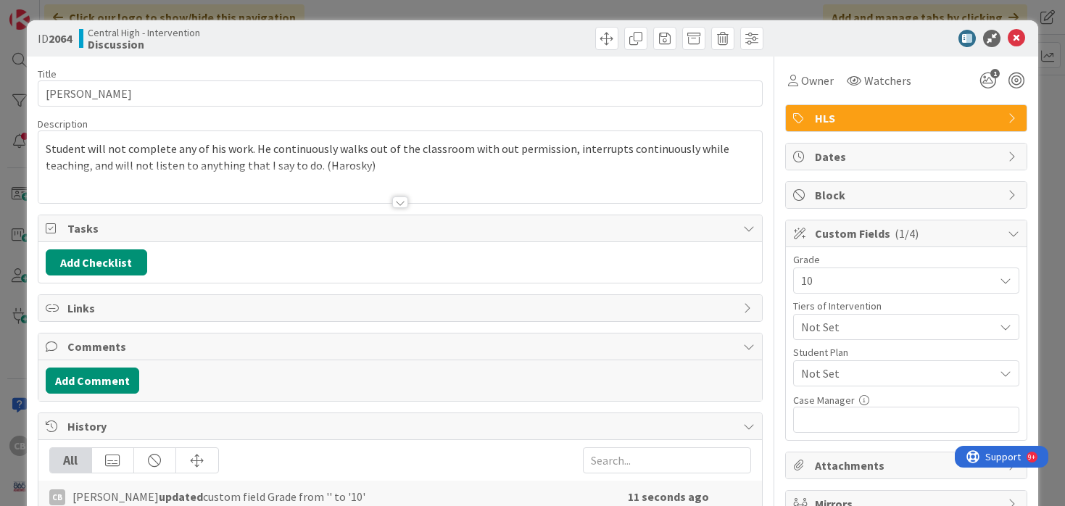
click at [330, 173] on div at bounding box center [400, 184] width 724 height 37
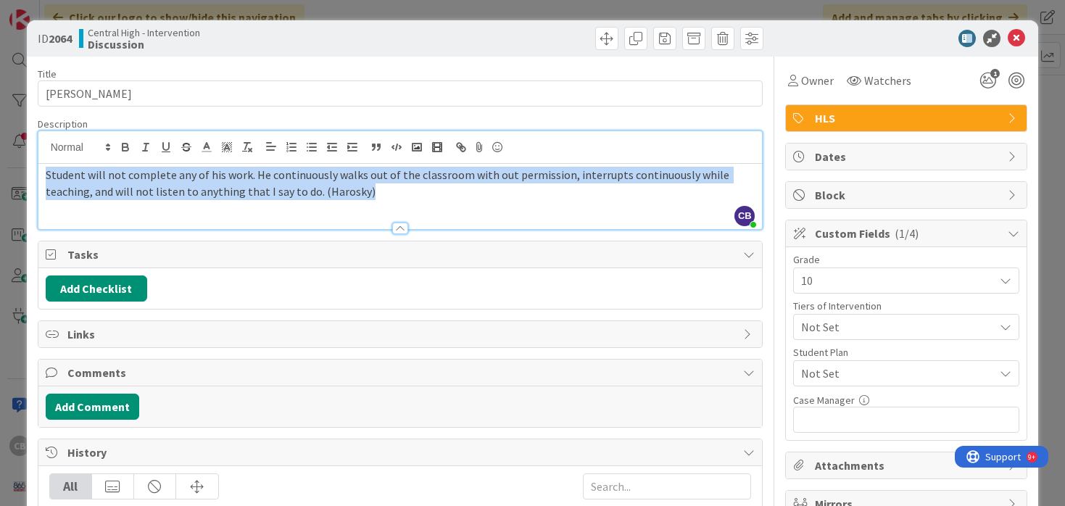
drag, startPoint x: 323, startPoint y: 199, endPoint x: 7, endPoint y: 173, distance: 317.9
click at [7, 173] on div "ID 2064 Central High - Intervention Discussion Title 13 / 128 Za'Wan Davis Desc…" at bounding box center [532, 253] width 1065 height 506
copy span "Student will not complete any of his work. He continuously walks out of the cla…"
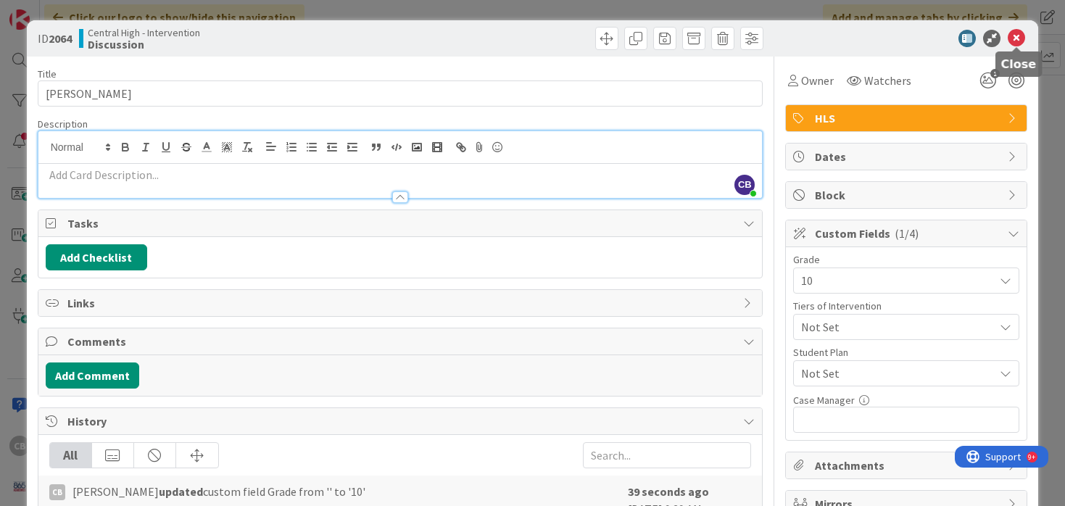
click at [1017, 40] on icon at bounding box center [1016, 38] width 17 height 17
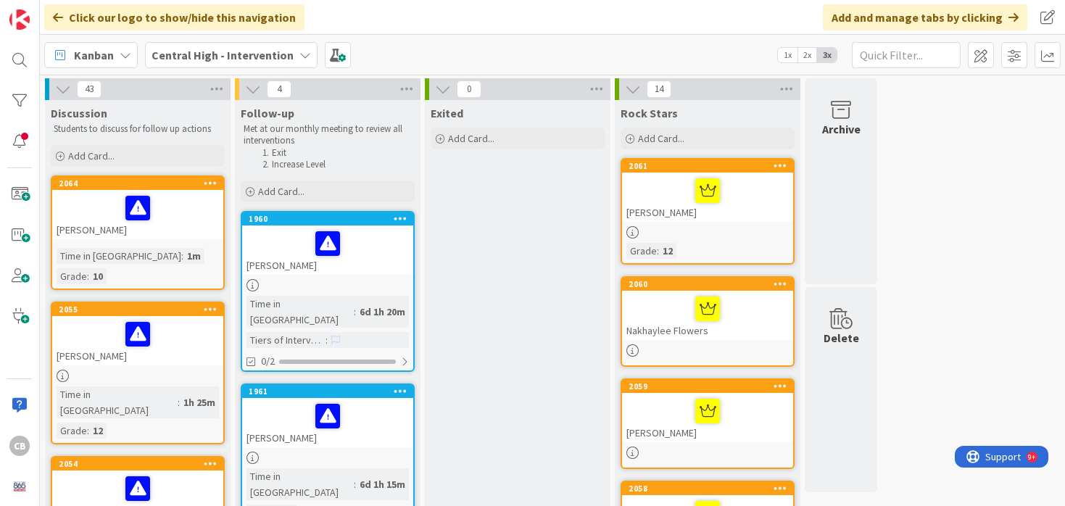
click at [204, 187] on icon at bounding box center [211, 183] width 14 height 10
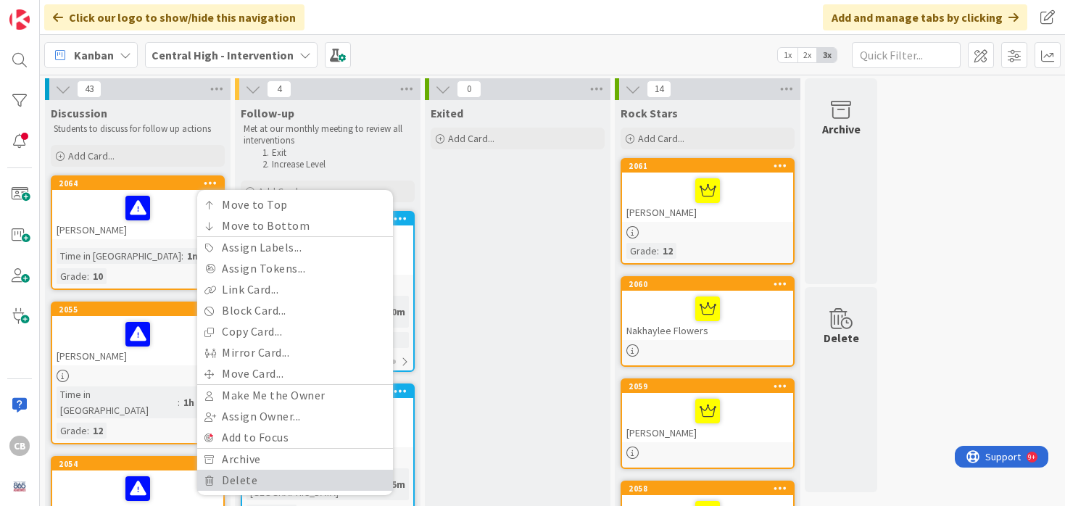
click at [242, 479] on link "Delete" at bounding box center [295, 480] width 196 height 21
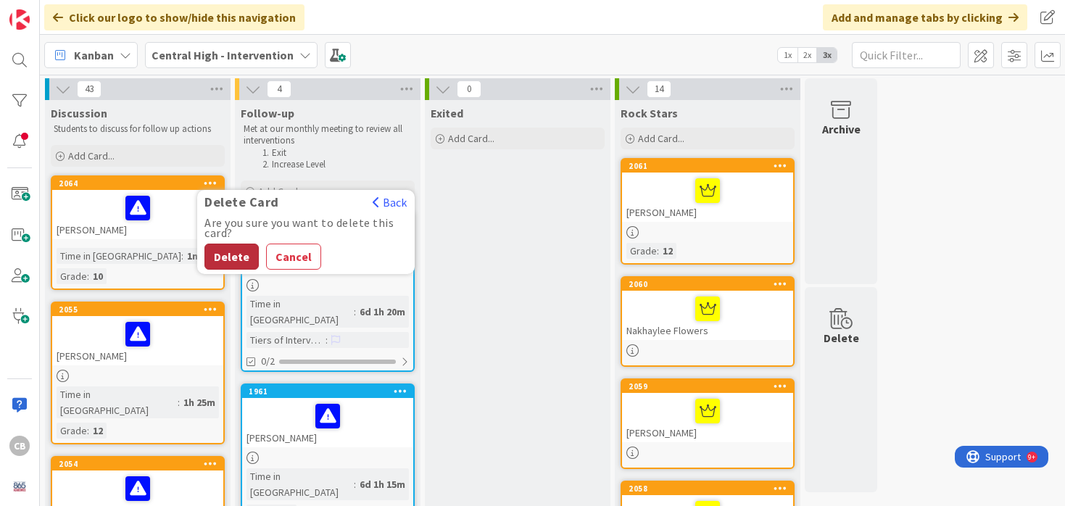
click at [227, 253] on button "Delete" at bounding box center [231, 257] width 54 height 26
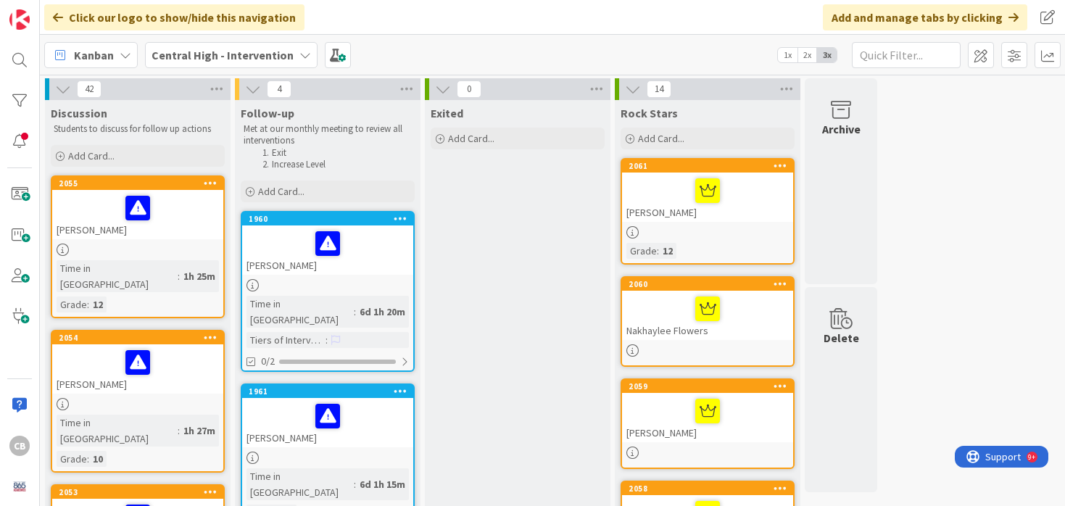
click at [364, 230] on div at bounding box center [328, 243] width 162 height 30
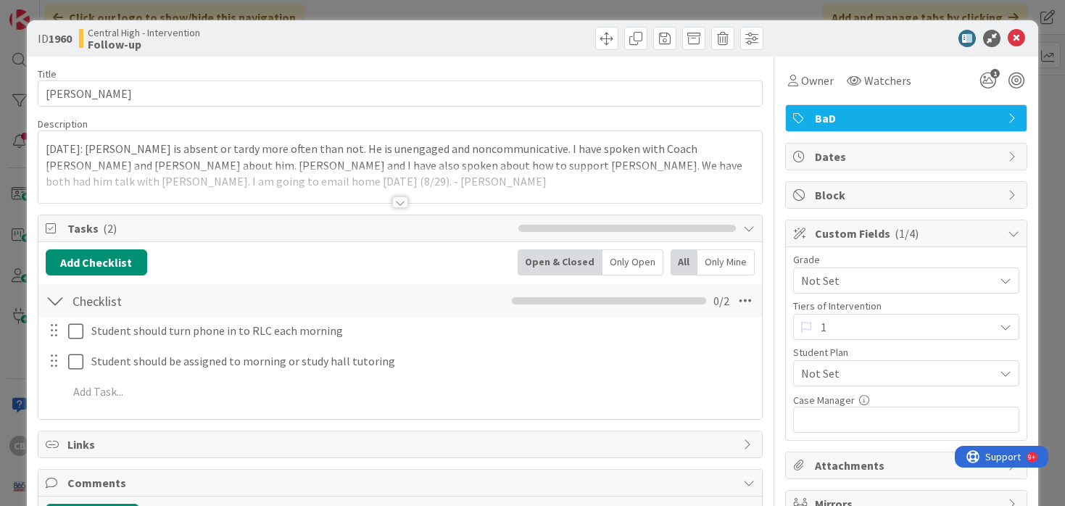
click at [195, 180] on div at bounding box center [400, 184] width 724 height 37
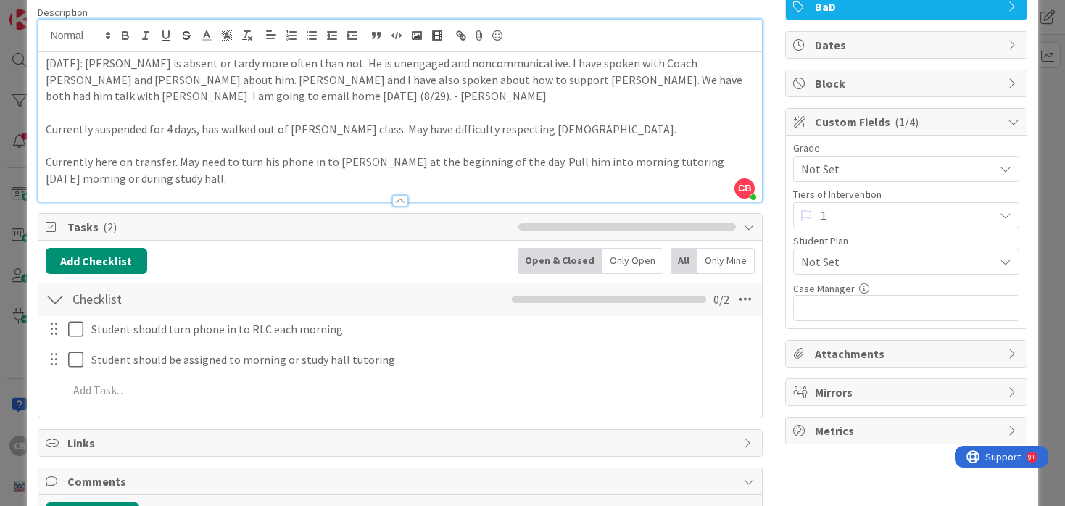
scroll to position [102, 0]
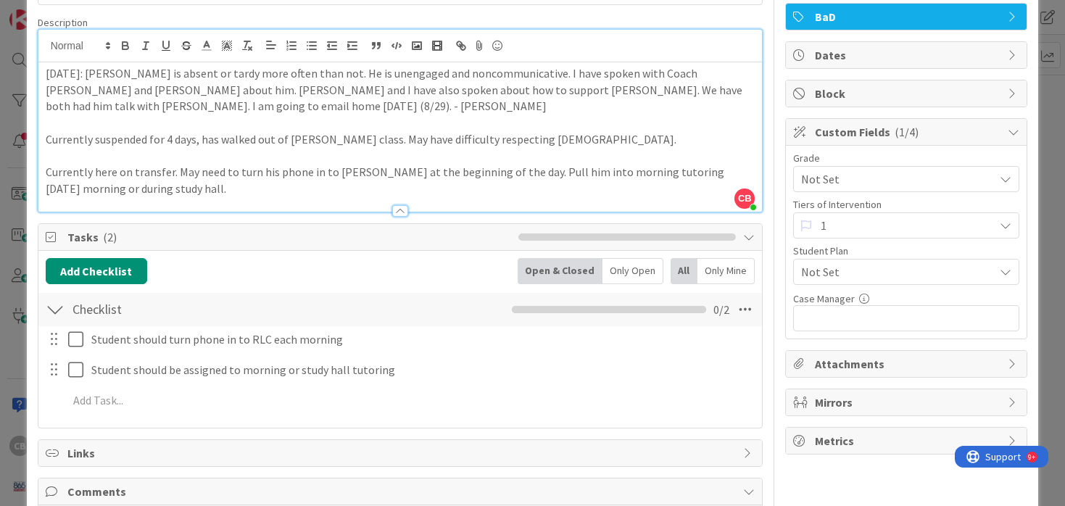
click at [205, 192] on p "Currently here on transfer. May need to turn his phone in to Mr. Gourley at the…" at bounding box center [401, 180] width 710 height 33
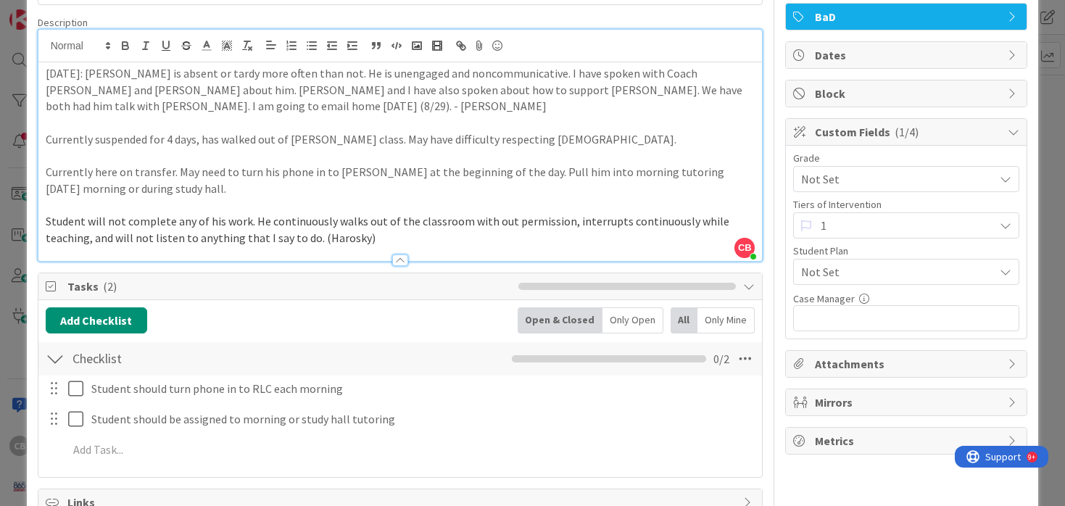
click at [46, 220] on span "Student will not complete any of his work. He continuously walks out of the cla…" at bounding box center [389, 229] width 686 height 31
click at [310, 239] on span "Student will not complete any of his work. He continuously walks out of the cla…" at bounding box center [389, 229] width 686 height 31
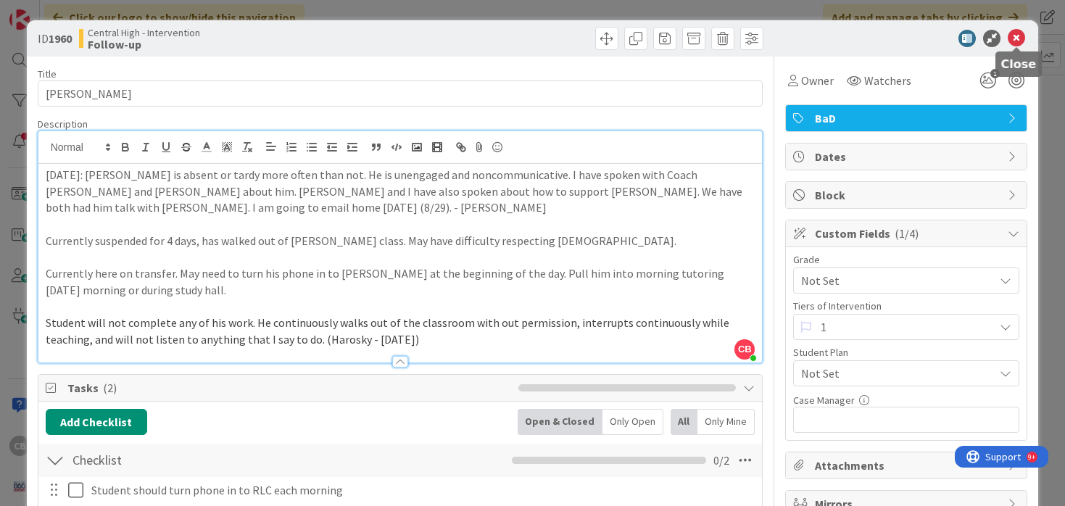
click at [1016, 40] on icon at bounding box center [1016, 38] width 17 height 17
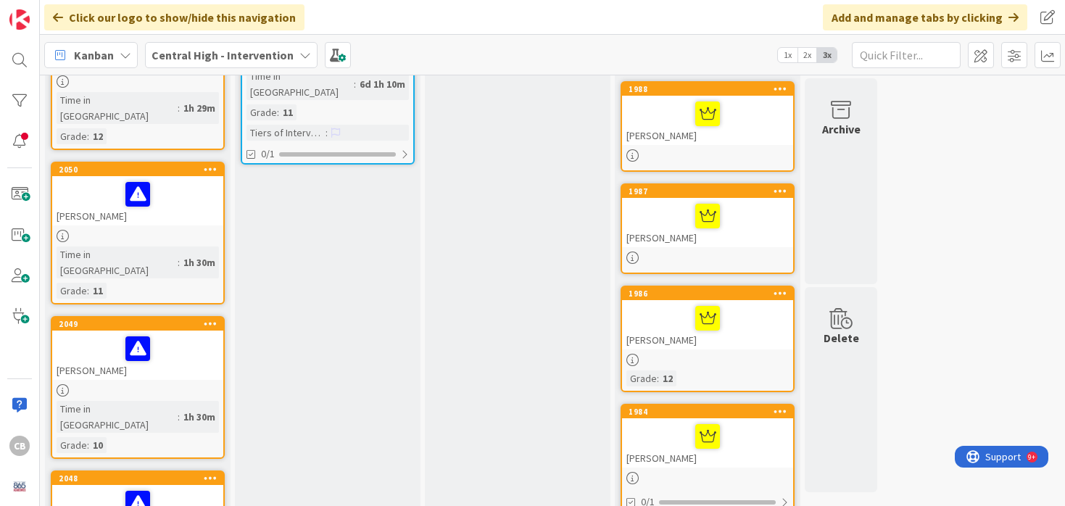
scroll to position [790, 0]
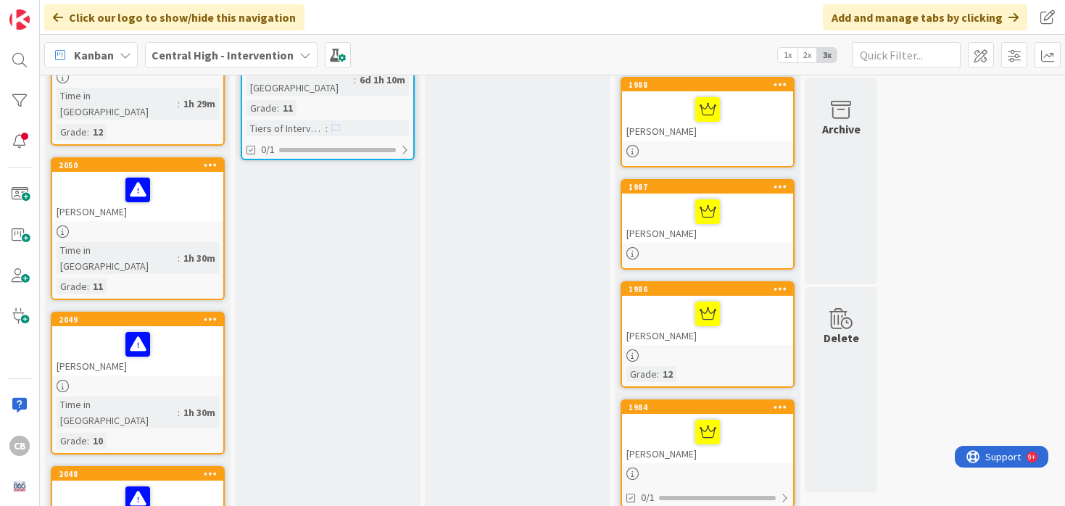
click at [755, 127] on div "[PERSON_NAME]" at bounding box center [707, 115] width 171 height 49
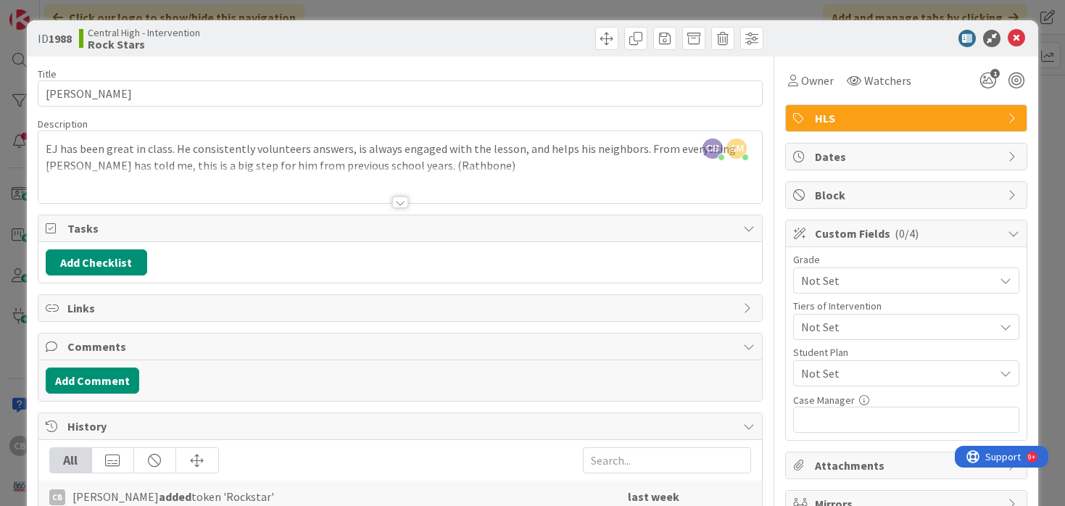
click at [918, 325] on span "Not Set" at bounding box center [894, 327] width 186 height 20
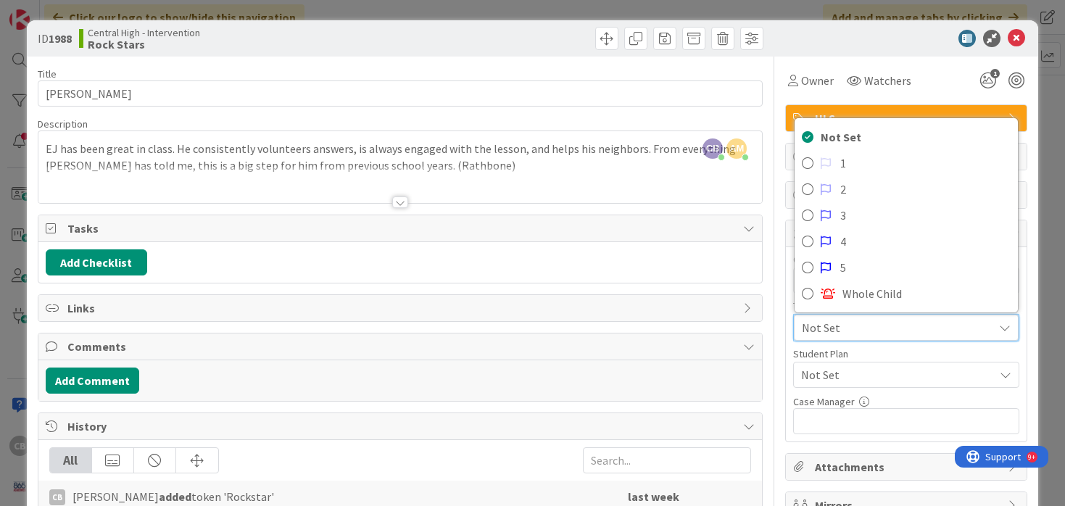
click at [899, 326] on span "Not Set" at bounding box center [894, 328] width 184 height 20
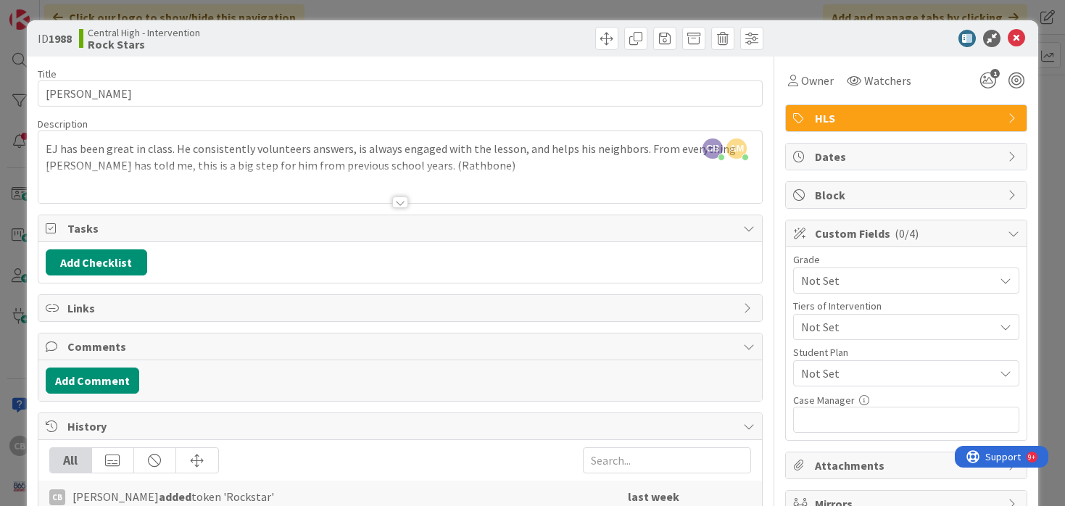
click at [885, 376] on span "Not Set" at bounding box center [897, 373] width 193 height 17
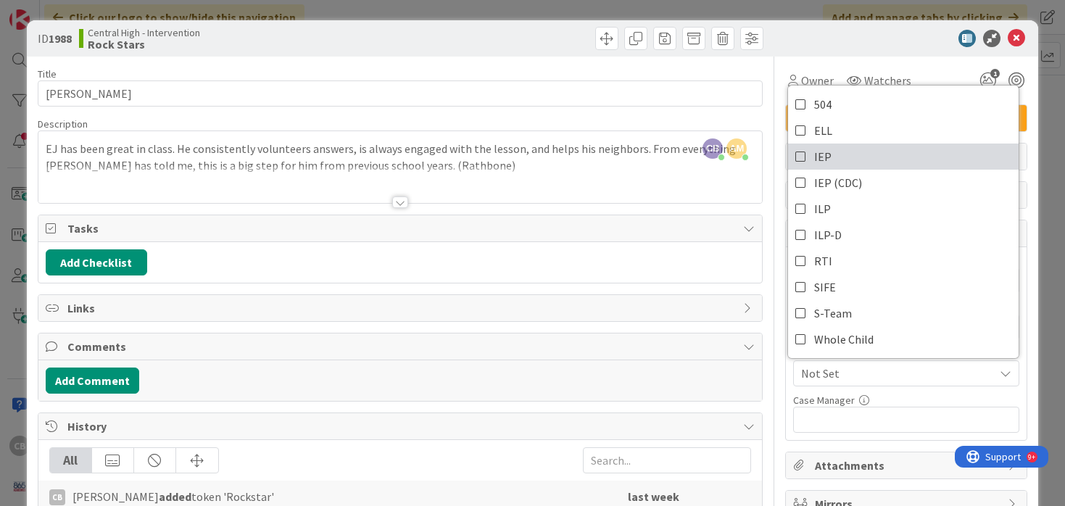
click at [800, 159] on icon at bounding box center [801, 157] width 12 height 22
click at [1030, 244] on div "ID 1988 Central High - Intervention Rock Stars Title 8 / 128 EJ Smith Descripti…" at bounding box center [533, 338] width 1012 height 636
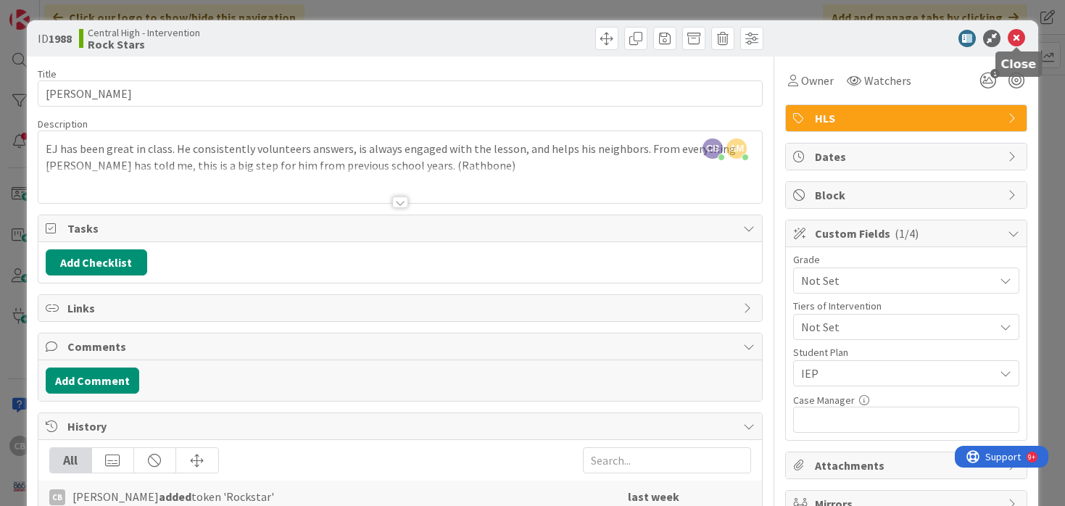
click at [1014, 44] on icon at bounding box center [1016, 38] width 17 height 17
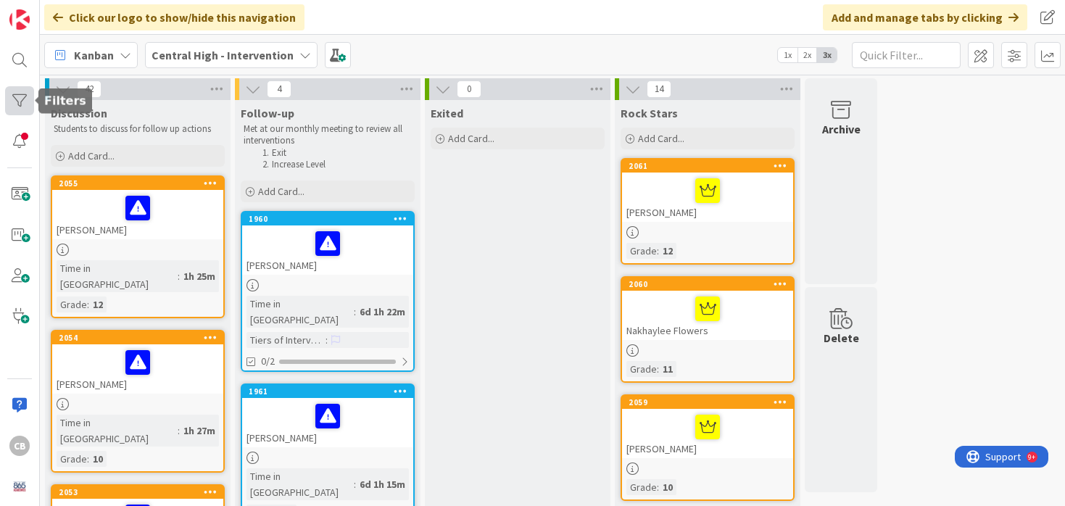
click at [17, 94] on div at bounding box center [19, 100] width 29 height 29
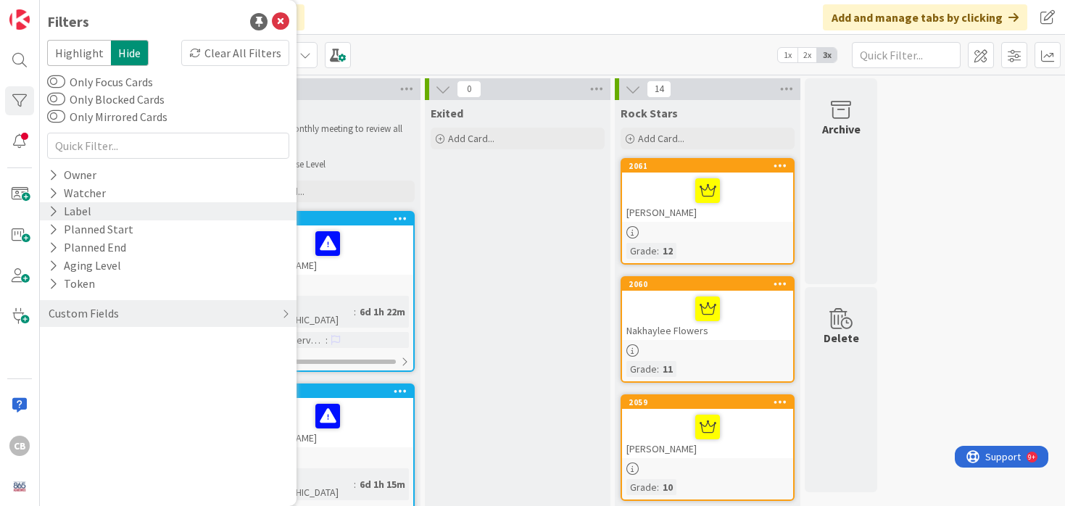
click at [55, 209] on icon at bounding box center [53, 211] width 9 height 12
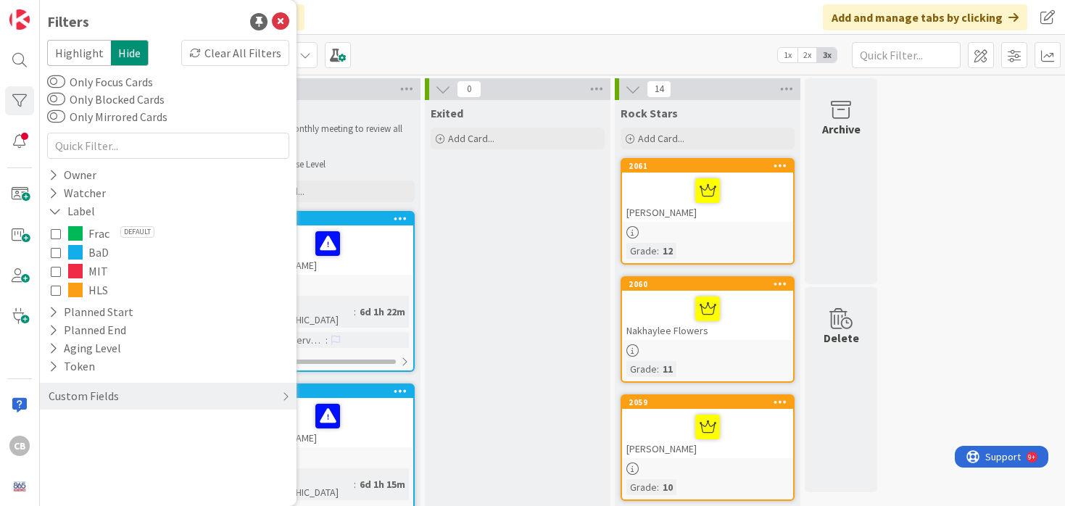
click at [57, 292] on icon at bounding box center [56, 290] width 10 height 10
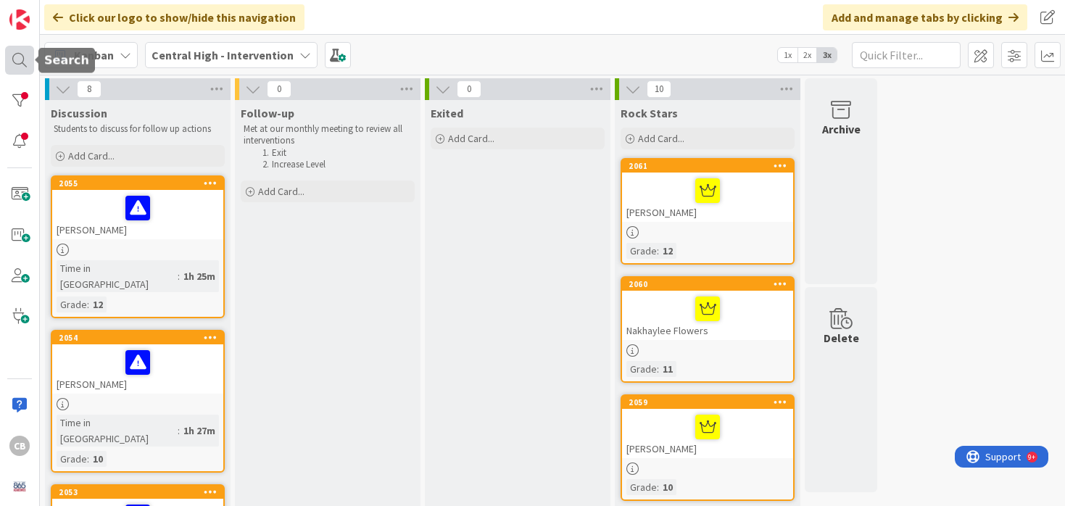
click at [15, 53] on div at bounding box center [19, 60] width 29 height 29
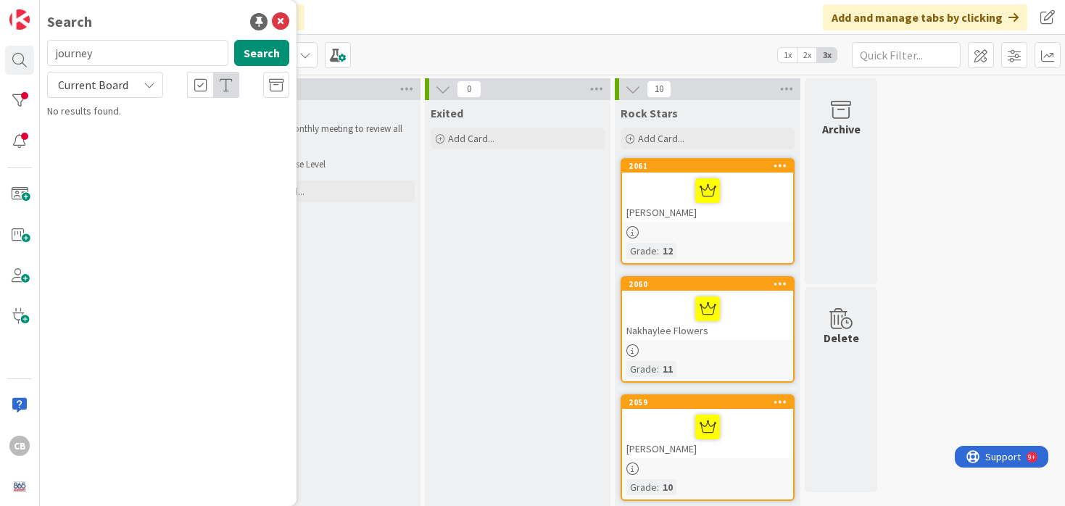
type input "journey"
click at [165, 125] on span "Strunk" at bounding box center [179, 127] width 70 height 13
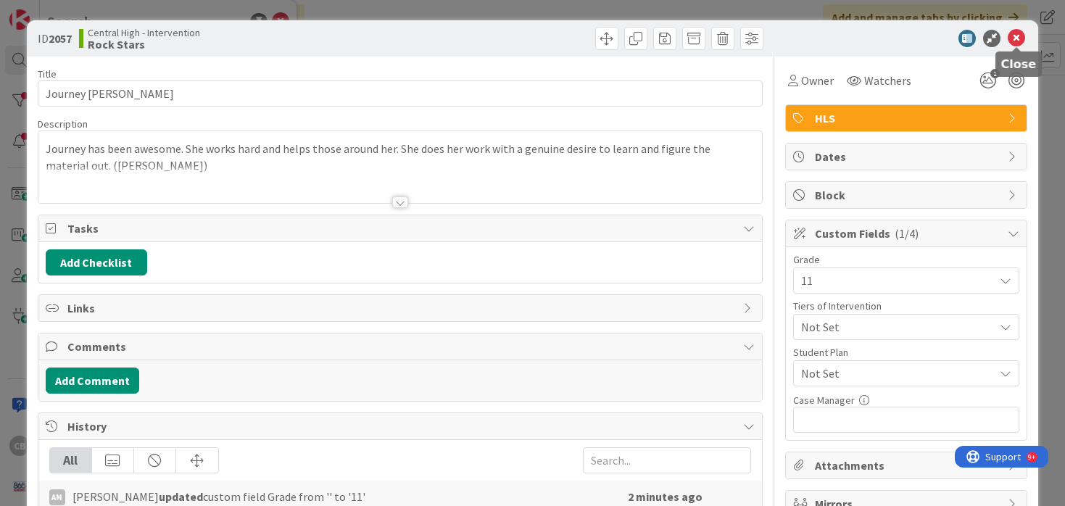
click at [1015, 41] on icon at bounding box center [1016, 38] width 17 height 17
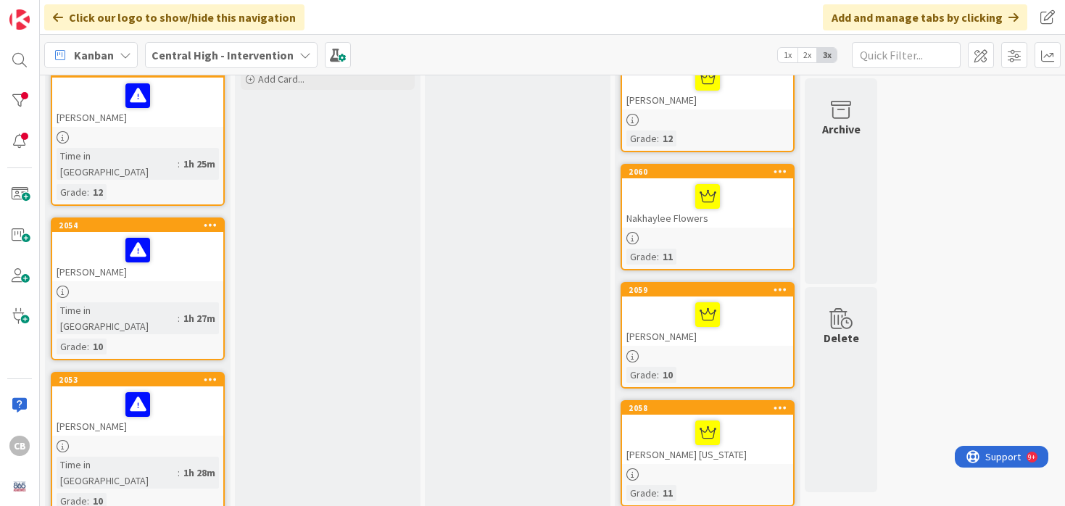
scroll to position [138, 0]
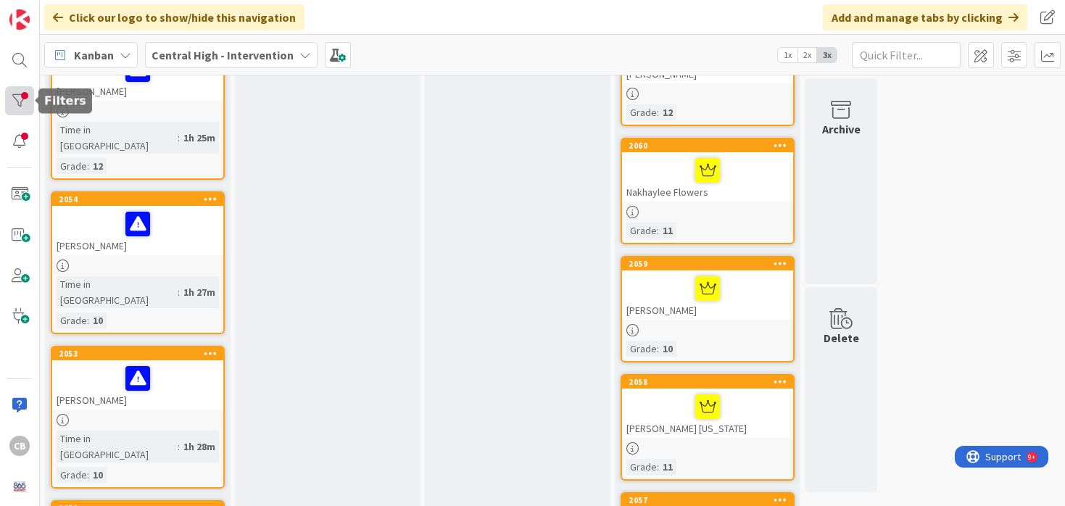
click at [19, 99] on div at bounding box center [19, 100] width 29 height 29
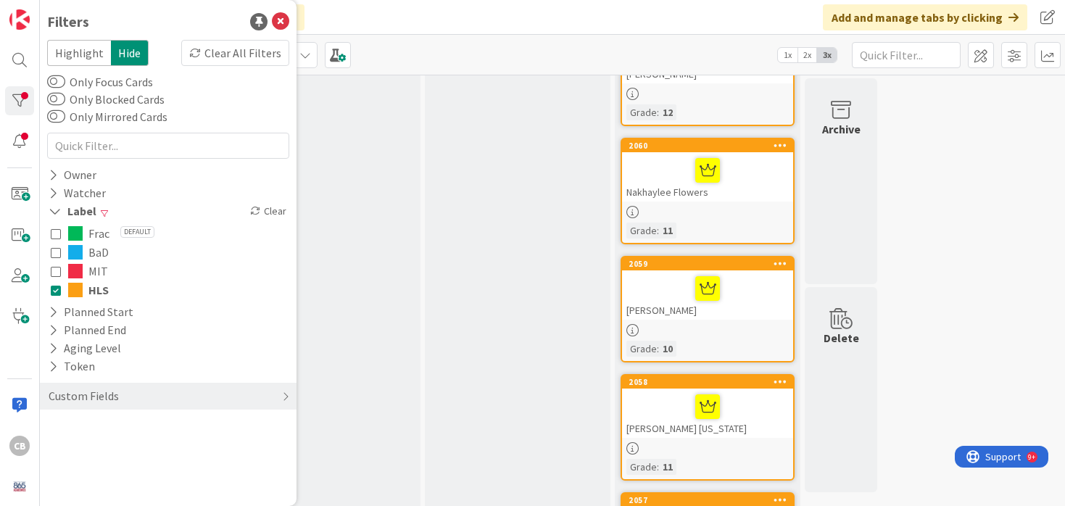
click at [51, 290] on icon at bounding box center [56, 290] width 10 height 10
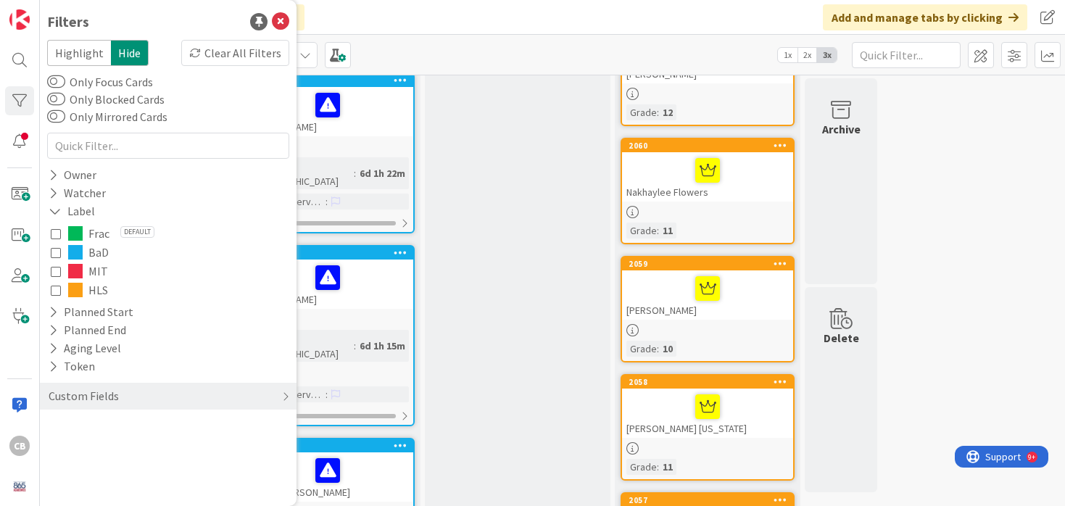
click at [55, 233] on icon at bounding box center [56, 233] width 10 height 10
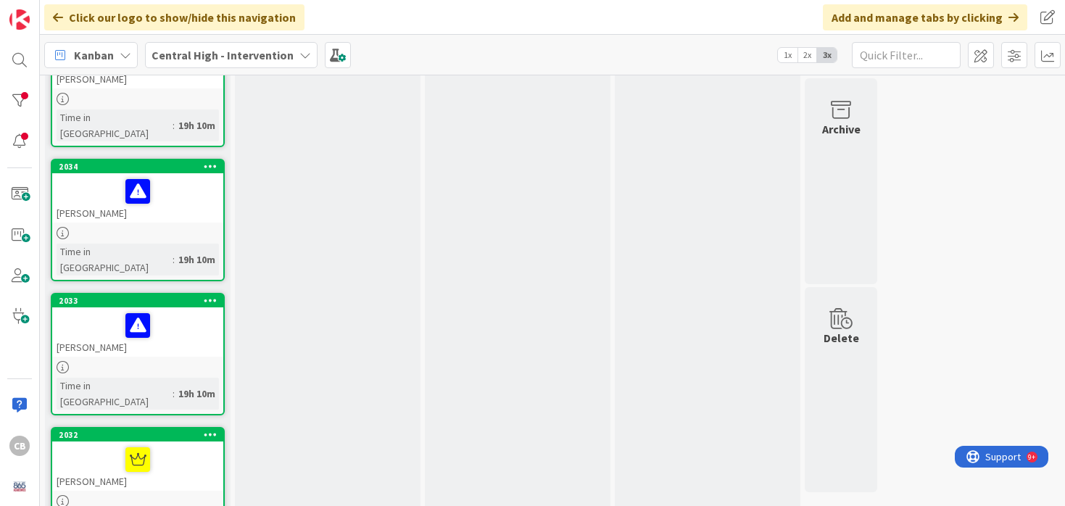
scroll to position [0, 0]
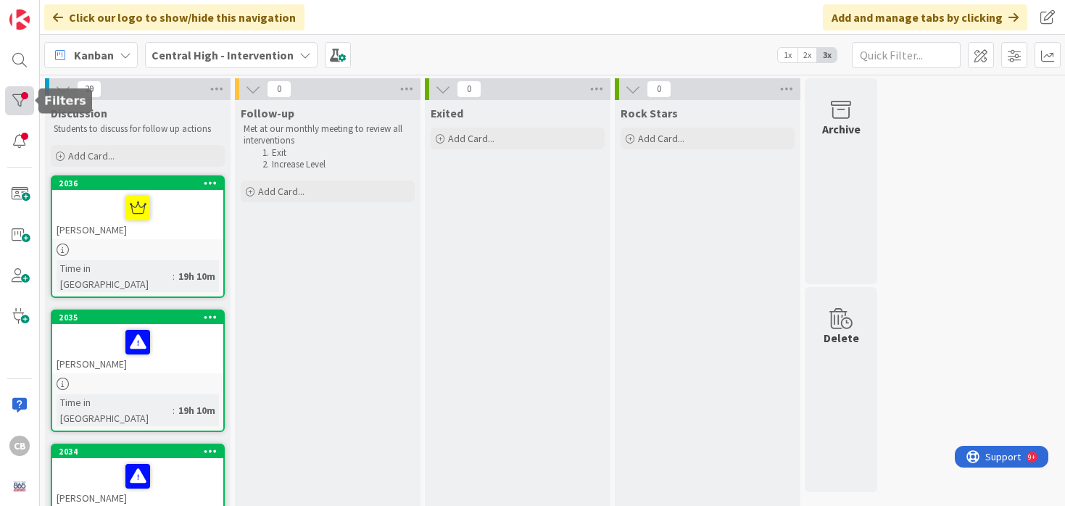
click at [14, 105] on div at bounding box center [19, 100] width 29 height 29
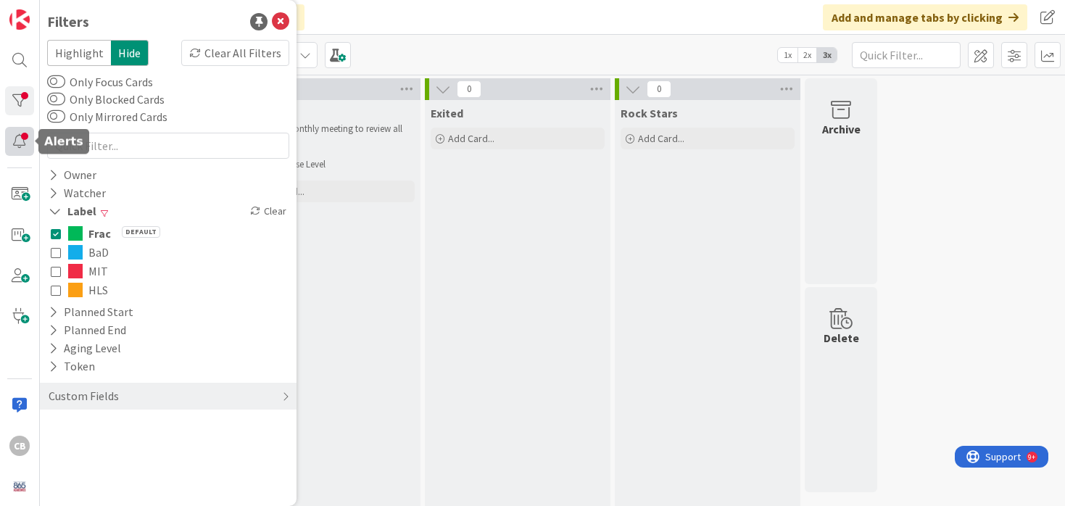
click at [22, 151] on div at bounding box center [19, 141] width 29 height 29
